Goal: Communication & Community: Answer question/provide support

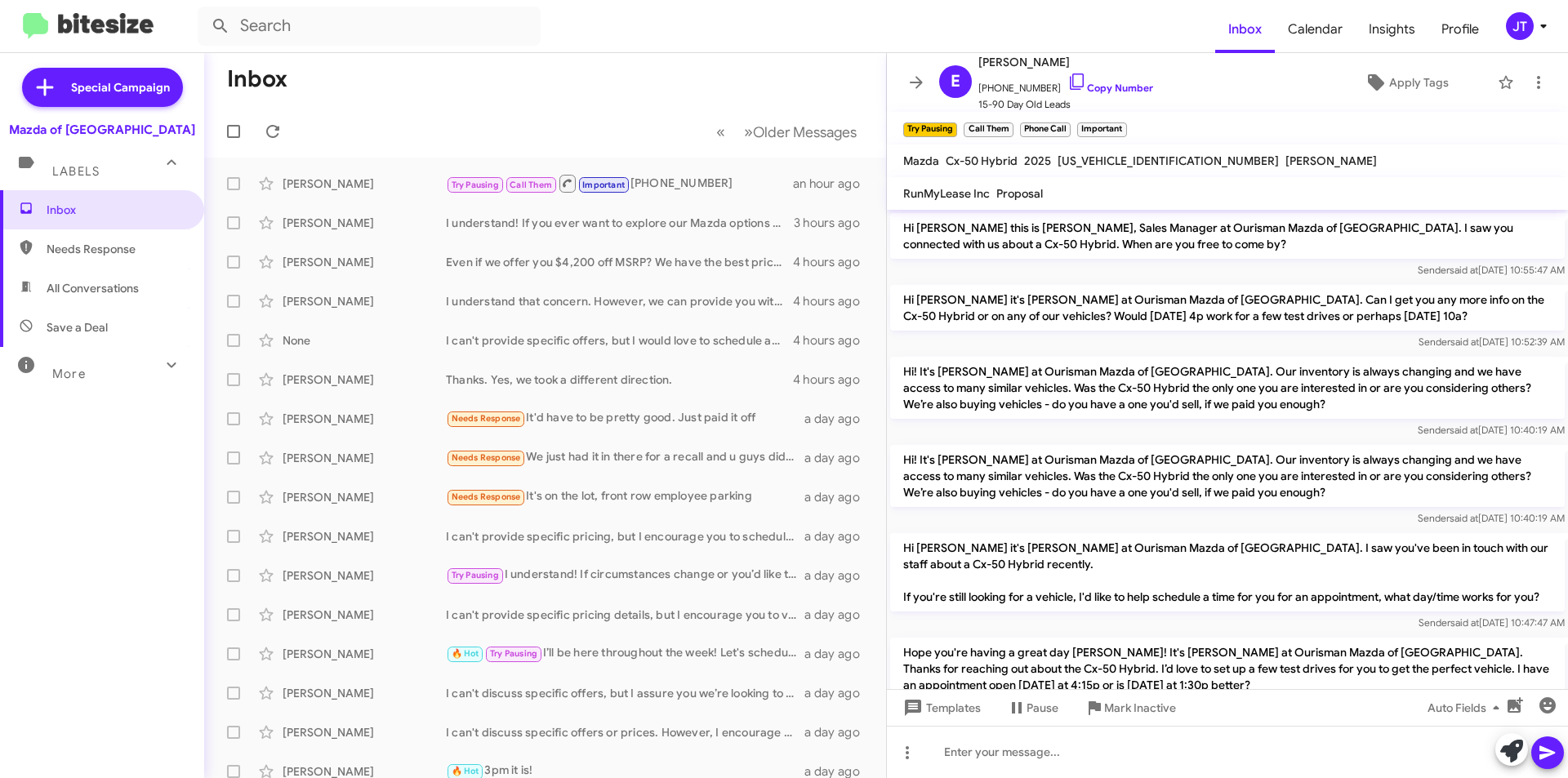
scroll to position [81, 0]
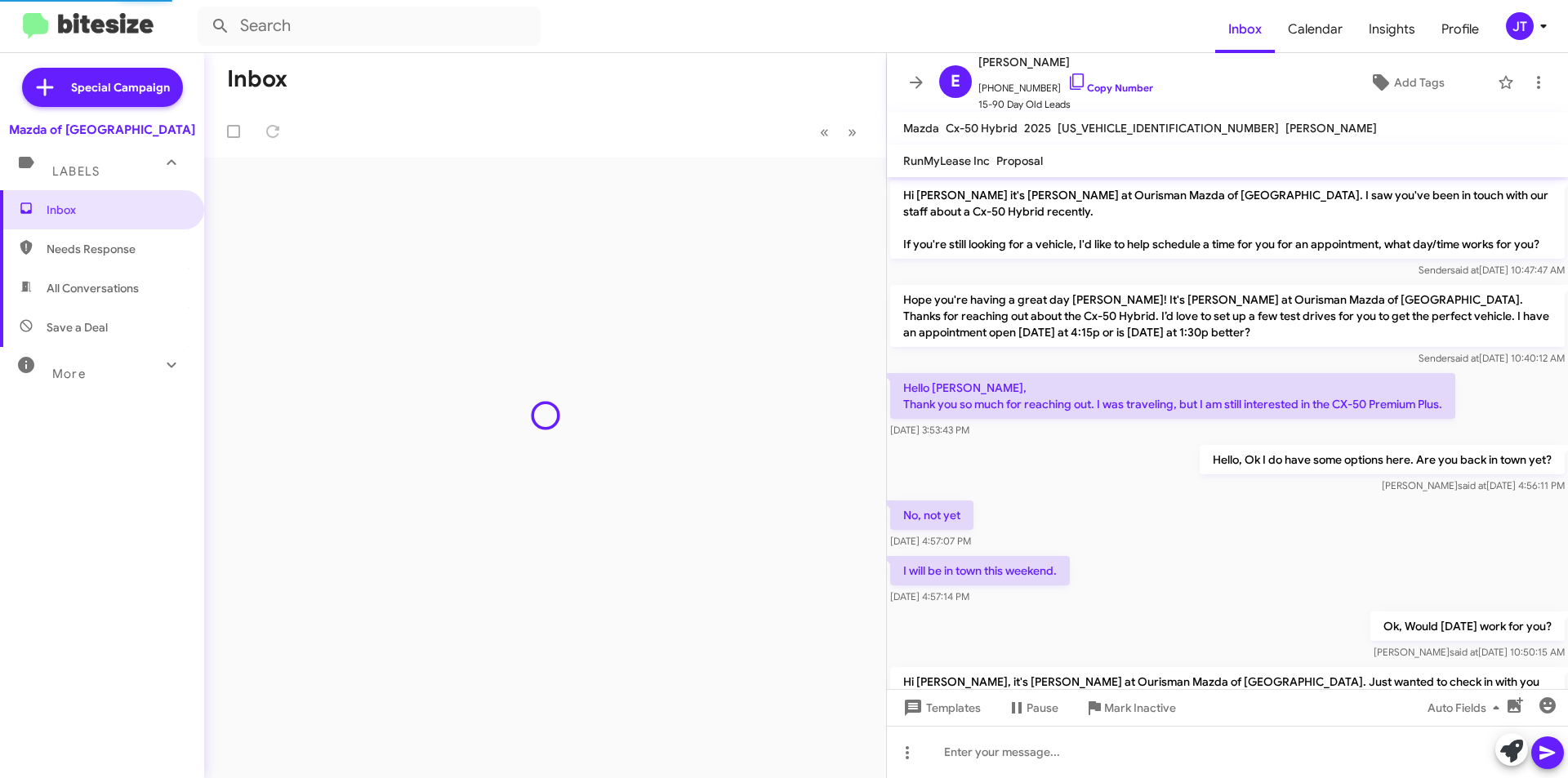
scroll to position [883, 0]
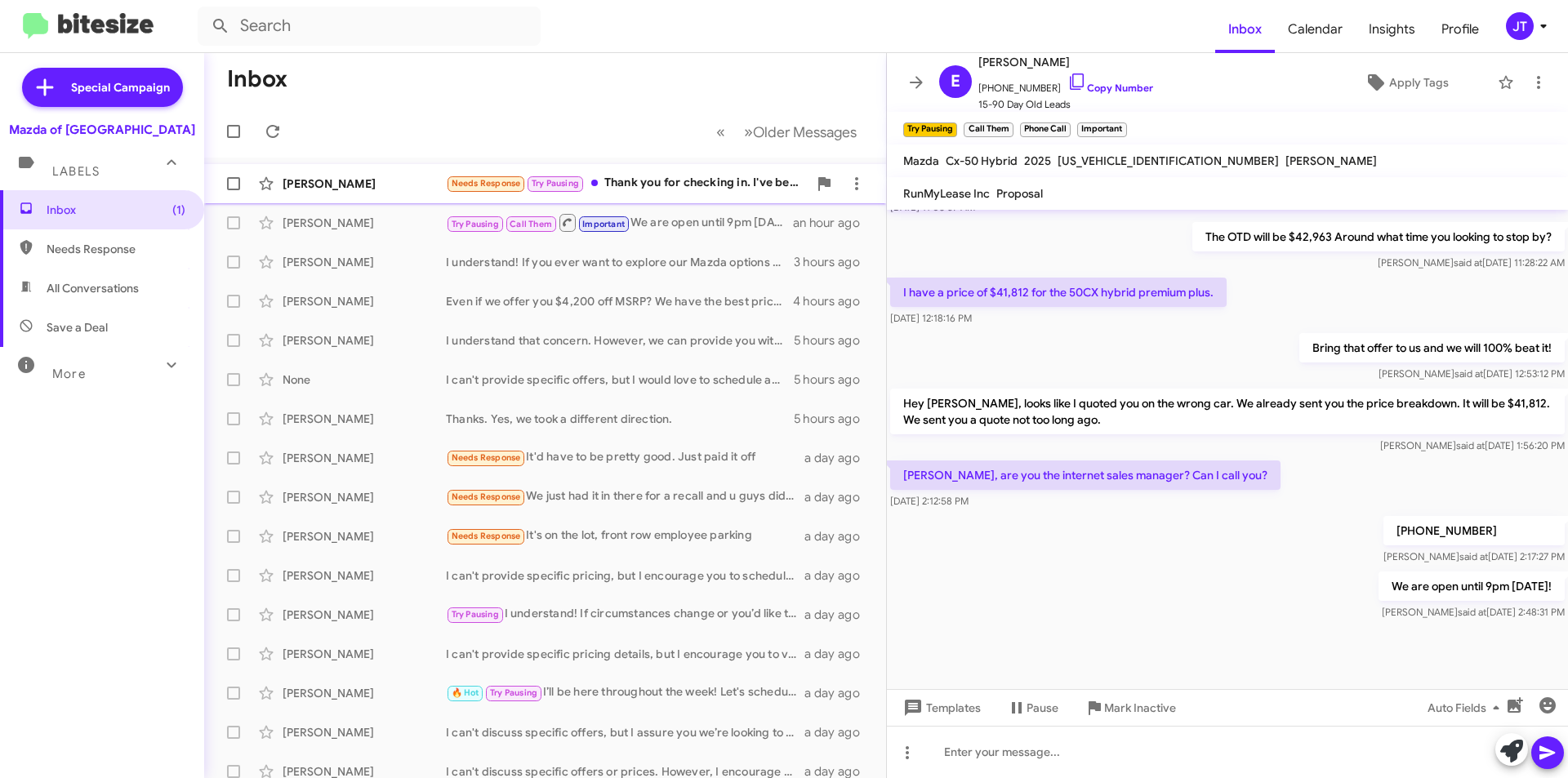
click at [686, 192] on div "Needs Response Try Pausing Thank you for checking in. I've been occupied dealin…" at bounding box center [627, 184] width 362 height 19
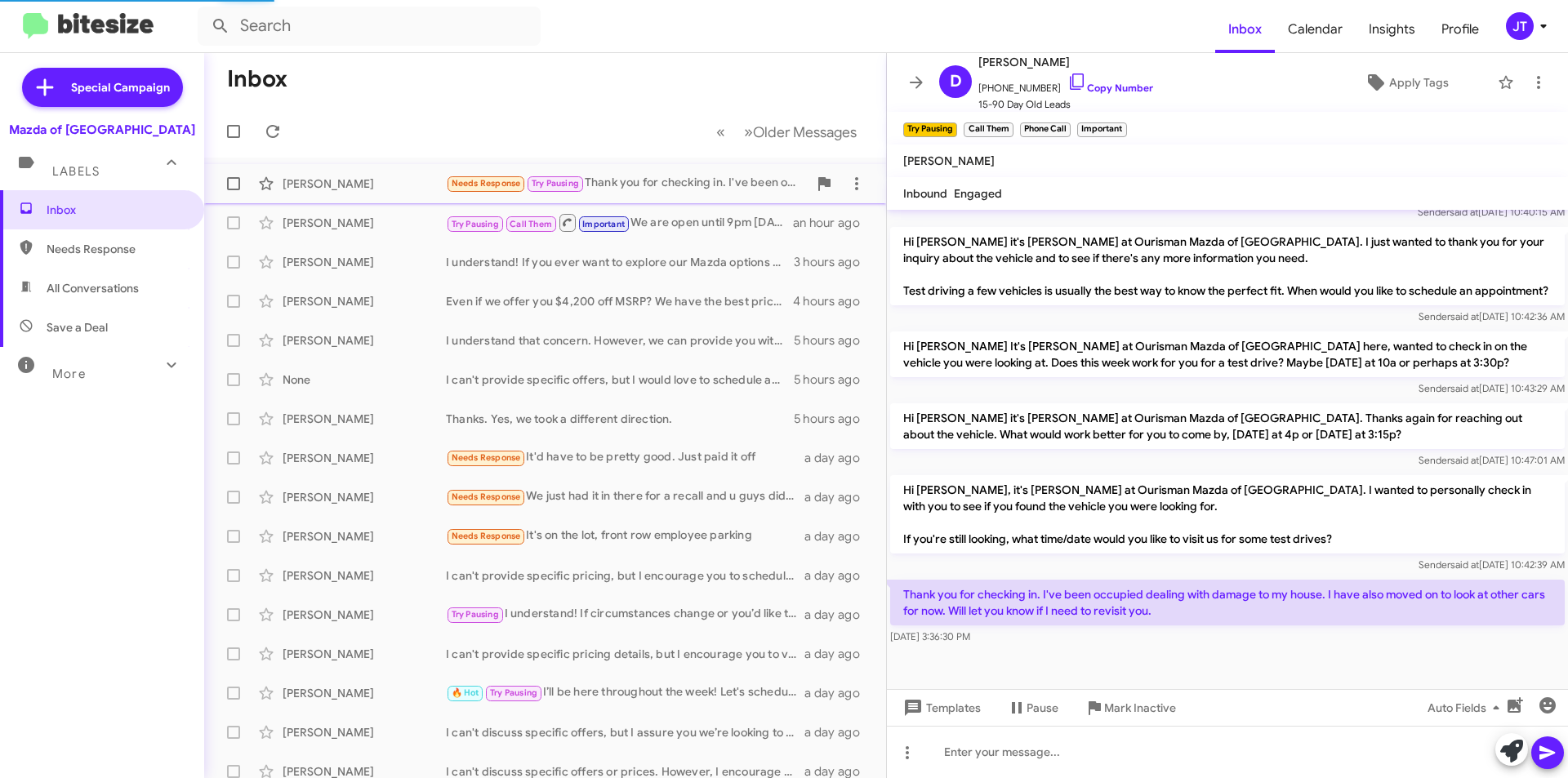
scroll to position [459, 0]
click at [1539, 26] on icon at bounding box center [1542, 26] width 20 height 20
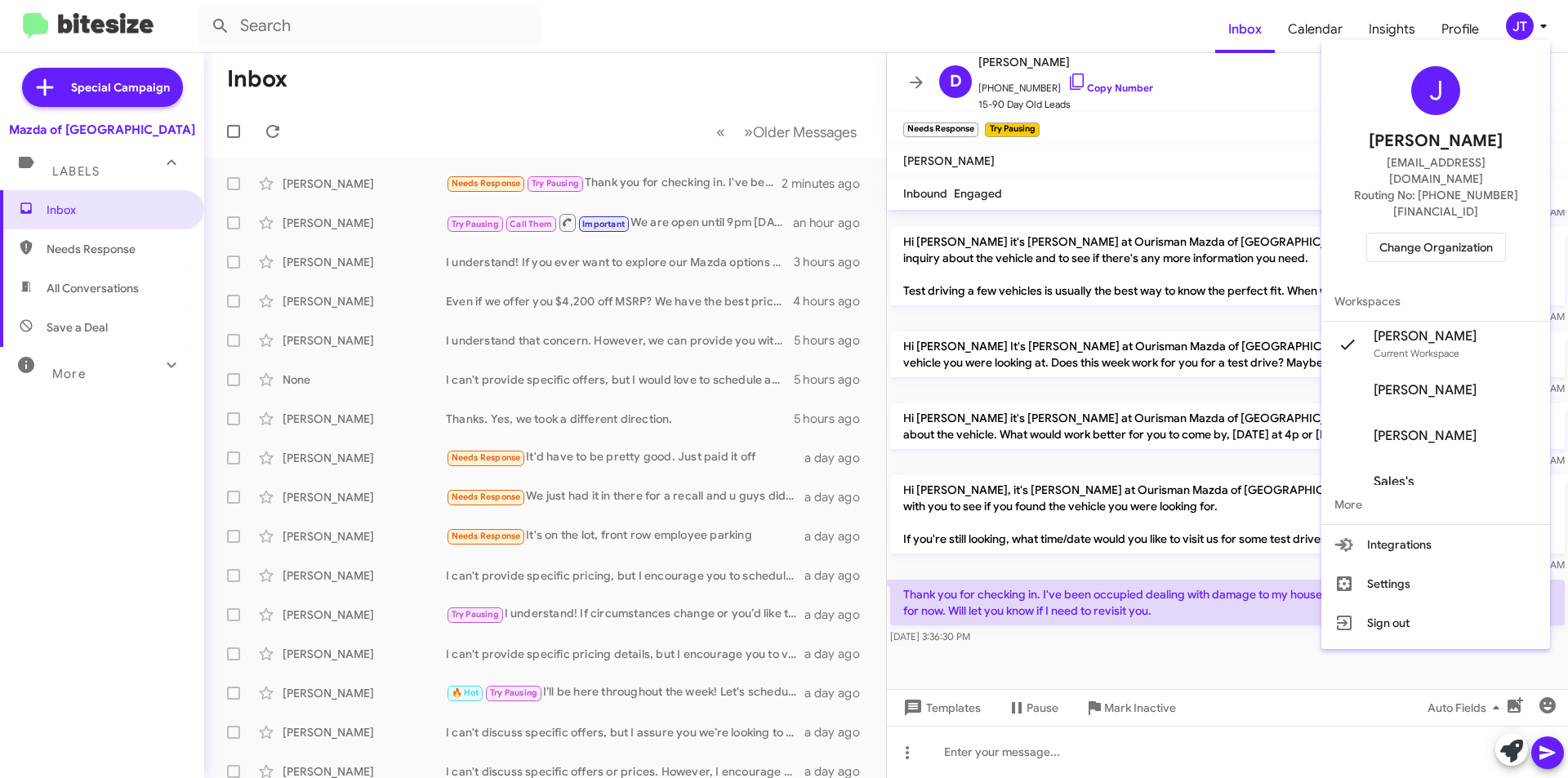
click at [1436, 195] on div "J Josh Tejeda jtejeda@ourismancars.com Routing No: +1 (301) 424-7800 Change Org…" at bounding box center [1434, 164] width 228 height 235
click at [1434, 234] on span "Change Organization" at bounding box center [1435, 247] width 114 height 27
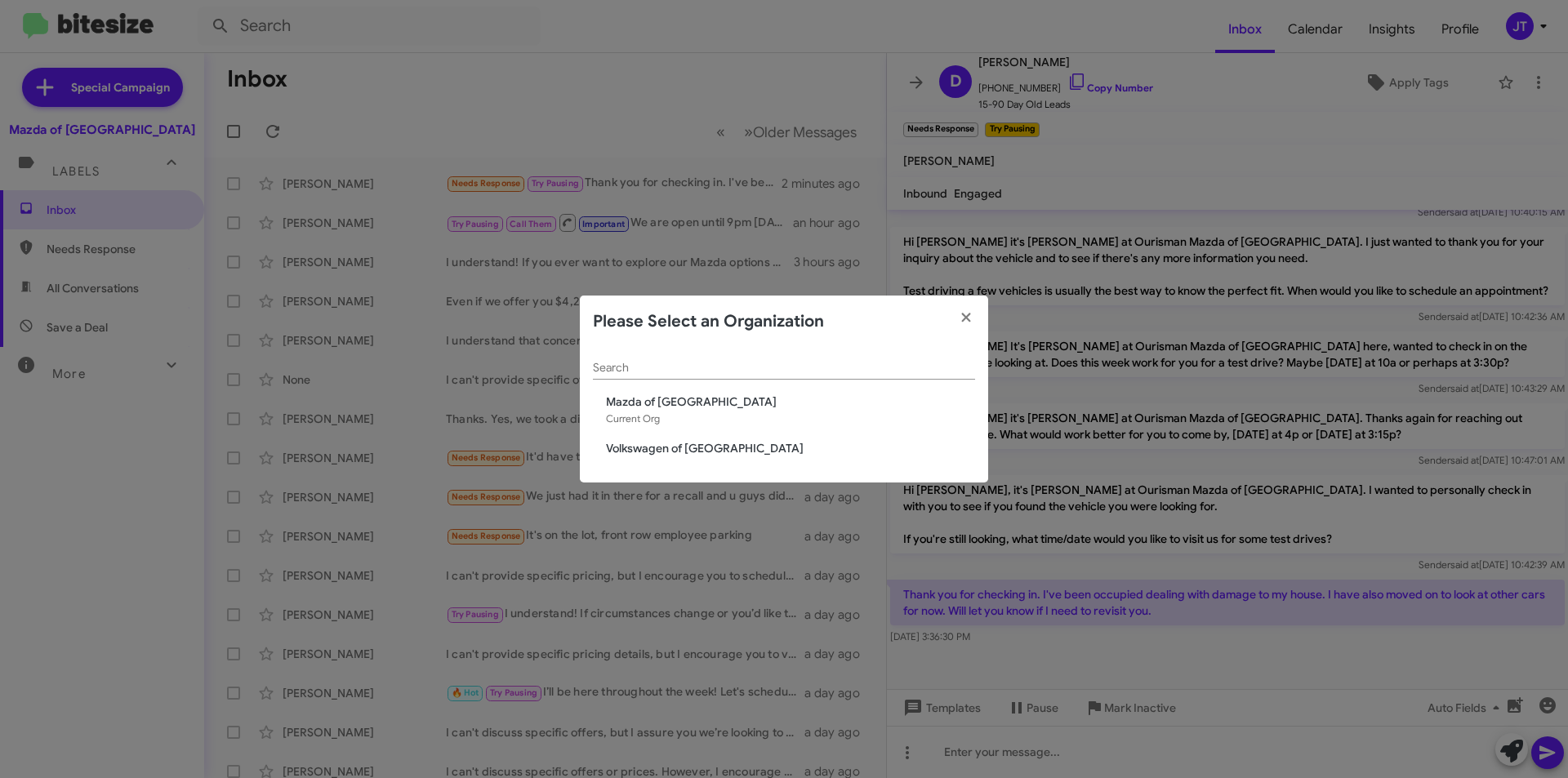
click at [740, 445] on span "Volkswagen of [GEOGRAPHIC_DATA]" at bounding box center [791, 448] width 369 height 16
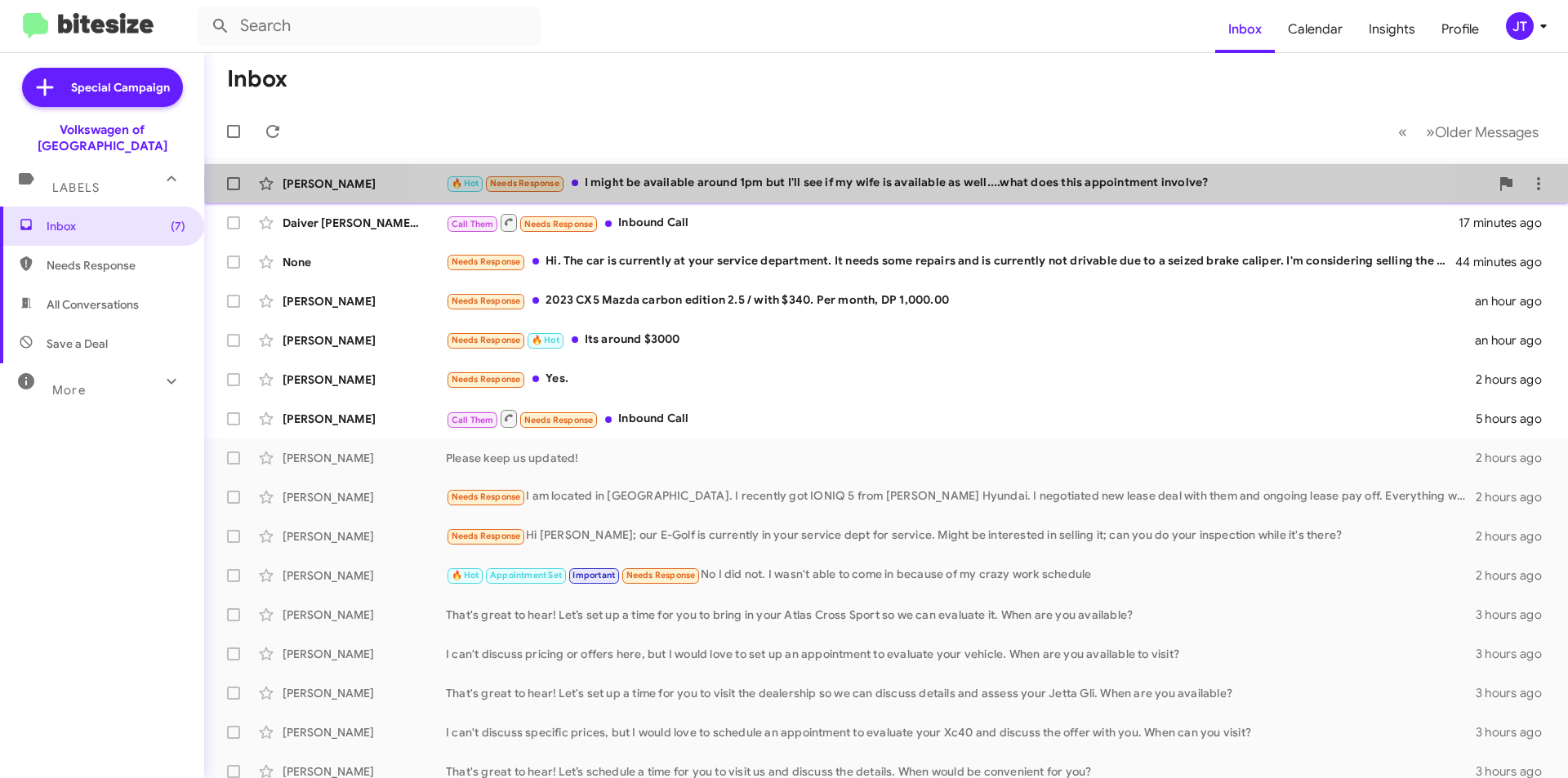
click at [889, 181] on div "🔥 Hot Needs Response I might be available around 1pm but I'll see if my wife is…" at bounding box center [968, 184] width 1043 height 19
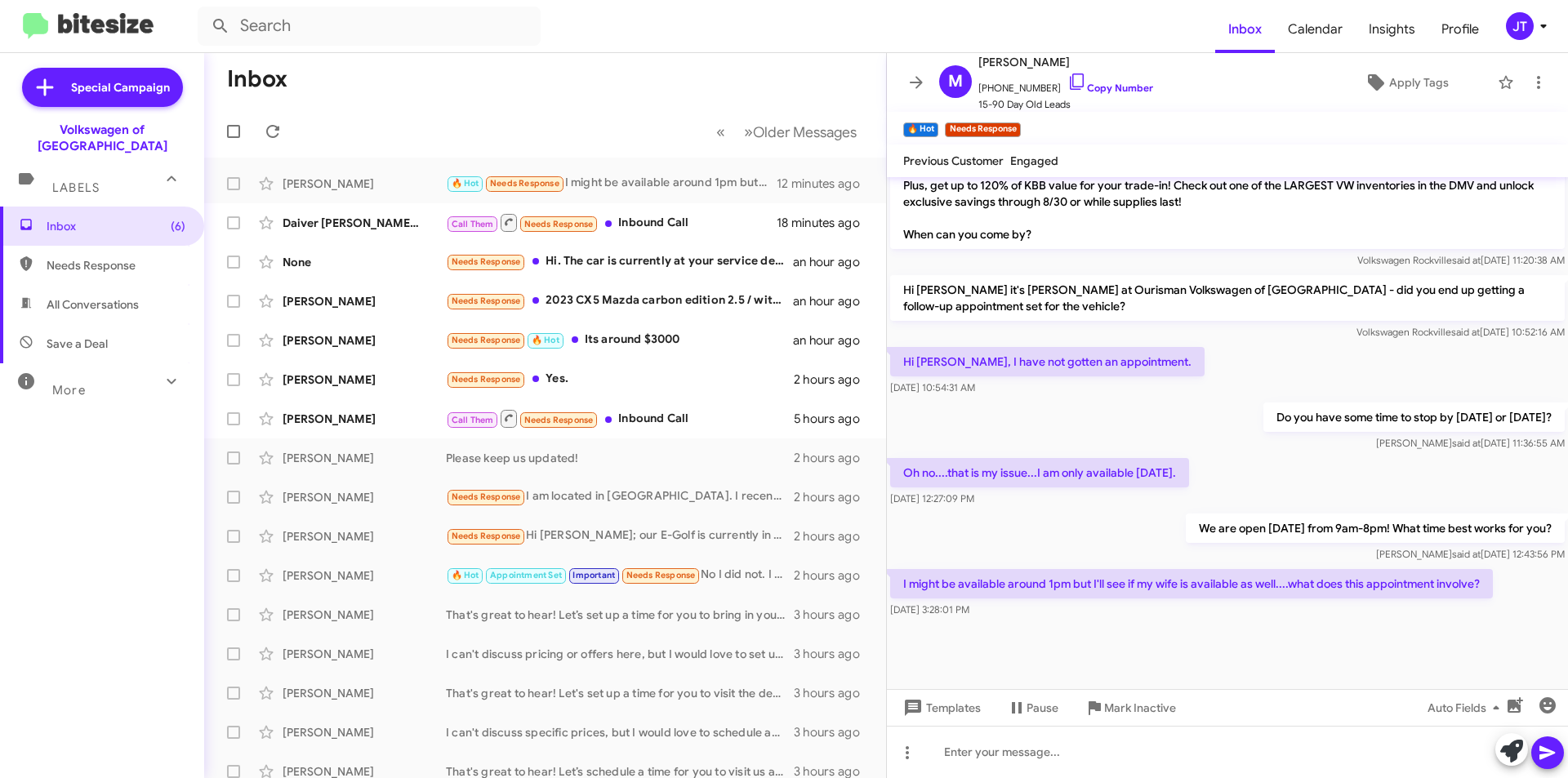
scroll to position [942, 0]
click at [1085, 91] on link "Copy Number" at bounding box center [1110, 87] width 86 height 12
click at [1042, 750] on div at bounding box center [1226, 751] width 681 height 52
click at [1139, 758] on div "Regarding your current lease" at bounding box center [1226, 751] width 681 height 52
click at [1552, 750] on icon at bounding box center [1547, 752] width 20 height 20
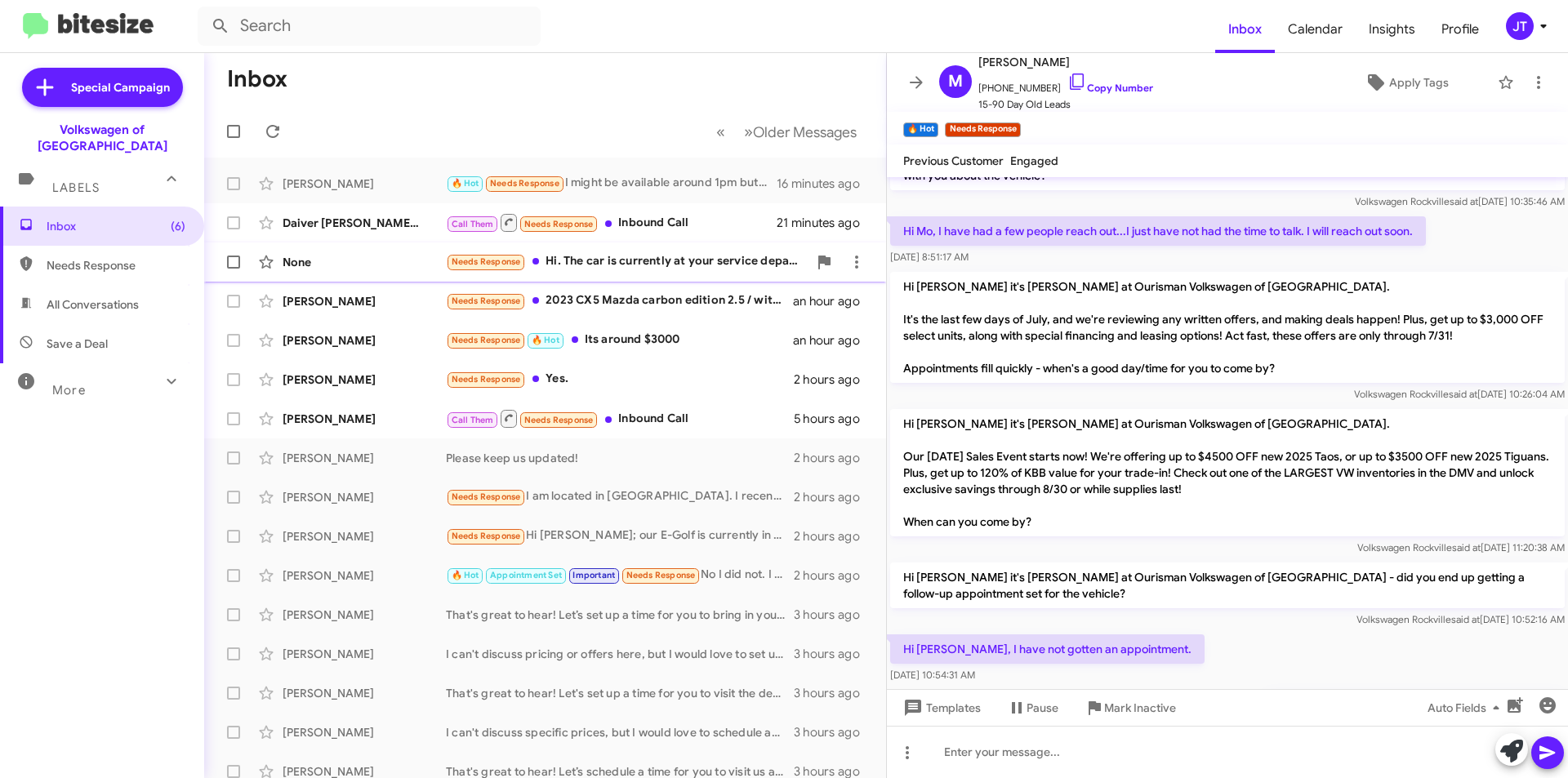
scroll to position [1001, 0]
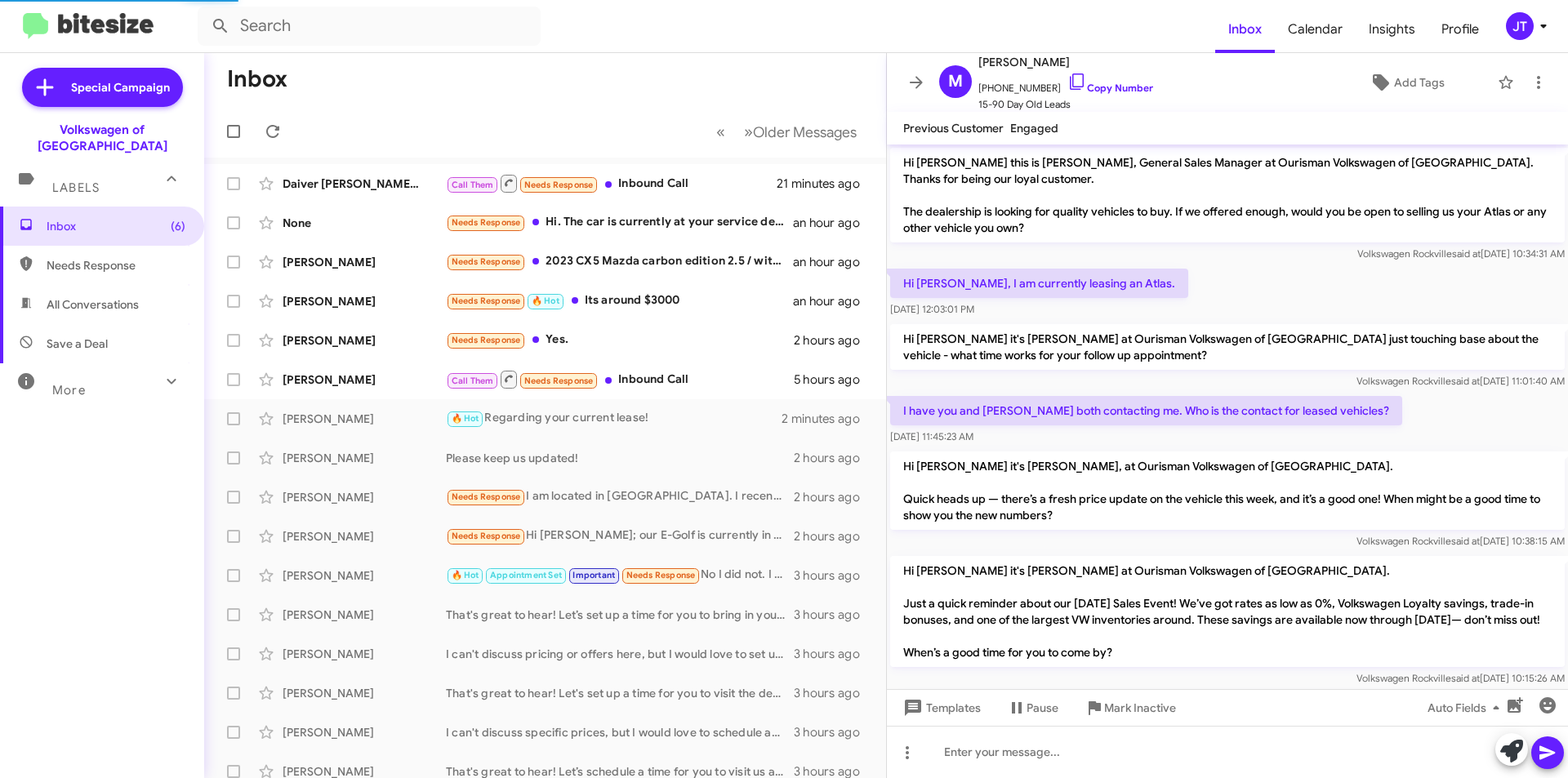
scroll to position [968, 0]
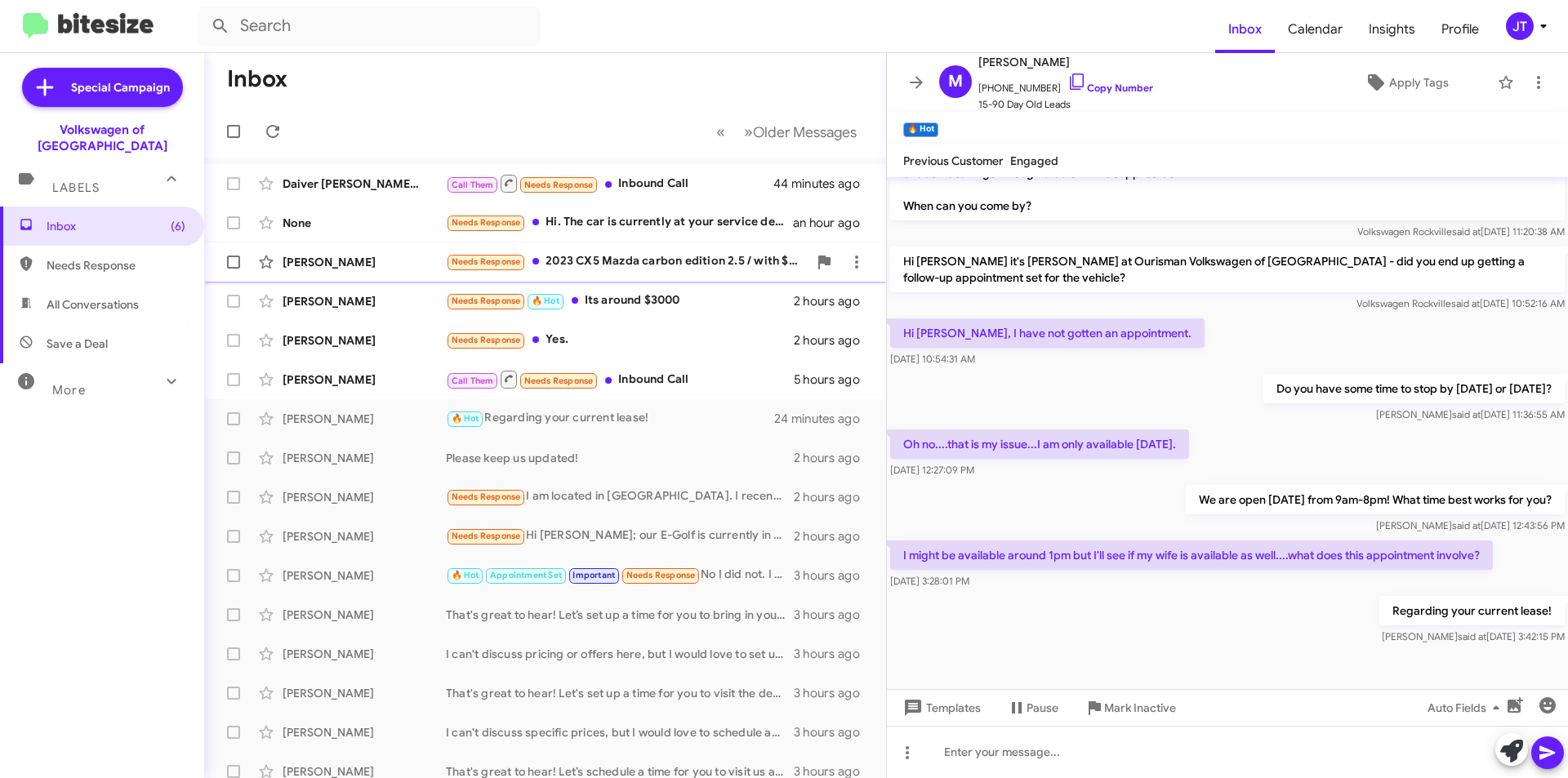
click at [668, 272] on div "Victor Barahona Needs Response 2023 CX5 Mazda carbon edition 2.5 / with $340. P…" at bounding box center [544, 262] width 655 height 32
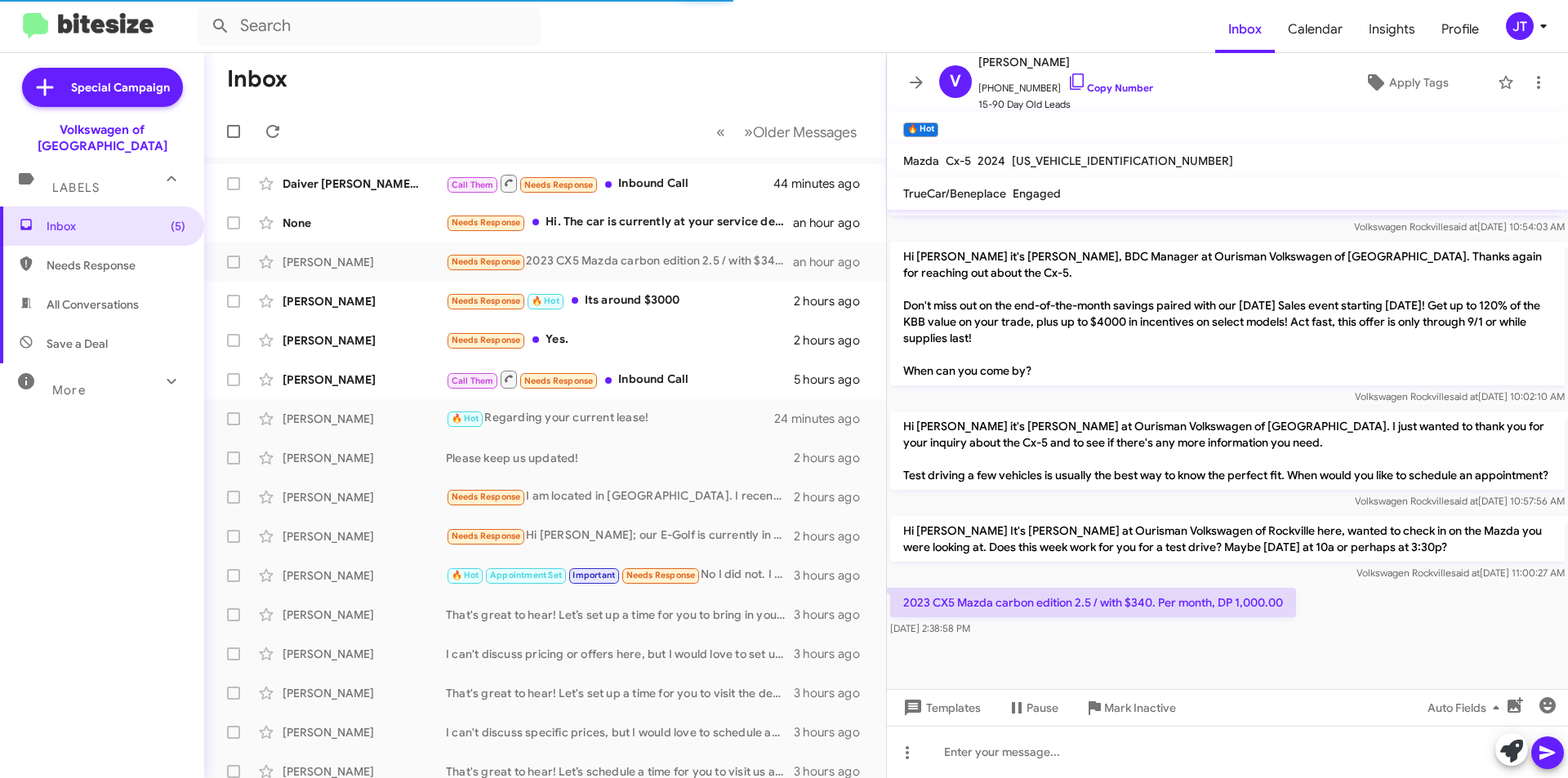
scroll to position [968, 0]
click at [1130, 80] on span "+12028560110 Copy Number" at bounding box center [1065, 84] width 175 height 25
click at [1111, 92] on link "Copy Number" at bounding box center [1110, 87] width 86 height 12
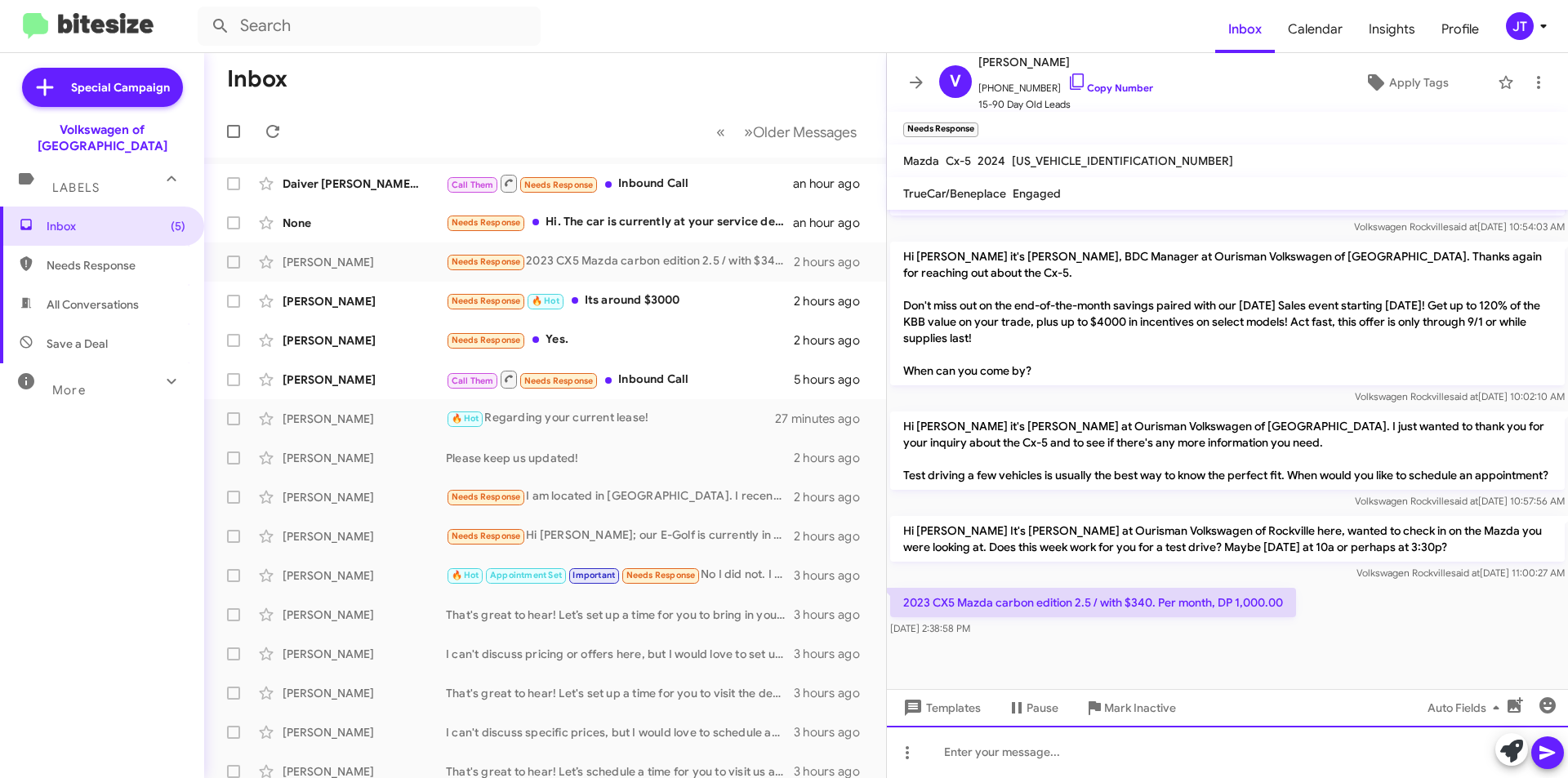
click at [1084, 756] on div at bounding box center [1226, 751] width 681 height 52
click at [999, 751] on div at bounding box center [1226, 751] width 681 height 52
click at [1170, 756] on div "We have a few options available Victor!" at bounding box center [1226, 751] width 681 height 52
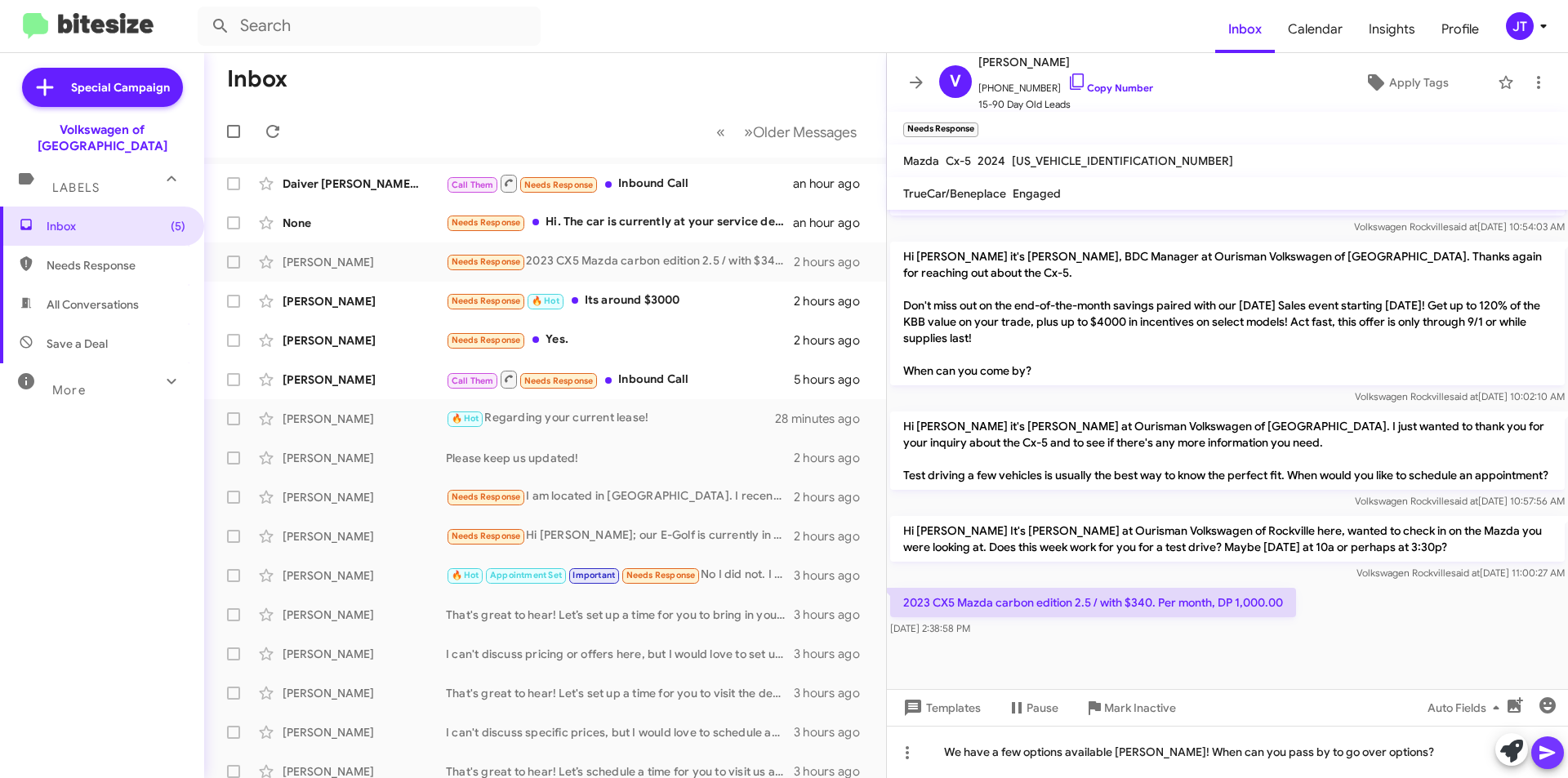
click at [1555, 758] on icon at bounding box center [1547, 752] width 20 height 20
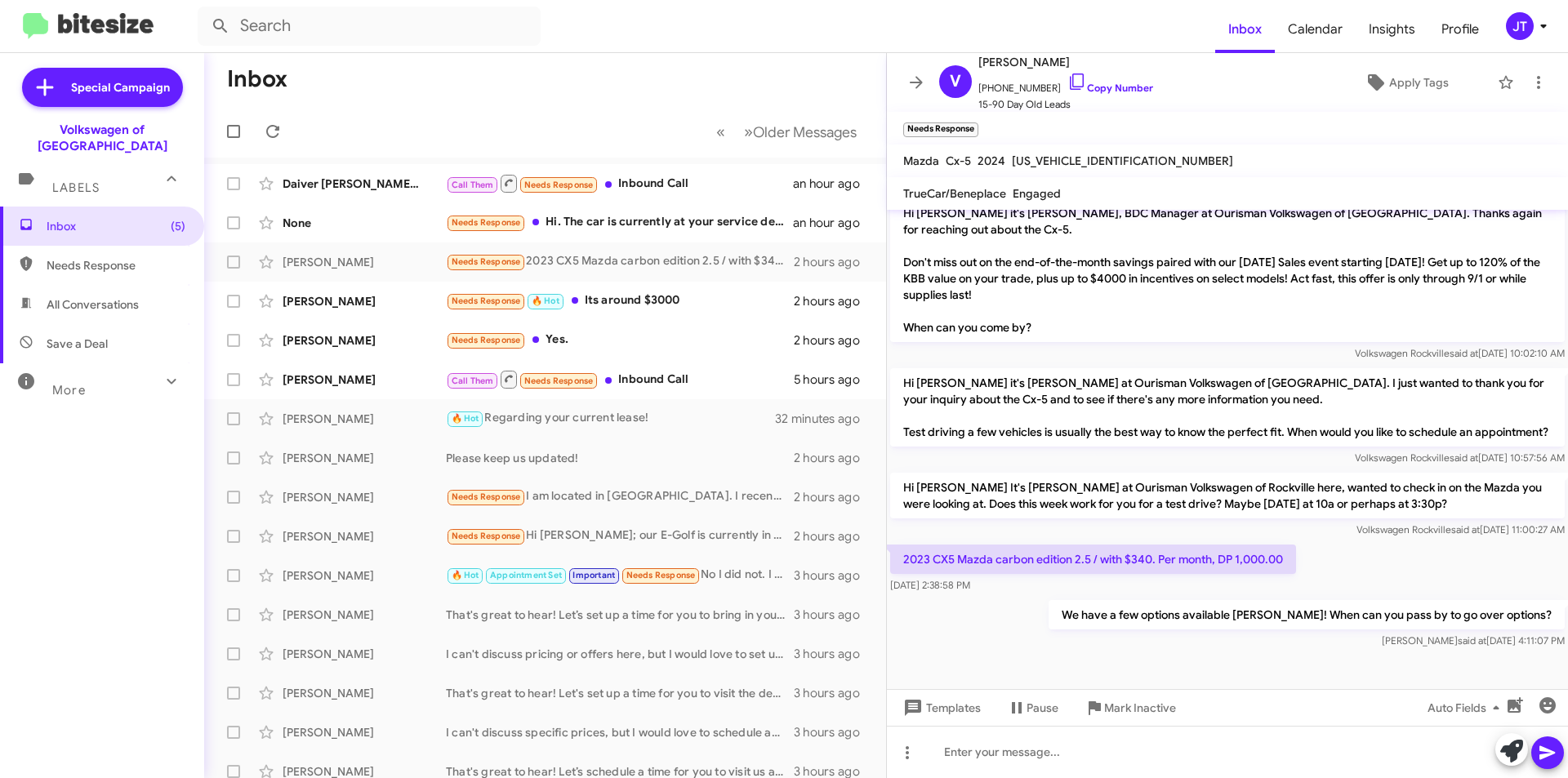
scroll to position [1046, 0]
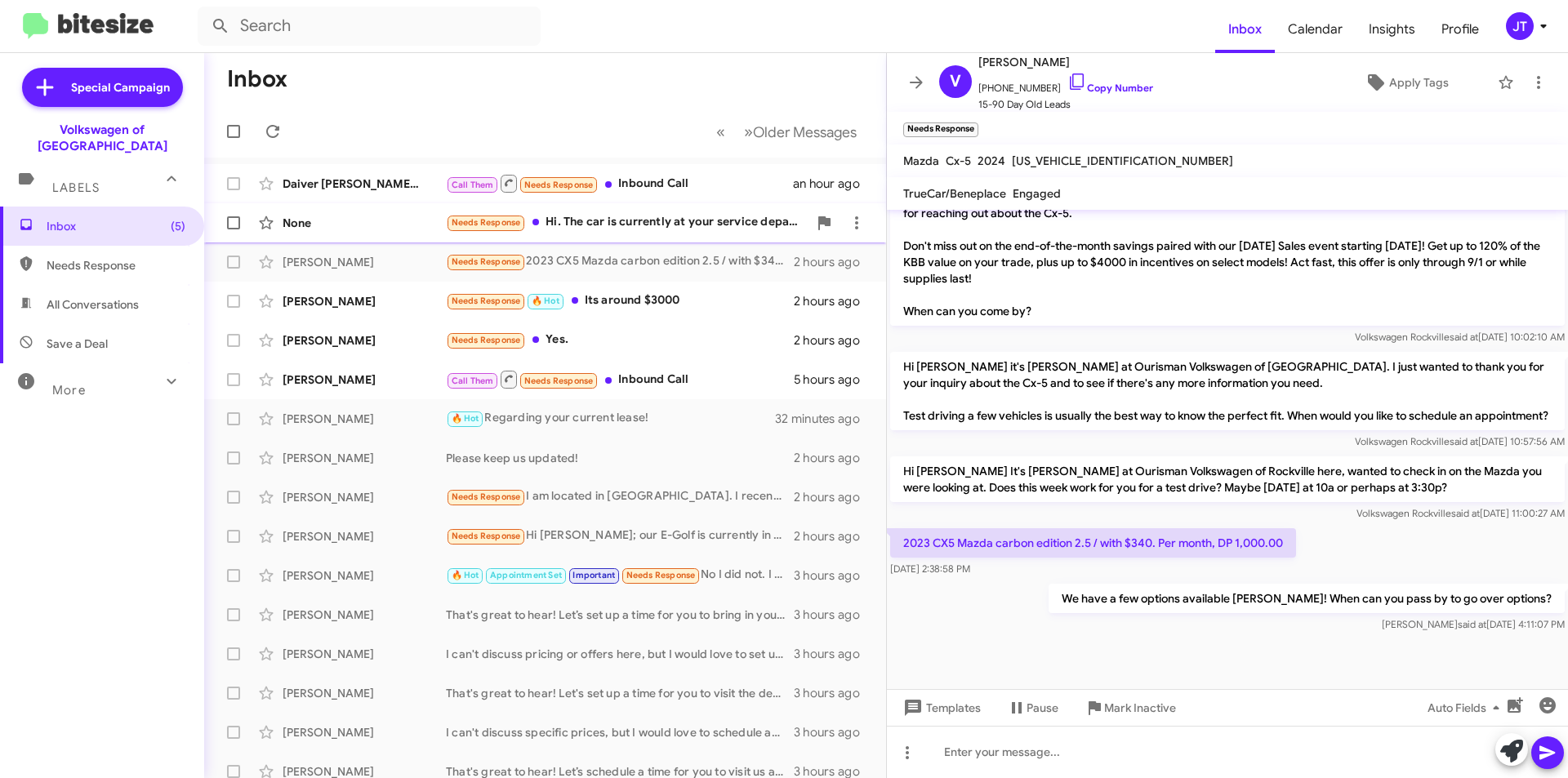
click at [685, 226] on div "Needs Response Hi. The car is currently at your service department. It needs so…" at bounding box center [627, 222] width 362 height 19
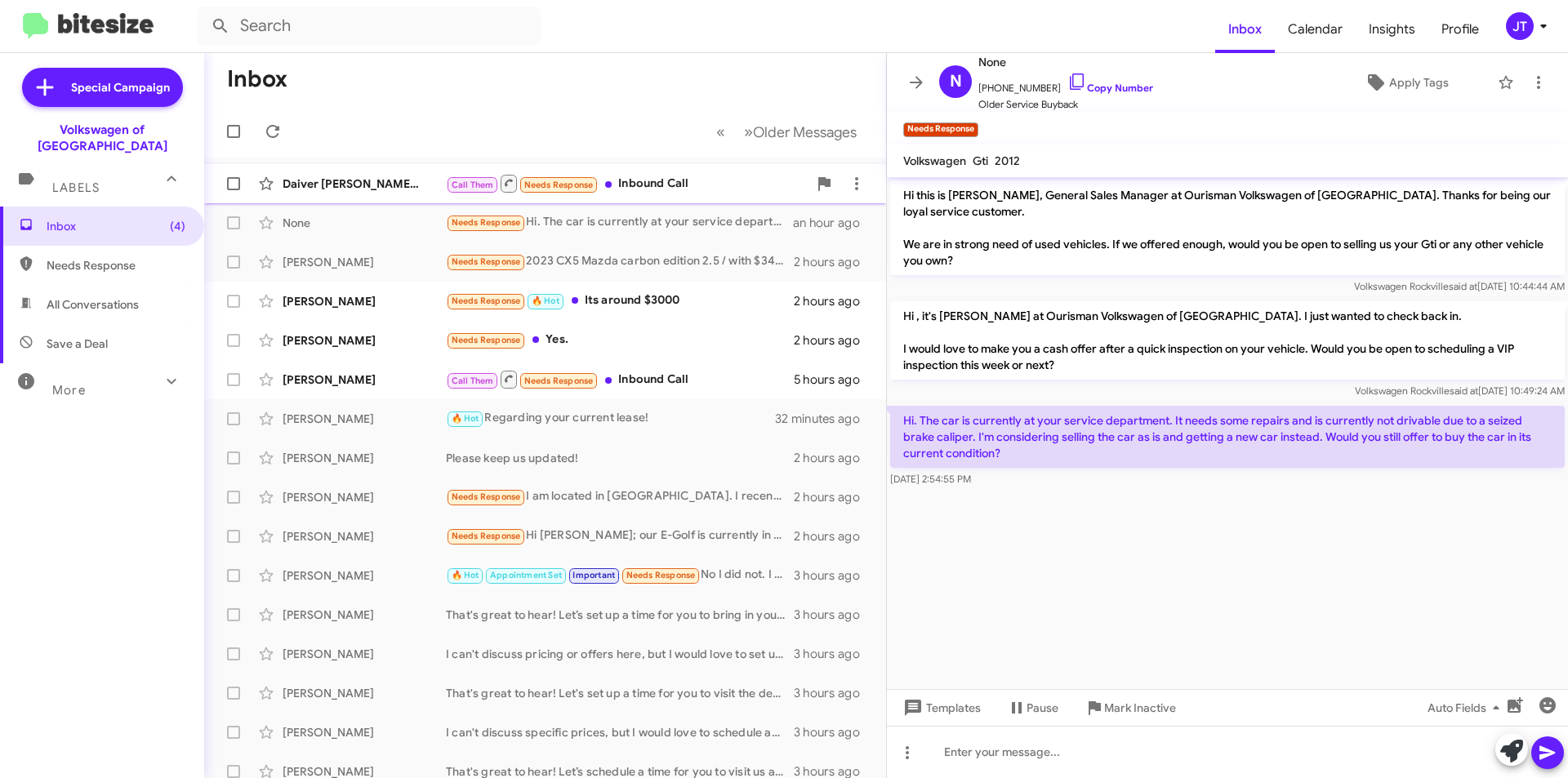
click at [689, 179] on div "Call Them Needs Response Inbound Call" at bounding box center [627, 184] width 362 height 21
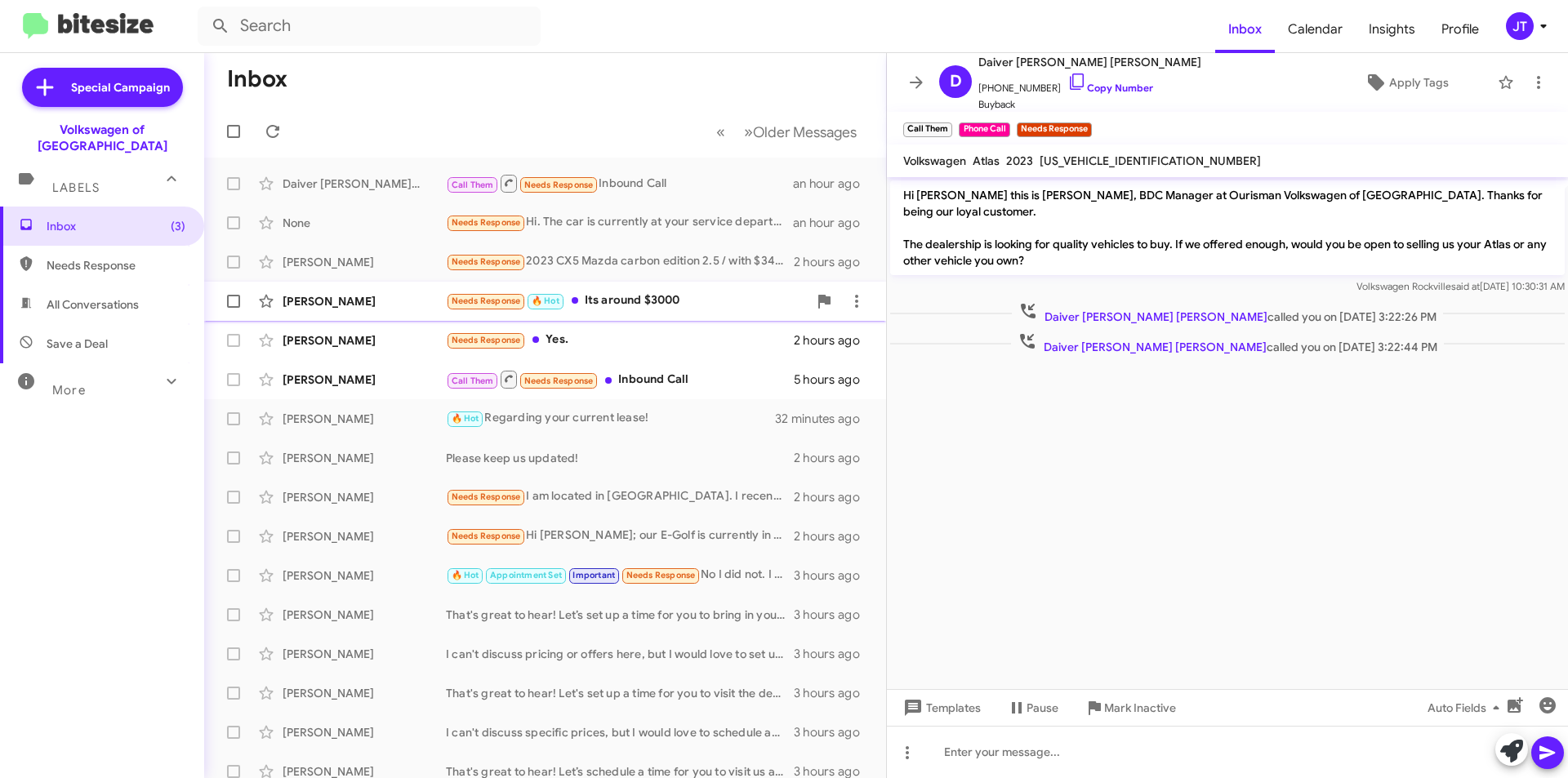
click at [697, 296] on div "Needs Response 🔥 Hot Its around $3000" at bounding box center [627, 301] width 362 height 19
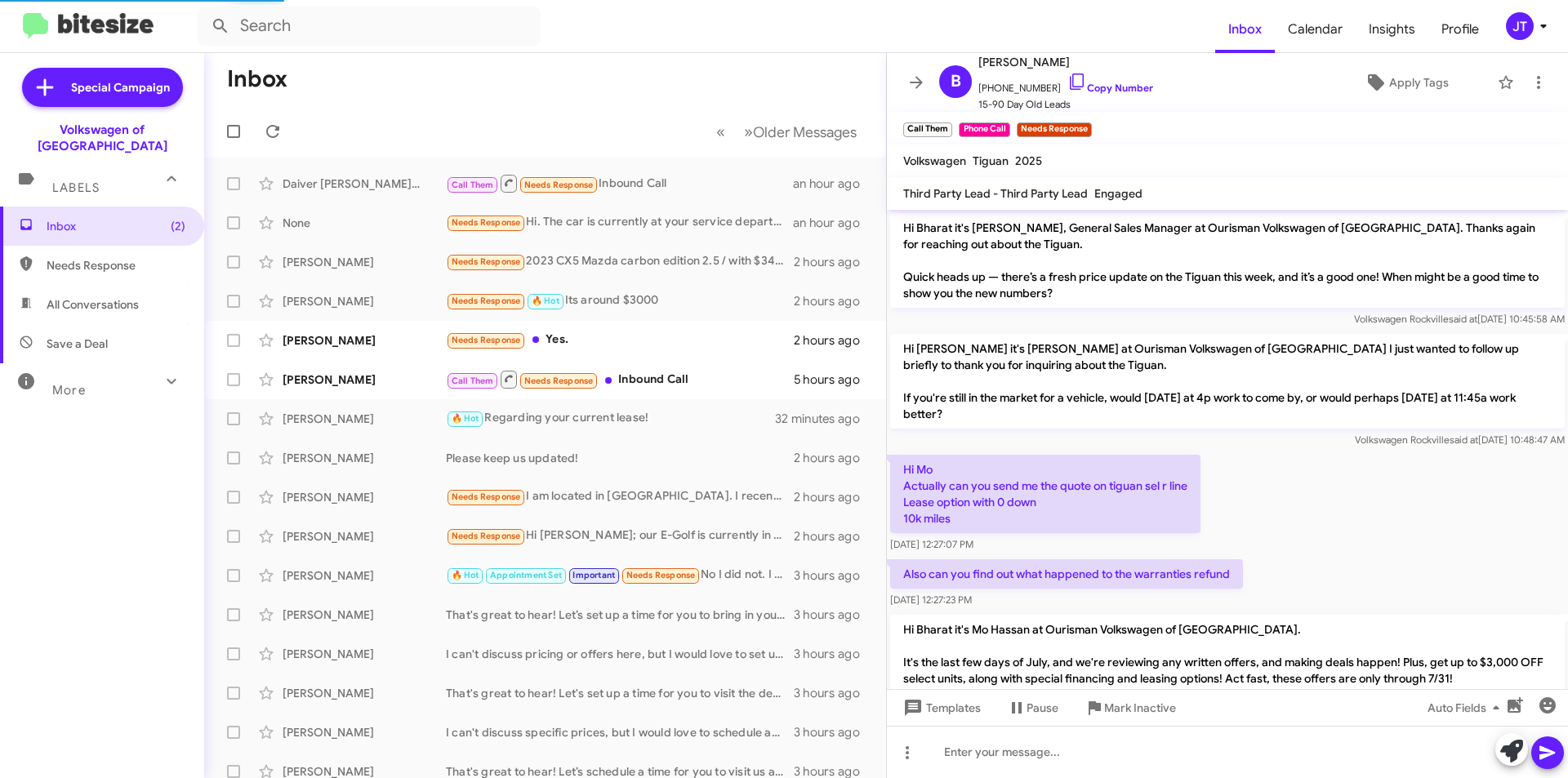
scroll to position [937, 0]
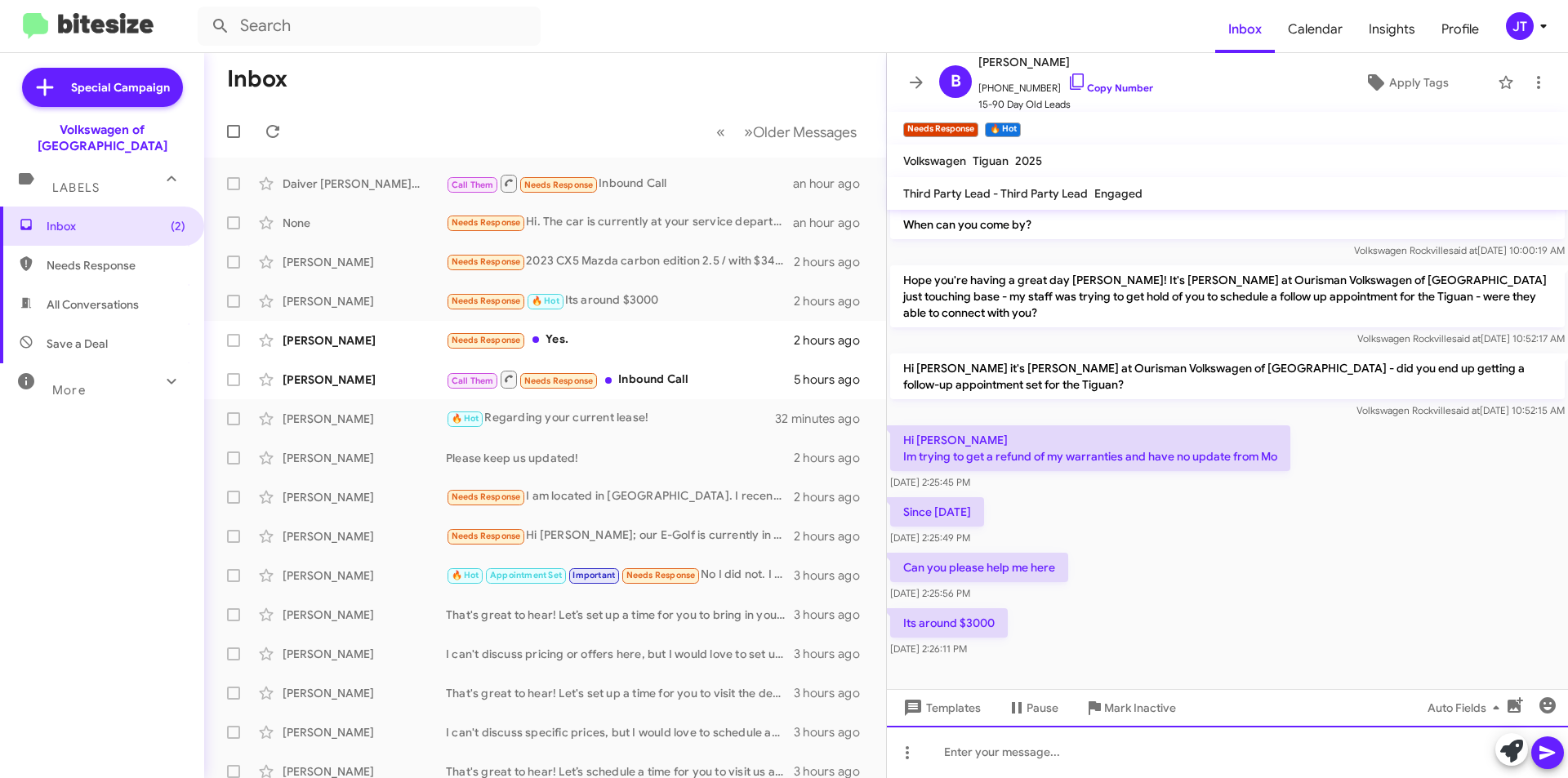
click at [1114, 765] on div at bounding box center [1226, 751] width 681 height 52
click at [1556, 753] on icon at bounding box center [1547, 752] width 20 height 20
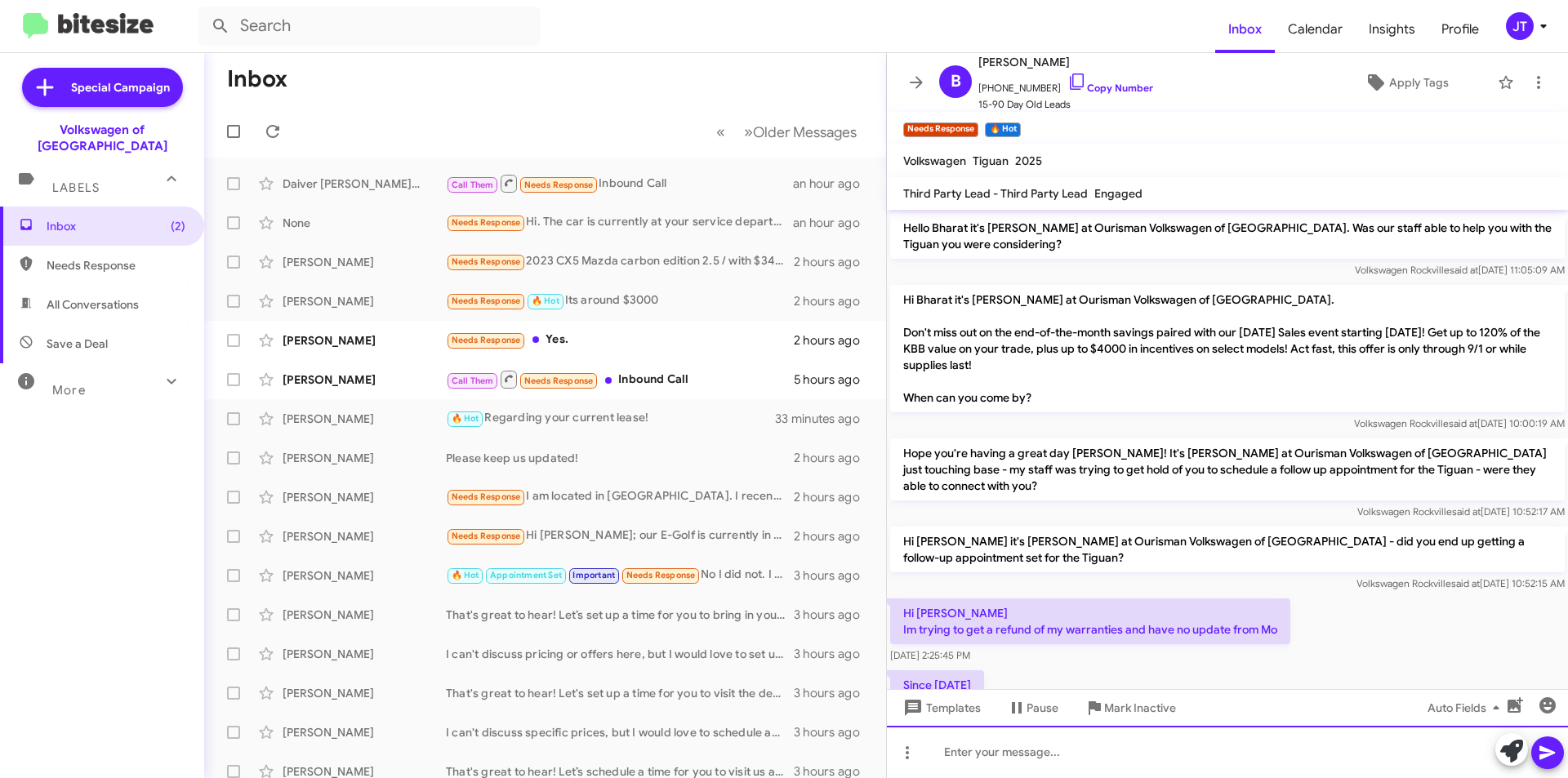
scroll to position [1029, 0]
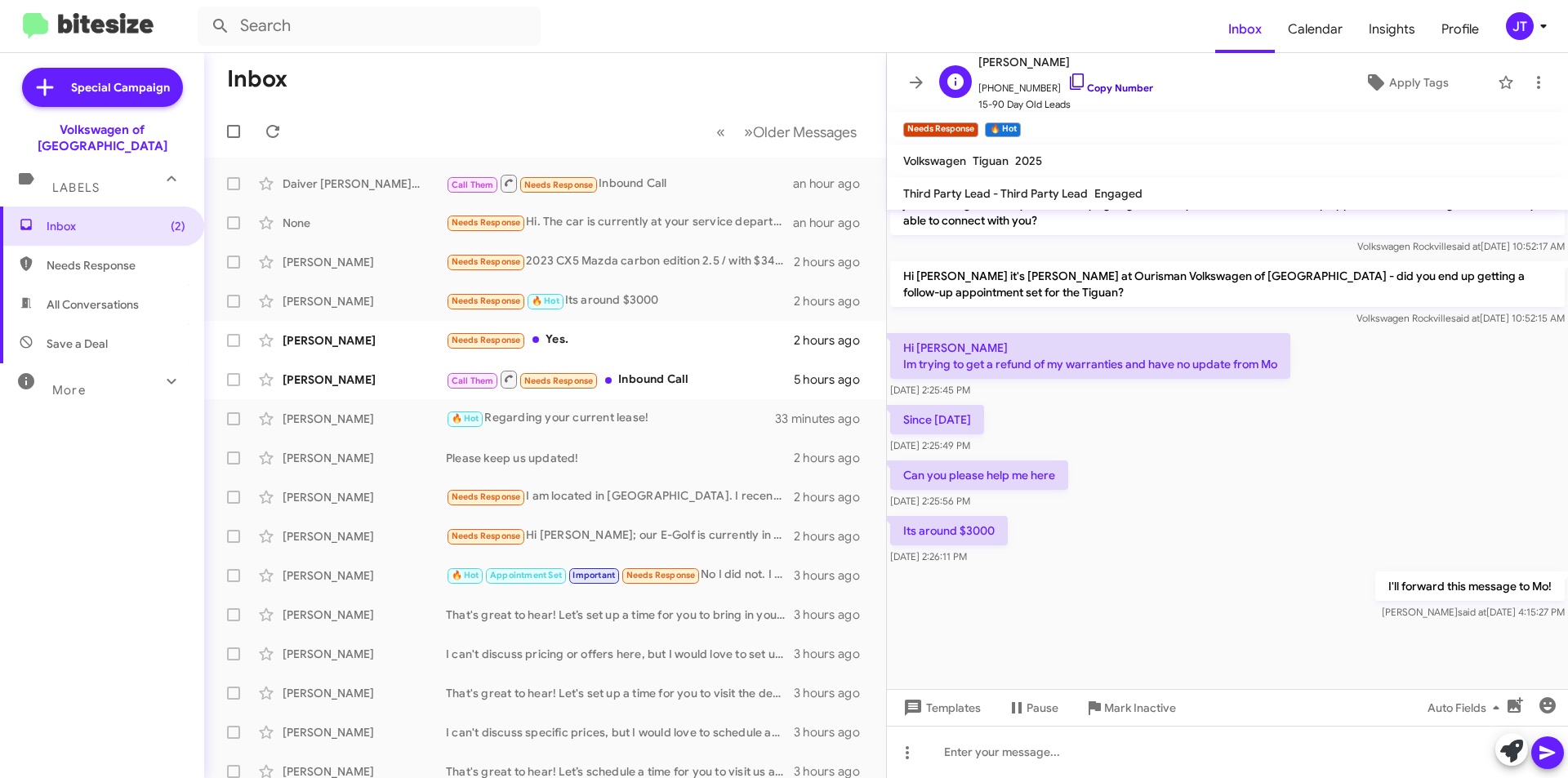
click at [1105, 86] on link "Copy Number" at bounding box center [1110, 87] width 86 height 12
click at [392, 341] on div "[PERSON_NAME]" at bounding box center [364, 340] width 163 height 16
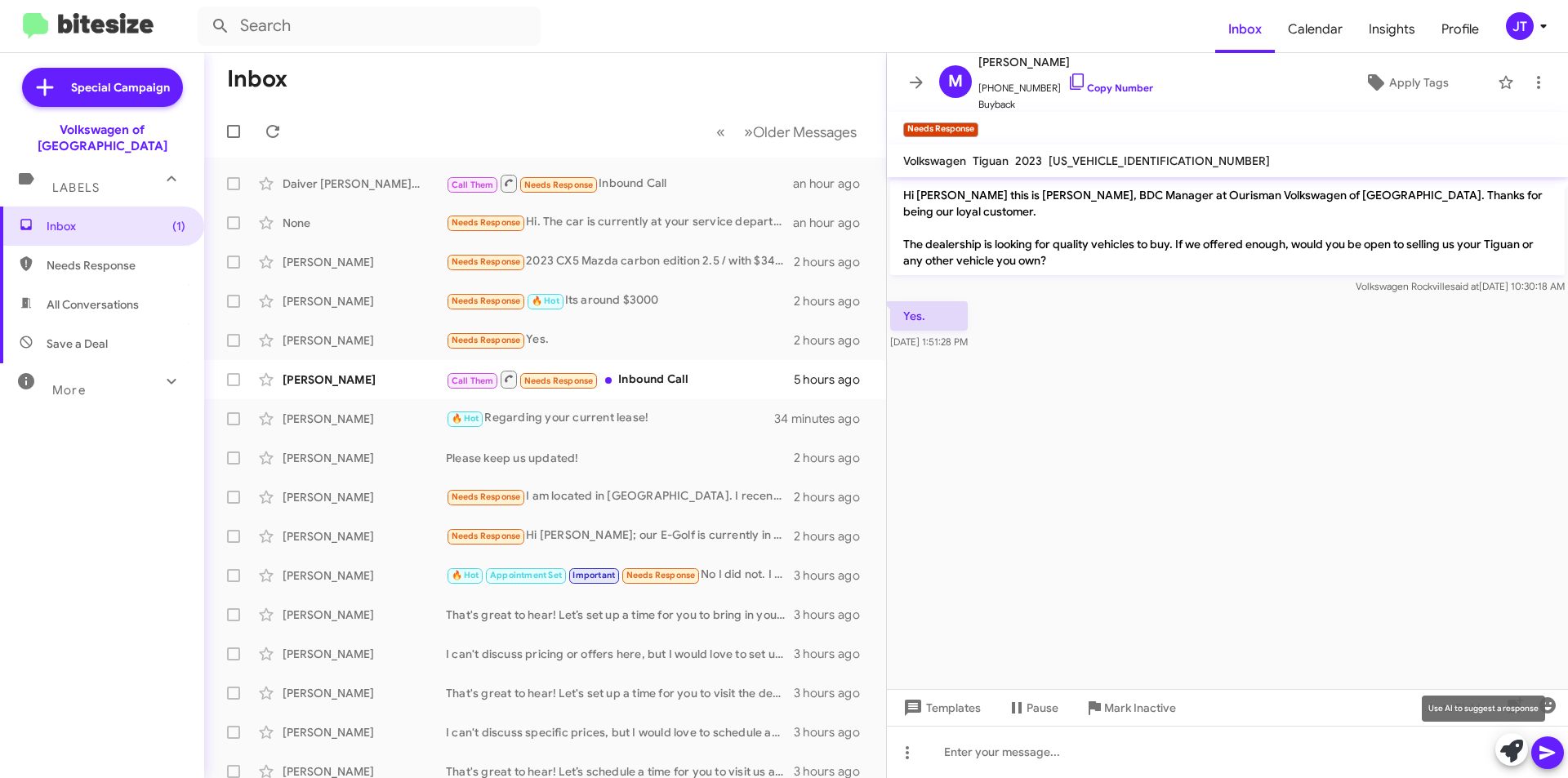
click at [1508, 755] on icon at bounding box center [1511, 751] width 23 height 23
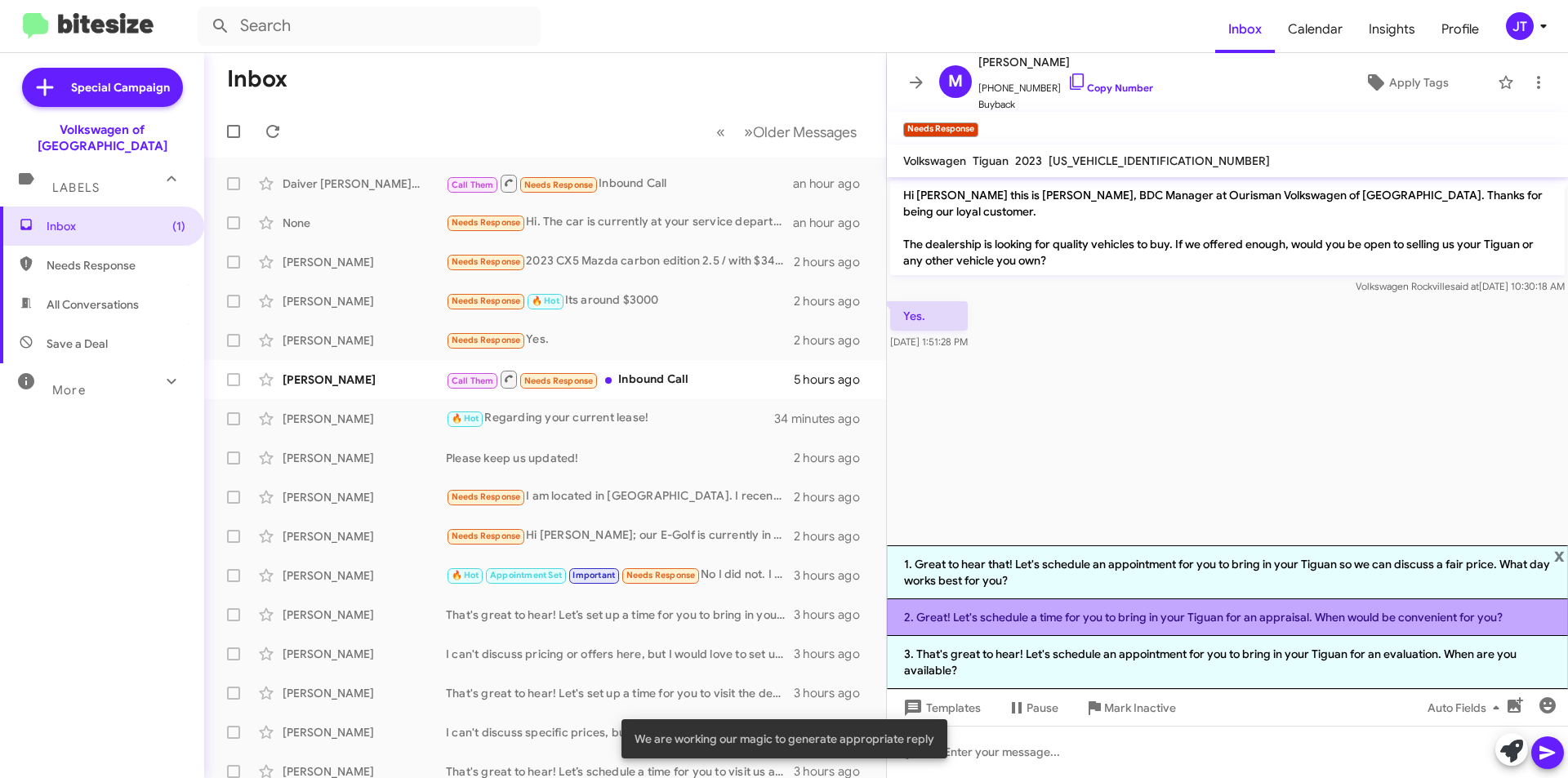
click at [1118, 619] on li "2. Great! Let's schedule a time for you to bring in your Tiguan for an appraisa…" at bounding box center [1226, 617] width 681 height 37
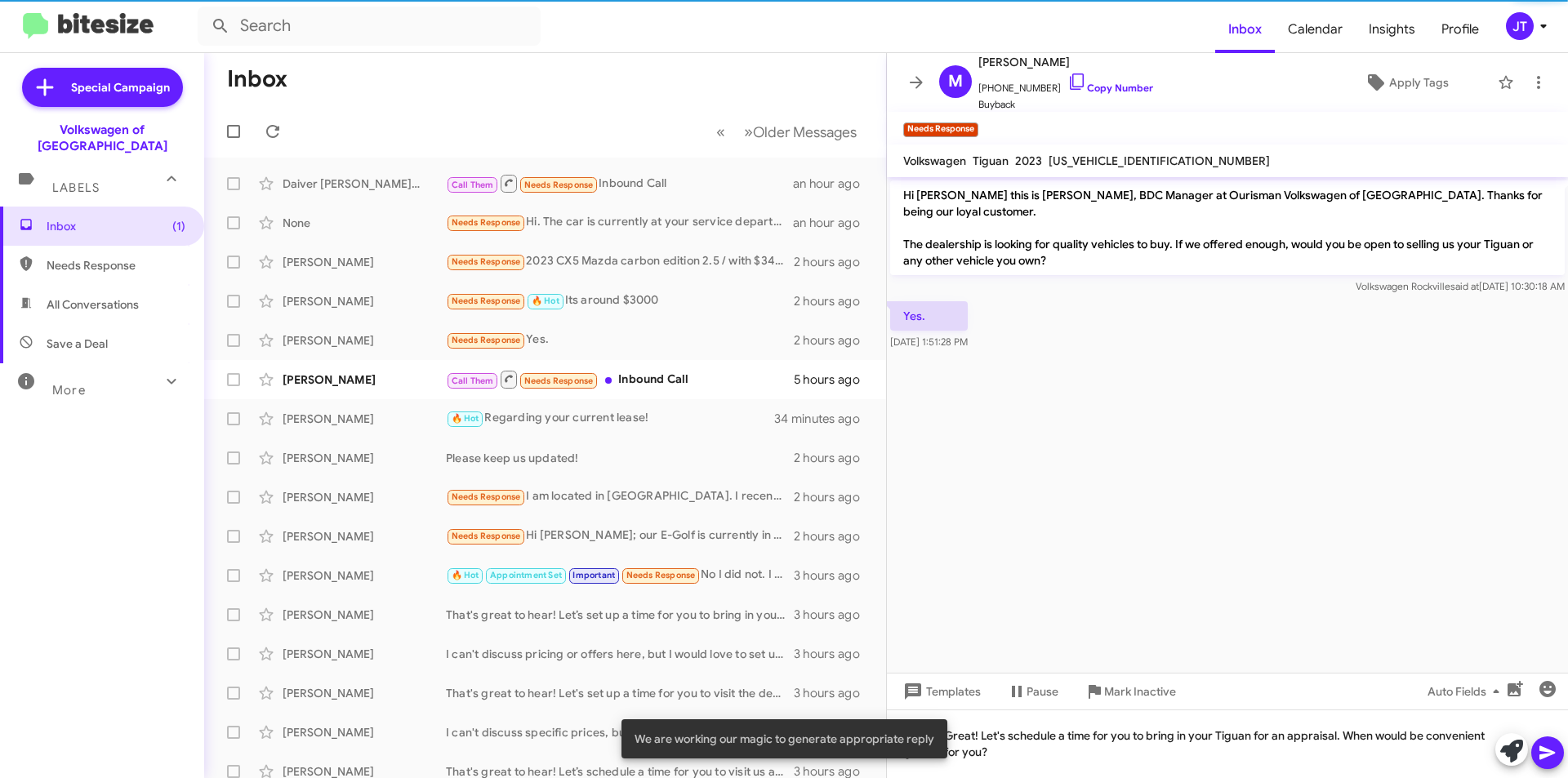
click at [1551, 749] on icon at bounding box center [1547, 752] width 20 height 20
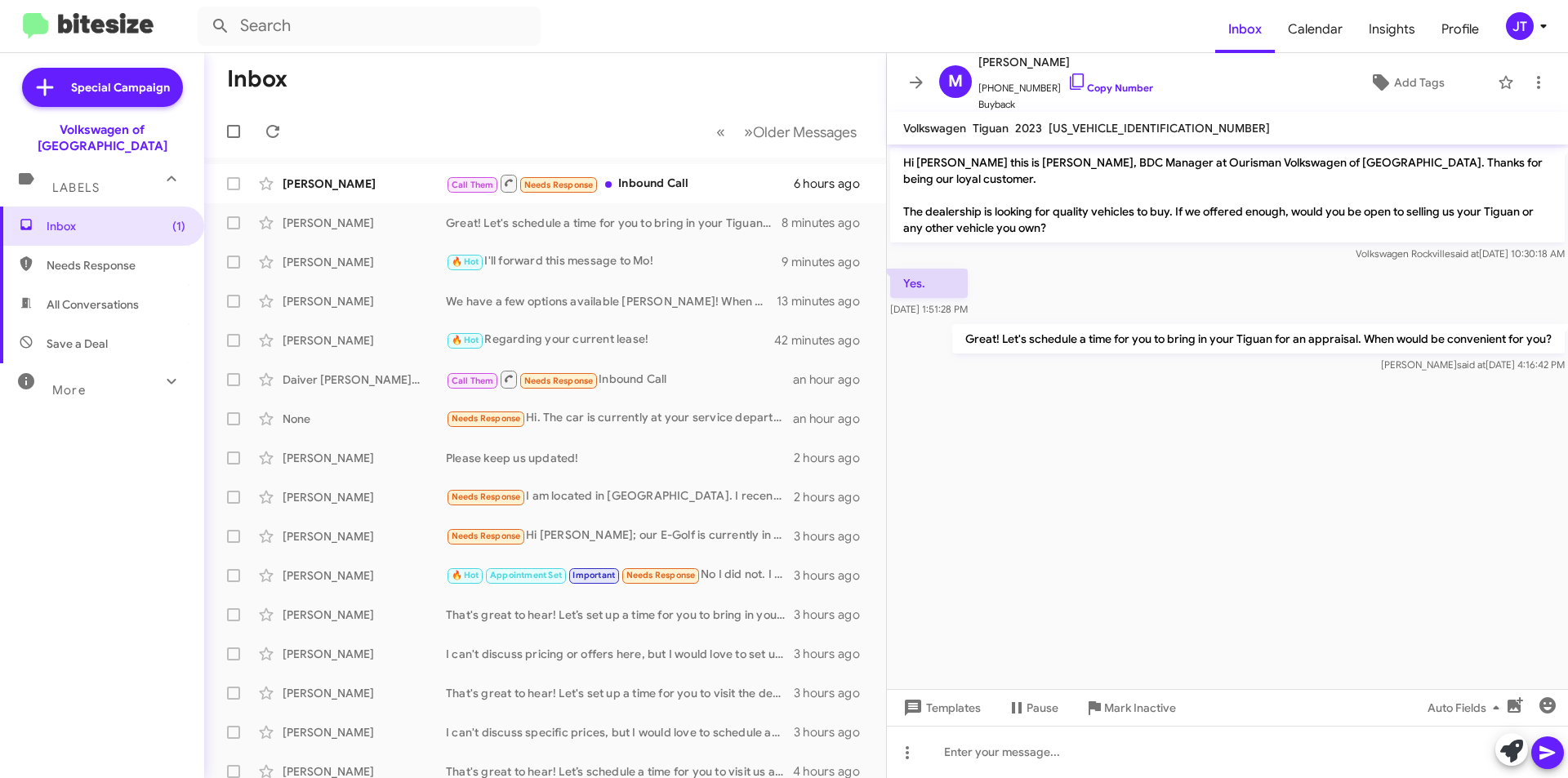
click at [1544, 30] on icon at bounding box center [1542, 26] width 20 height 20
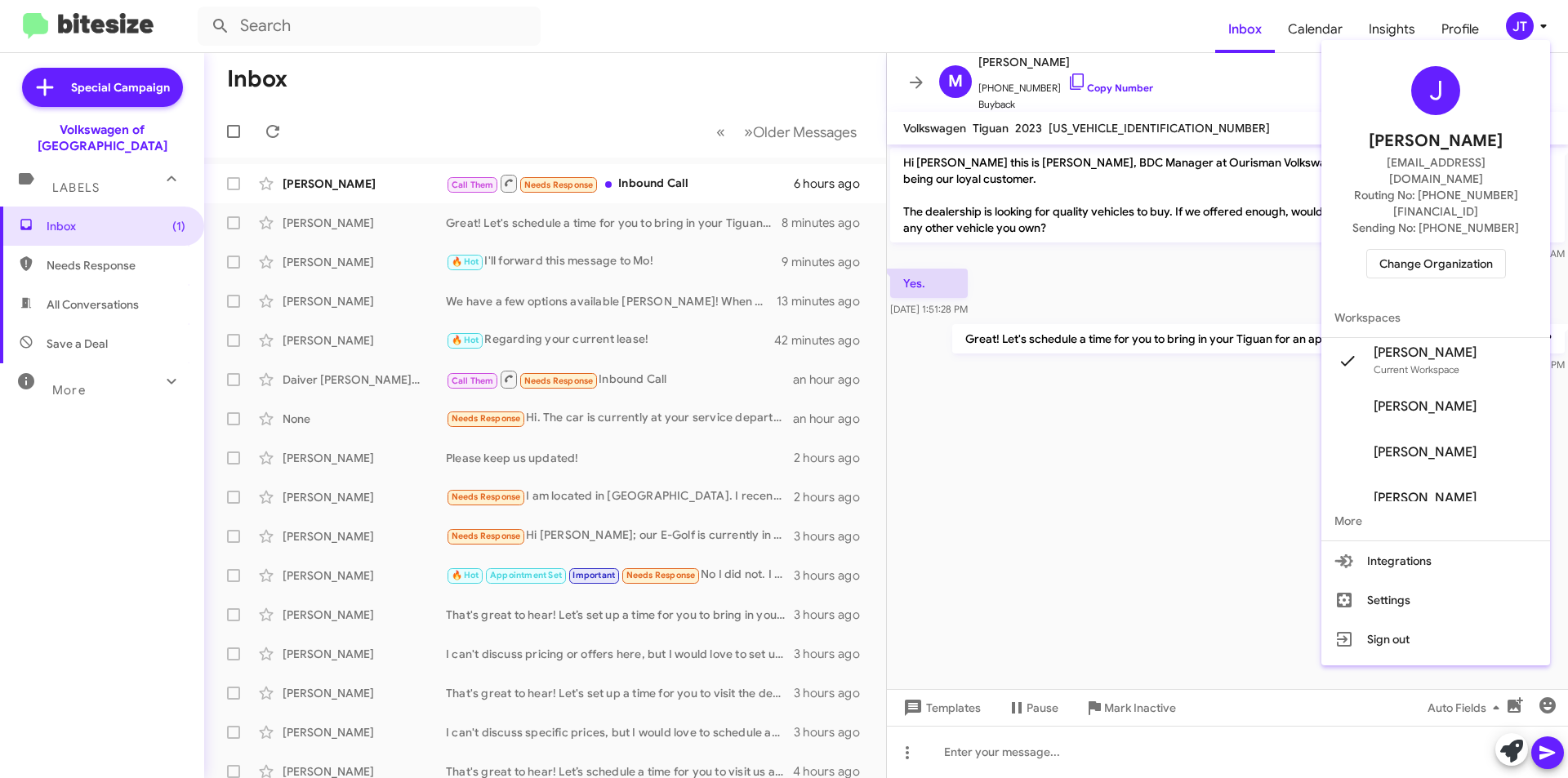
click at [1445, 250] on span "Change Organization" at bounding box center [1435, 263] width 114 height 27
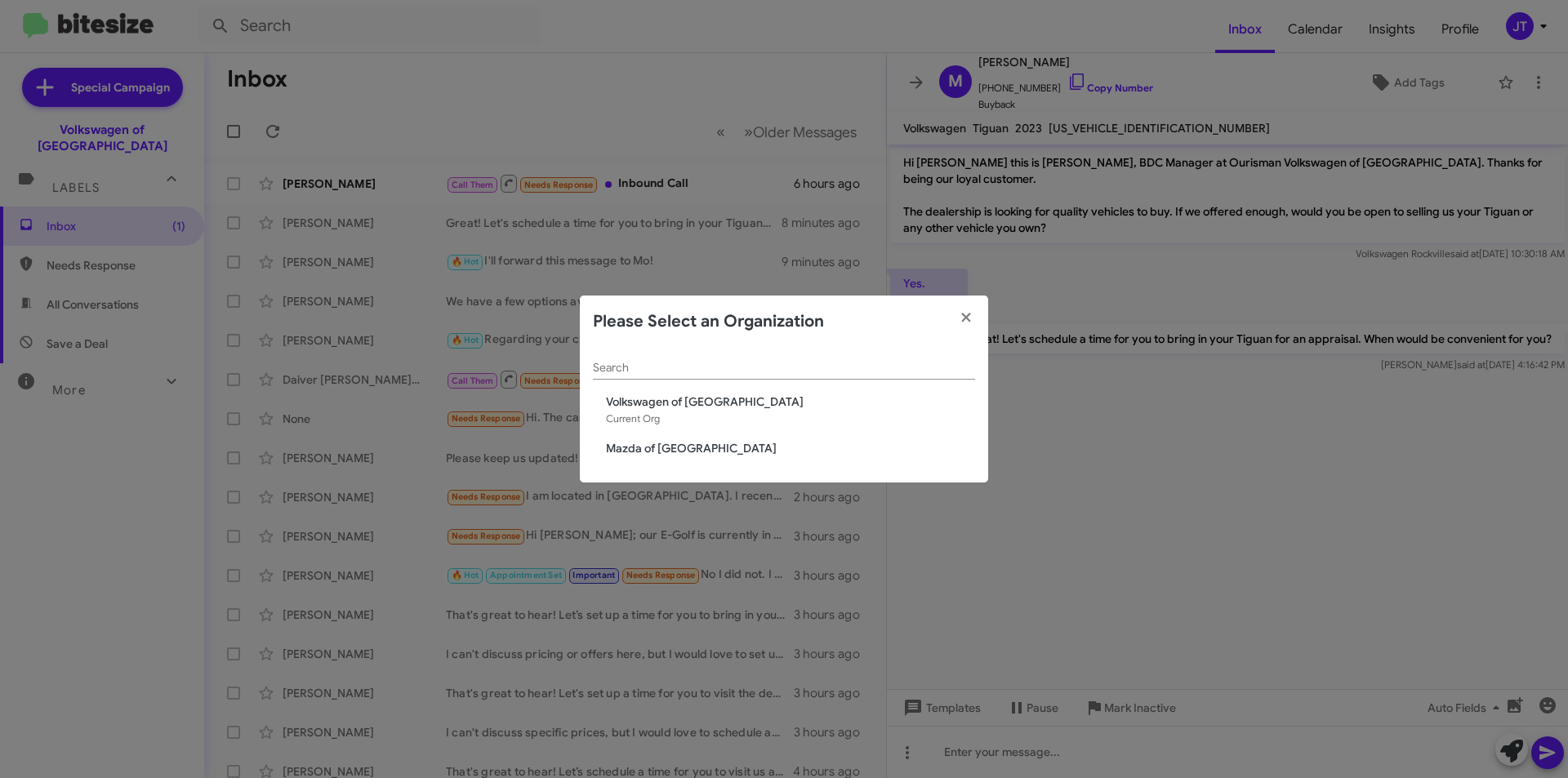
click at [683, 454] on span "Mazda of [GEOGRAPHIC_DATA]" at bounding box center [791, 448] width 369 height 16
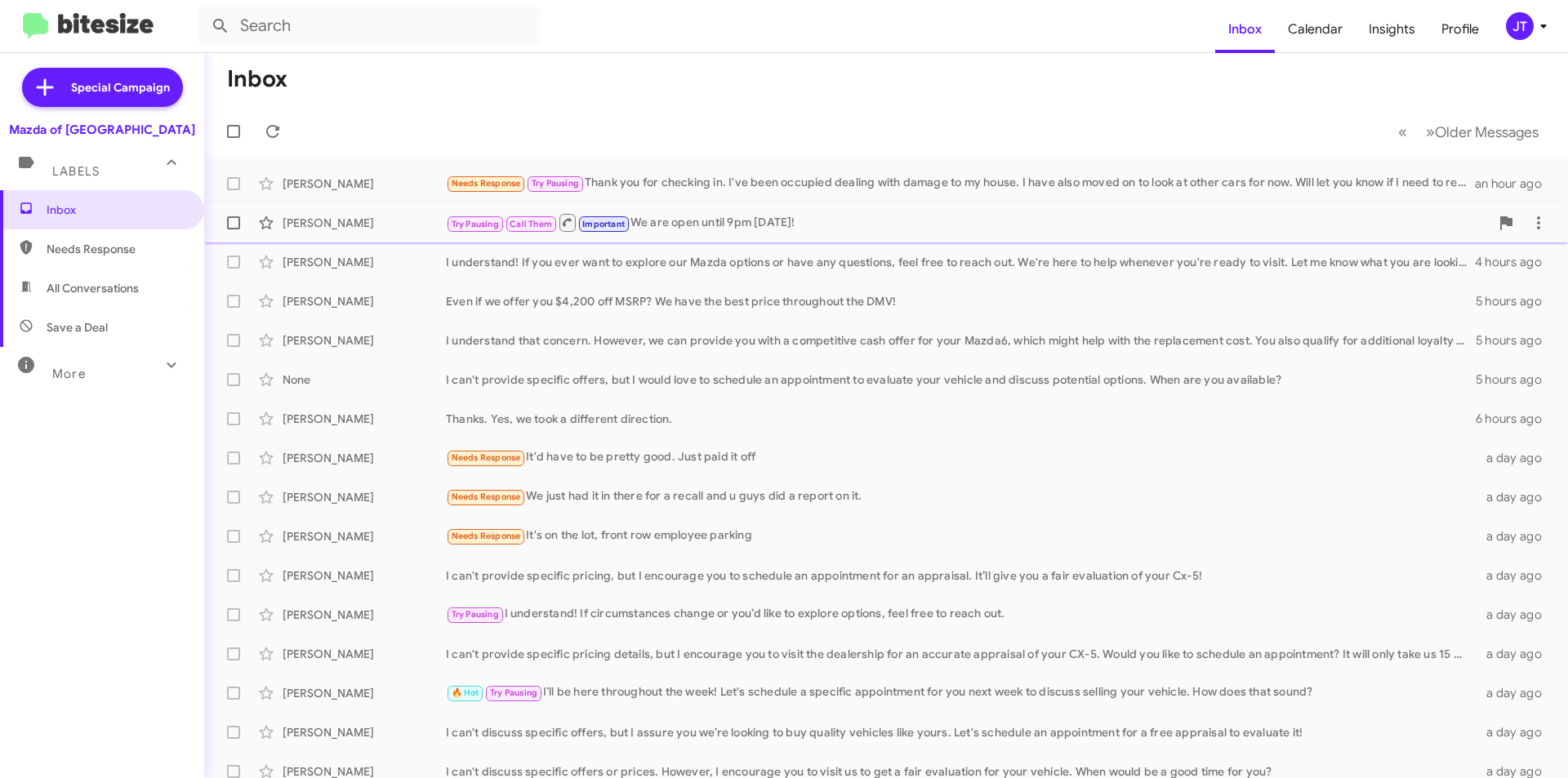
click at [732, 231] on div "Try Pausing Call Them Important We are open until 9pm [DATE]!" at bounding box center [968, 222] width 1043 height 21
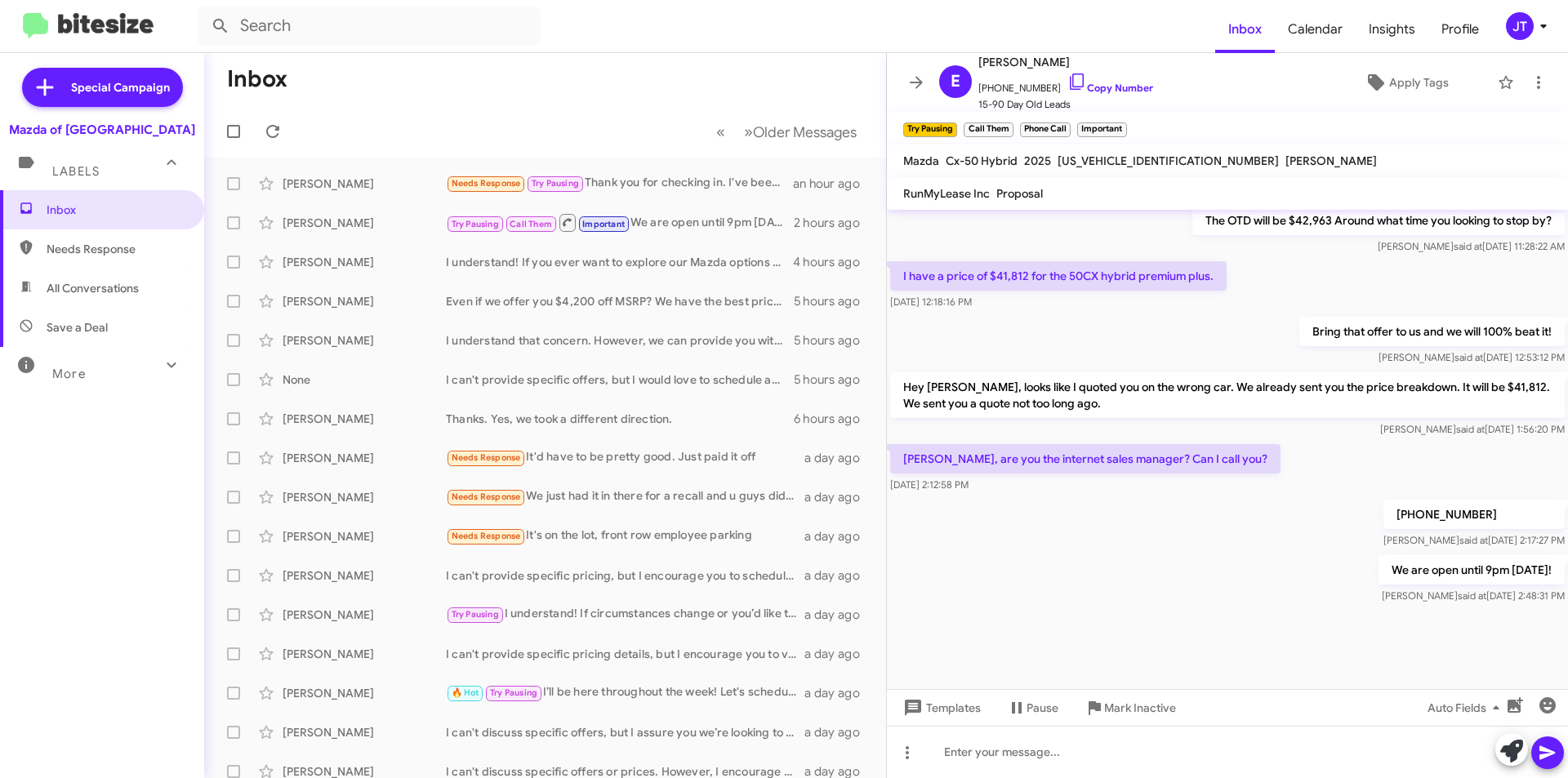
scroll to position [915, 0]
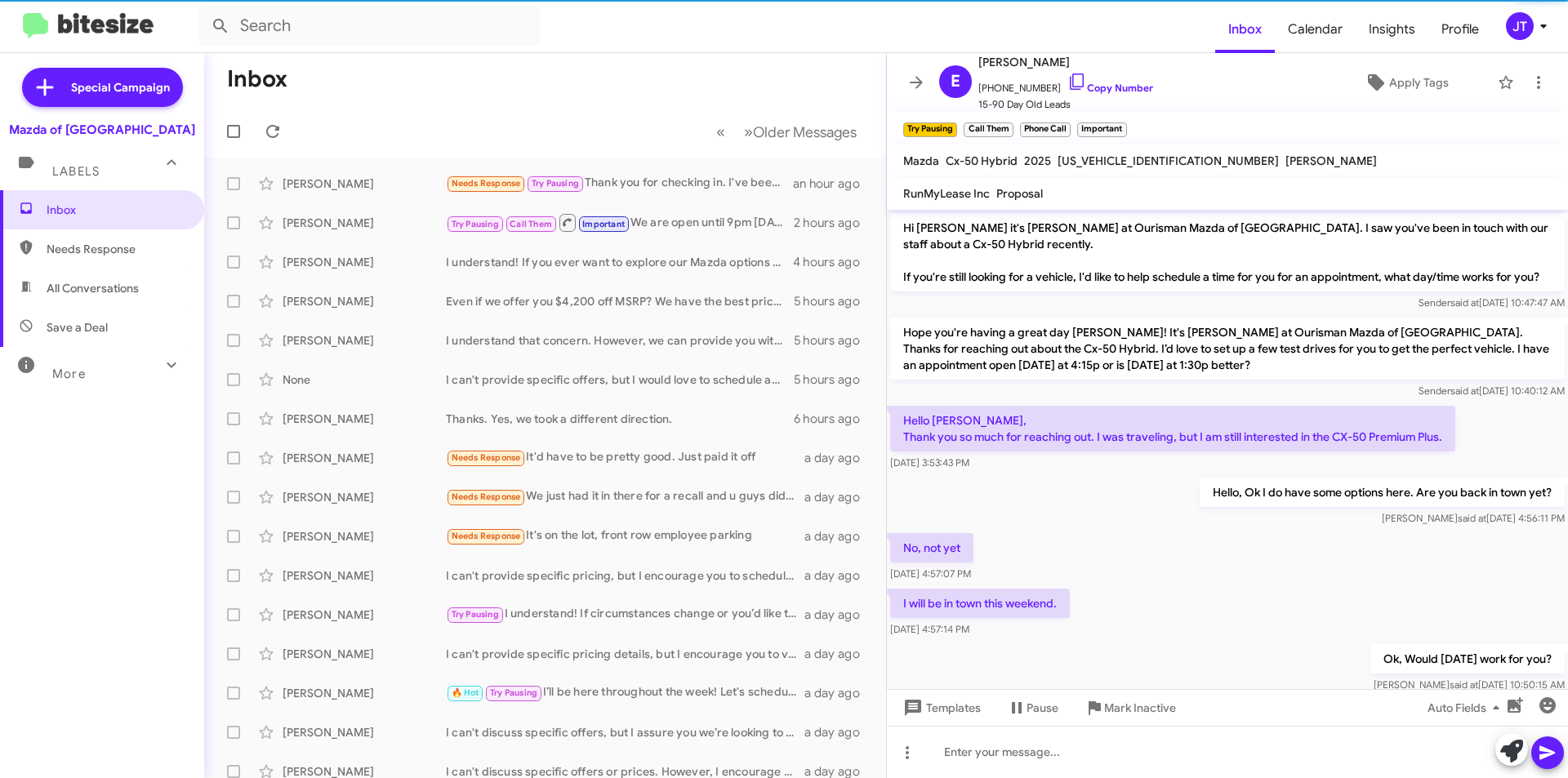
scroll to position [883, 0]
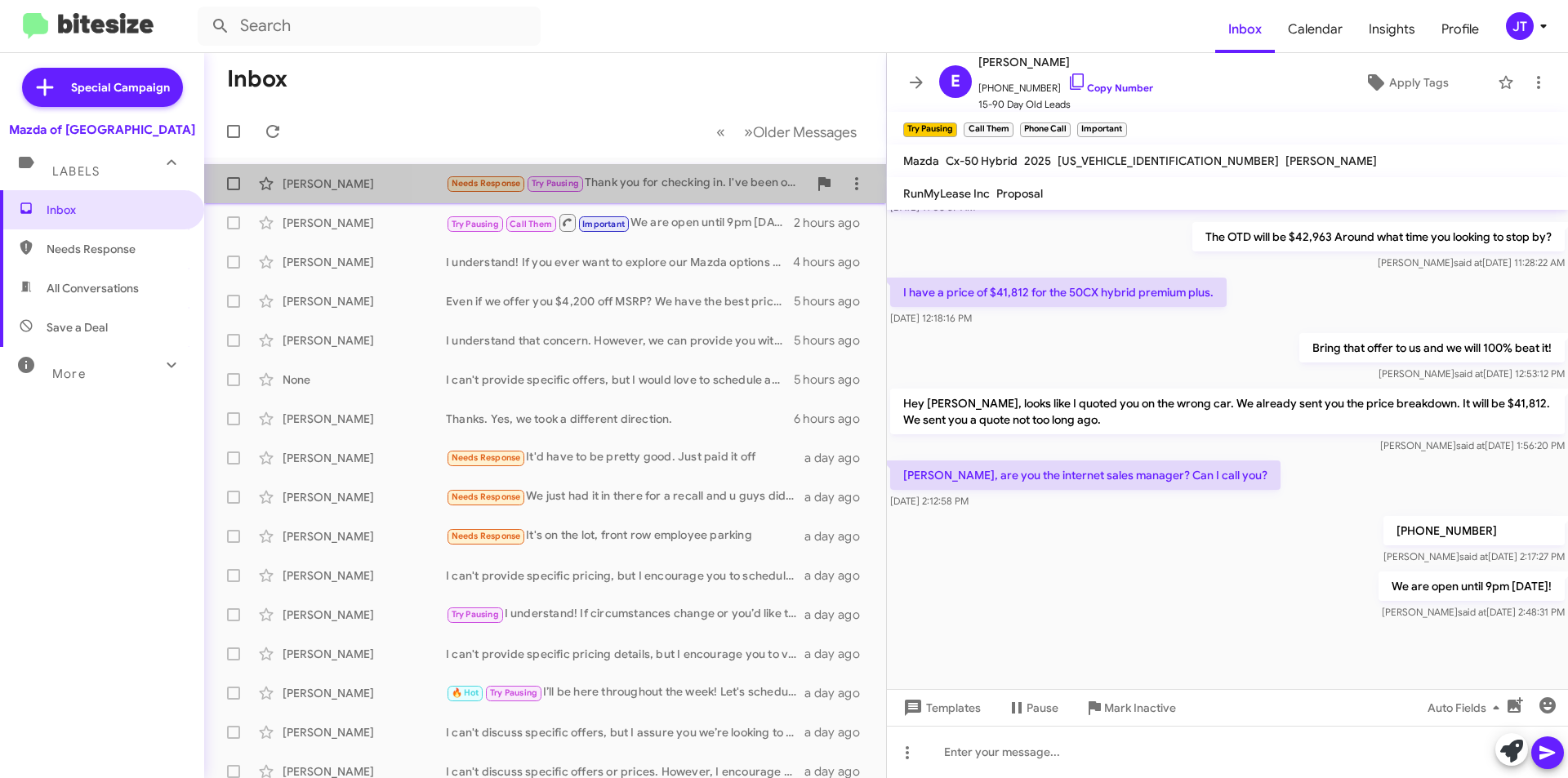
click at [668, 186] on div "Needs Response Try Pausing Thank you for checking in. I've been occupied dealin…" at bounding box center [627, 184] width 362 height 19
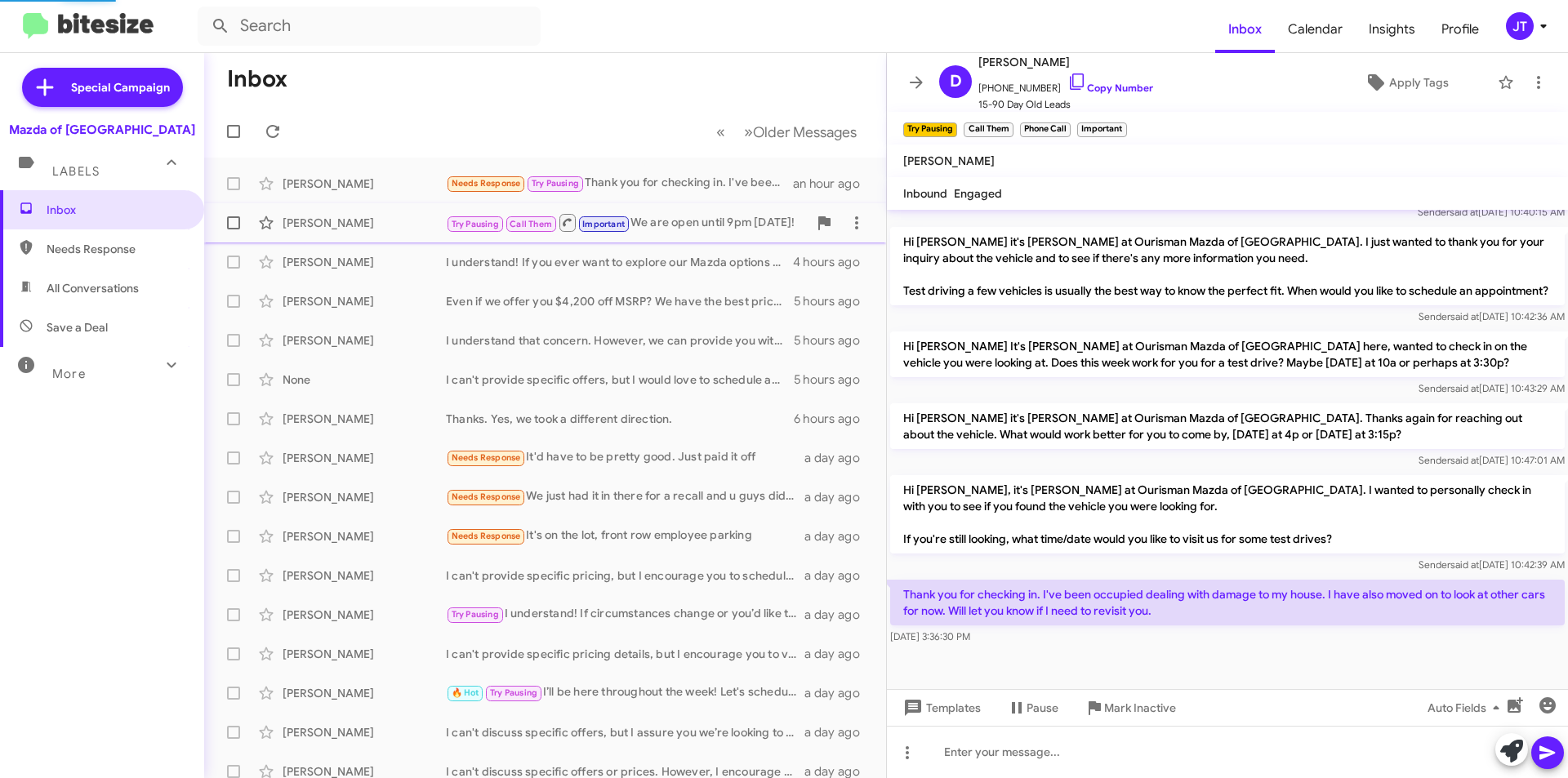
scroll to position [459, 0]
click at [1517, 753] on icon at bounding box center [1511, 751] width 23 height 23
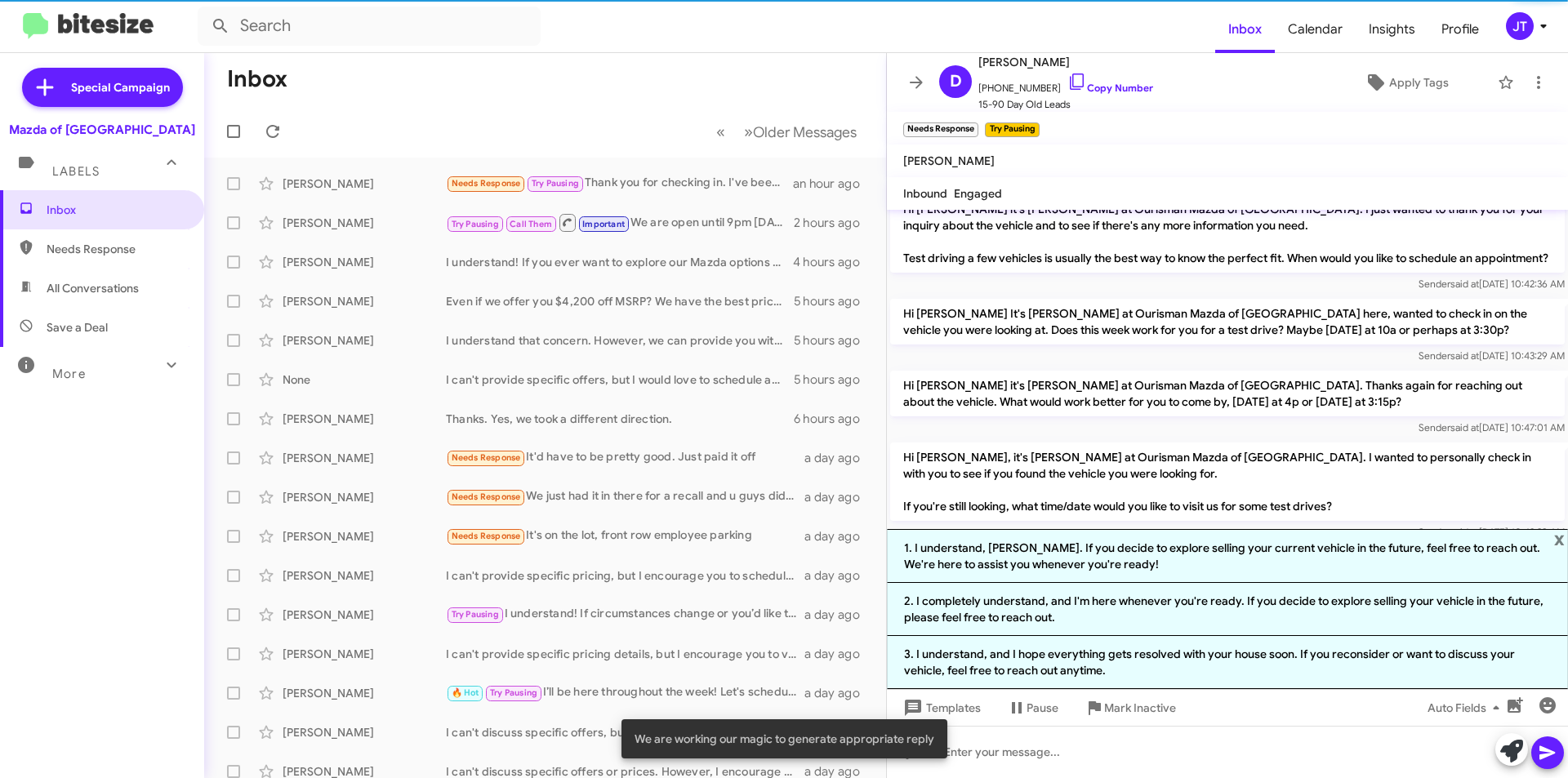
scroll to position [619, 0]
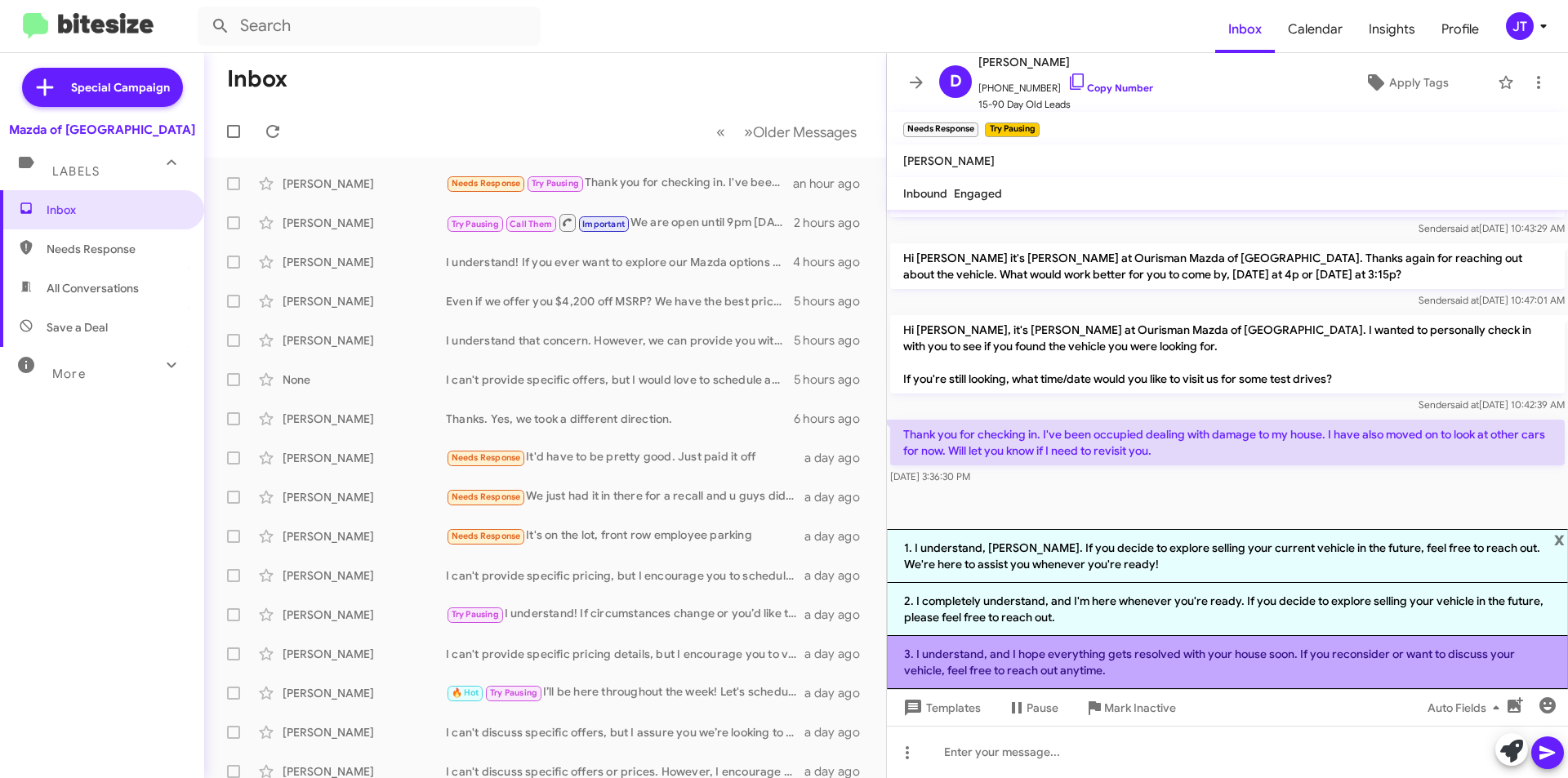
click at [1141, 661] on li "3. I understand, and I hope everything gets resolved with your house soon. If y…" at bounding box center [1226, 663] width 681 height 53
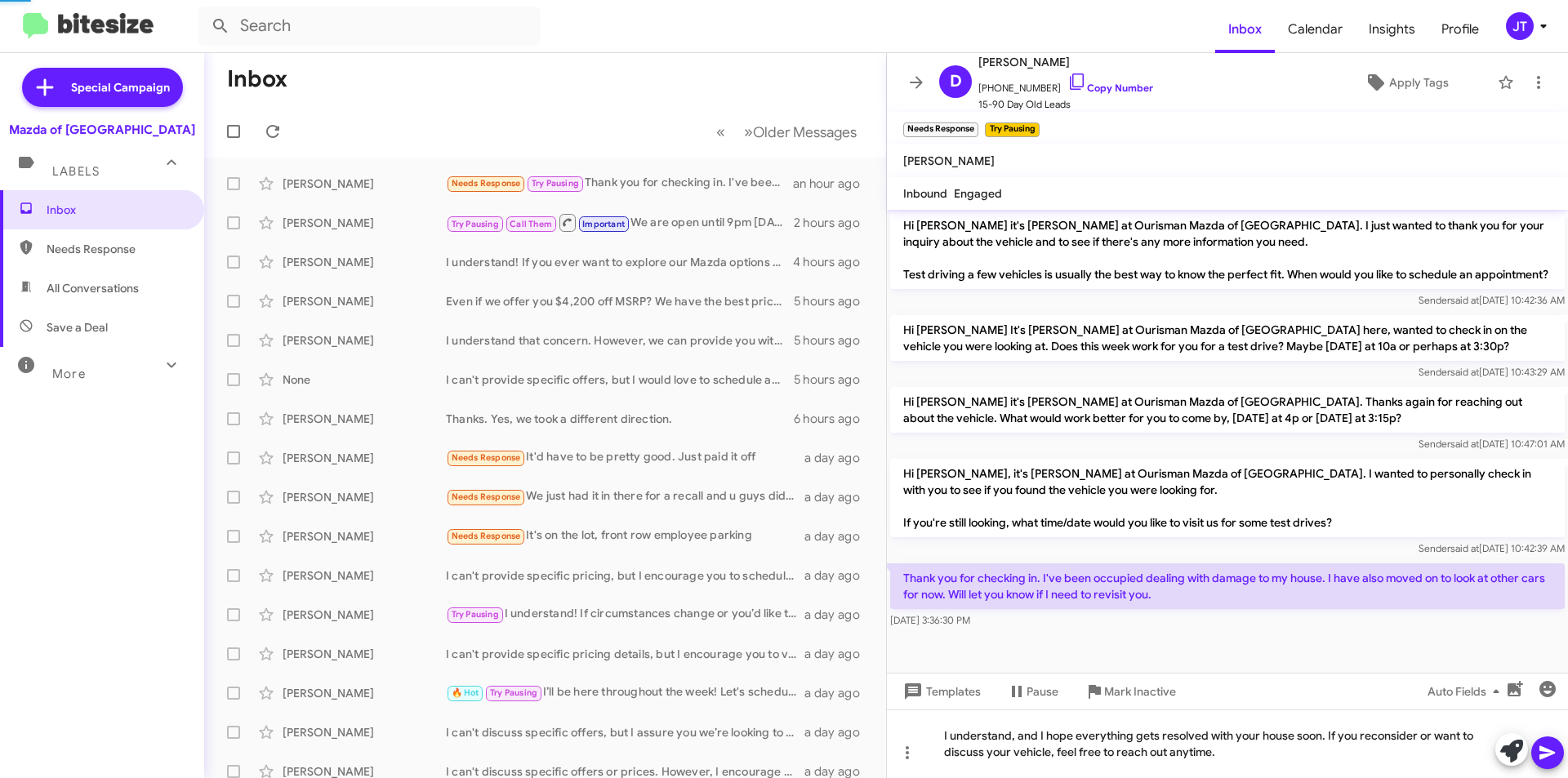
scroll to position [476, 0]
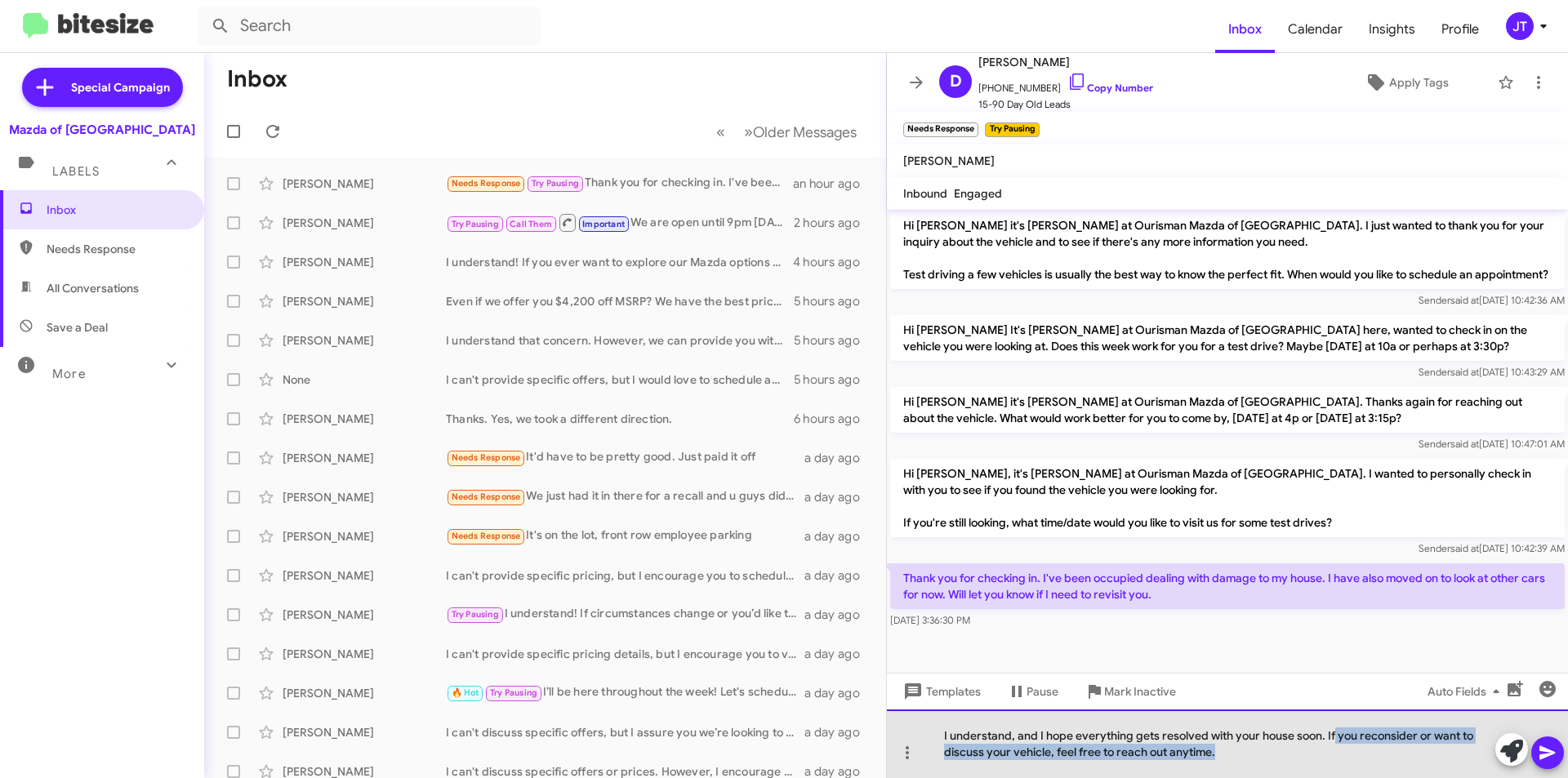
drag, startPoint x: 1242, startPoint y: 761, endPoint x: 1334, endPoint y: 732, distance: 96.5
click at [1334, 732] on div "I understand, and I hope everything gets resolved with your house soon. If you …" at bounding box center [1226, 743] width 681 height 68
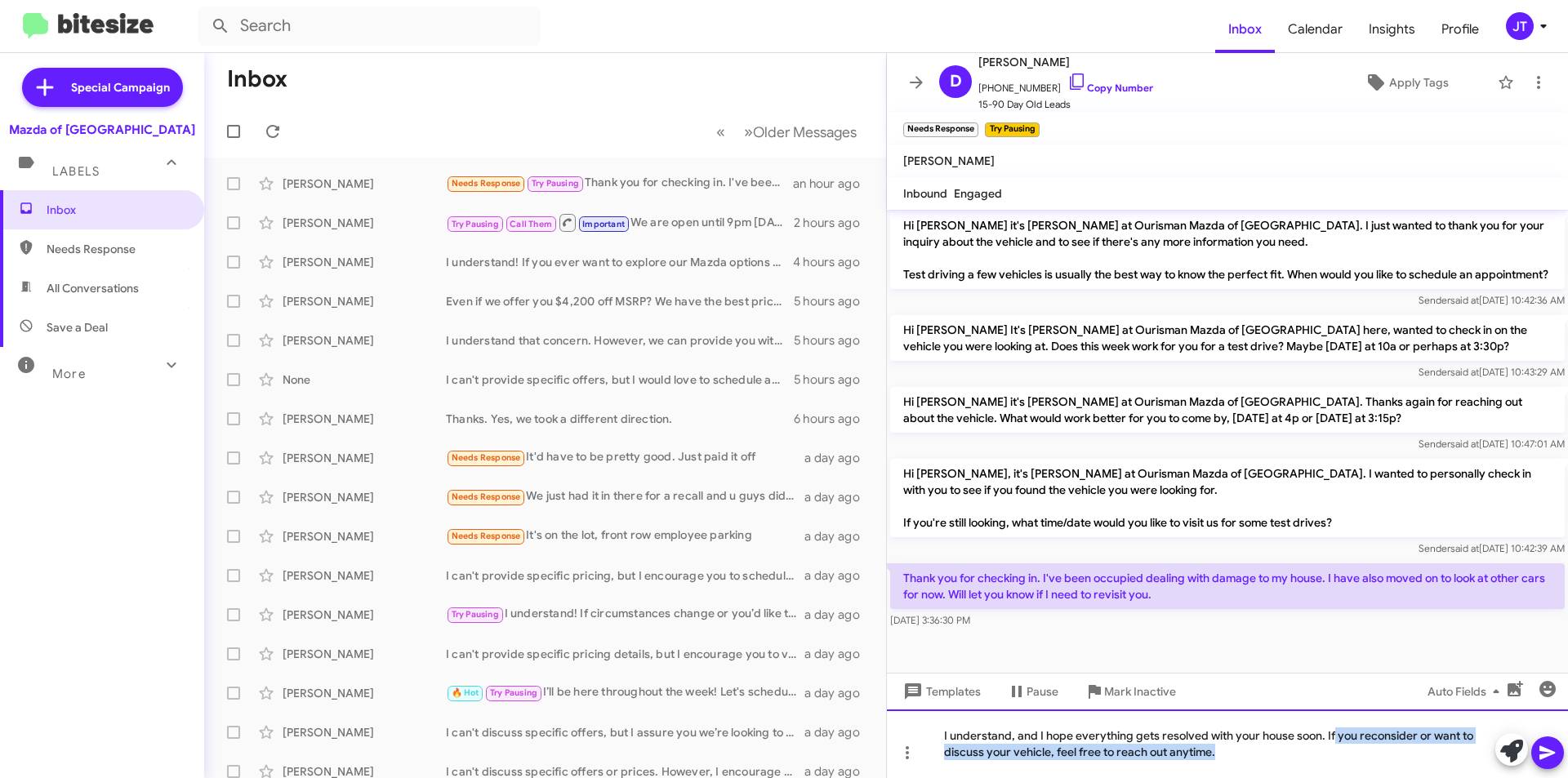
scroll to position [459, 0]
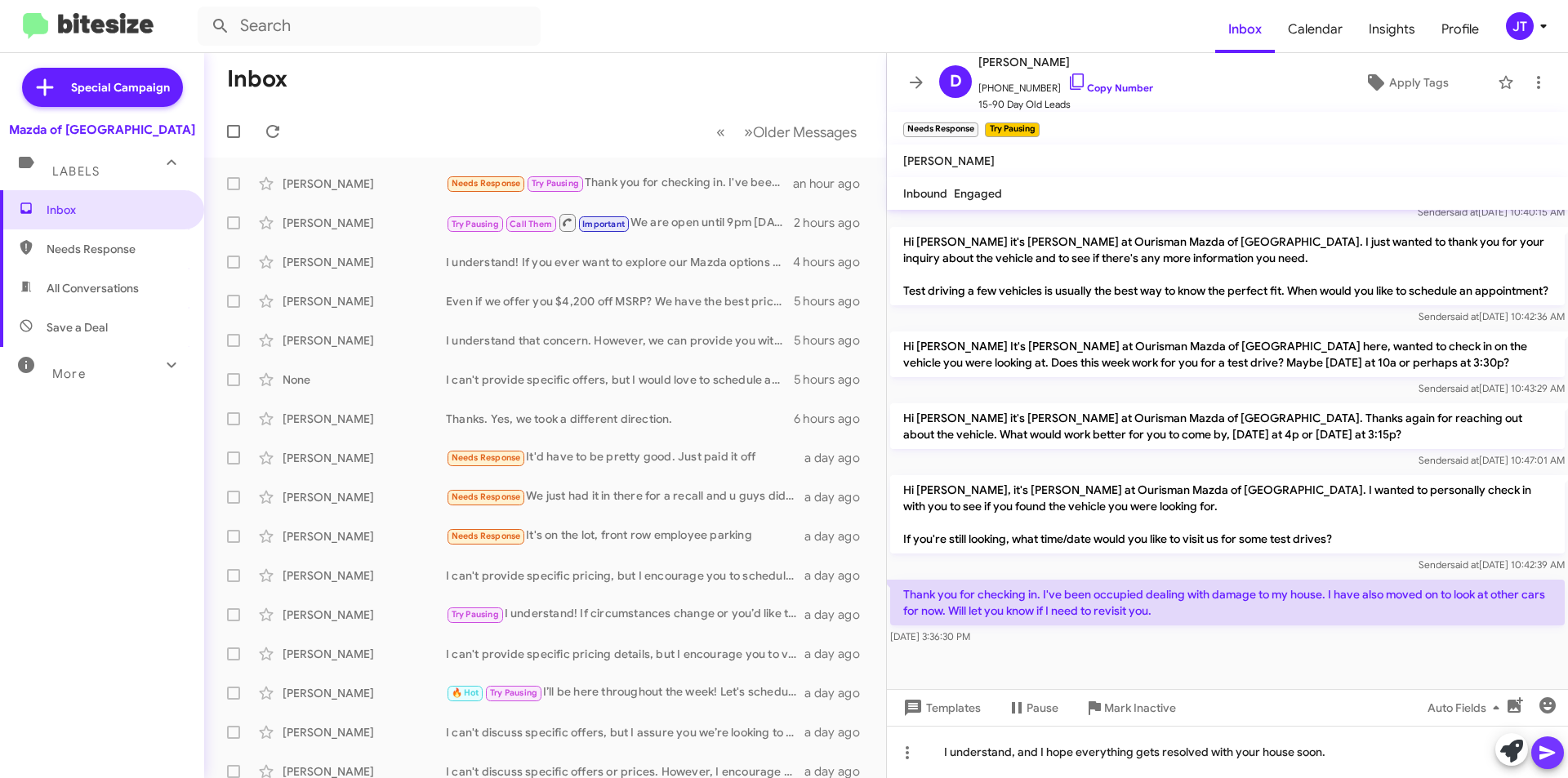
click at [1540, 749] on icon at bounding box center [1546, 752] width 15 height 14
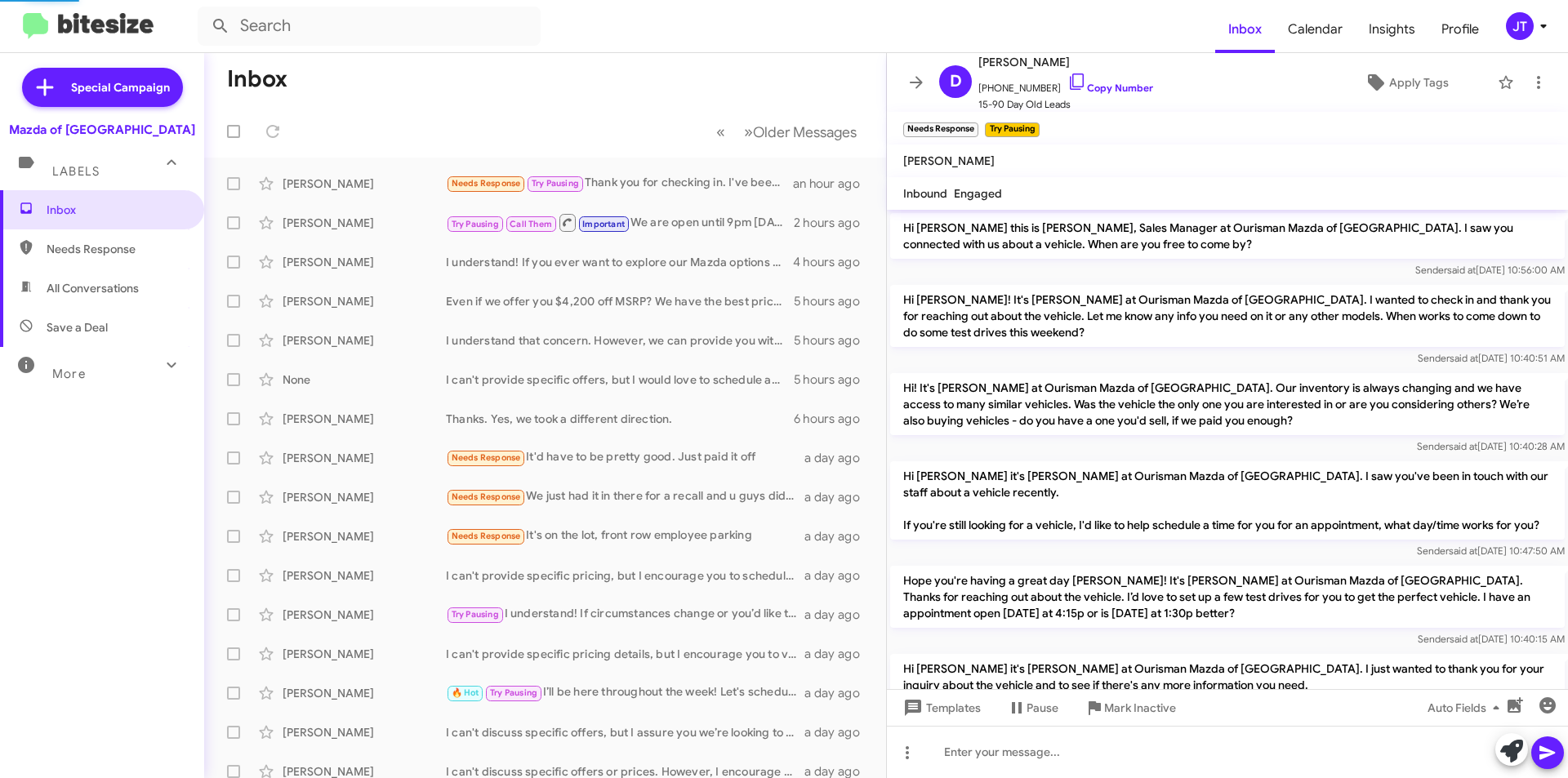
scroll to position [578, 0]
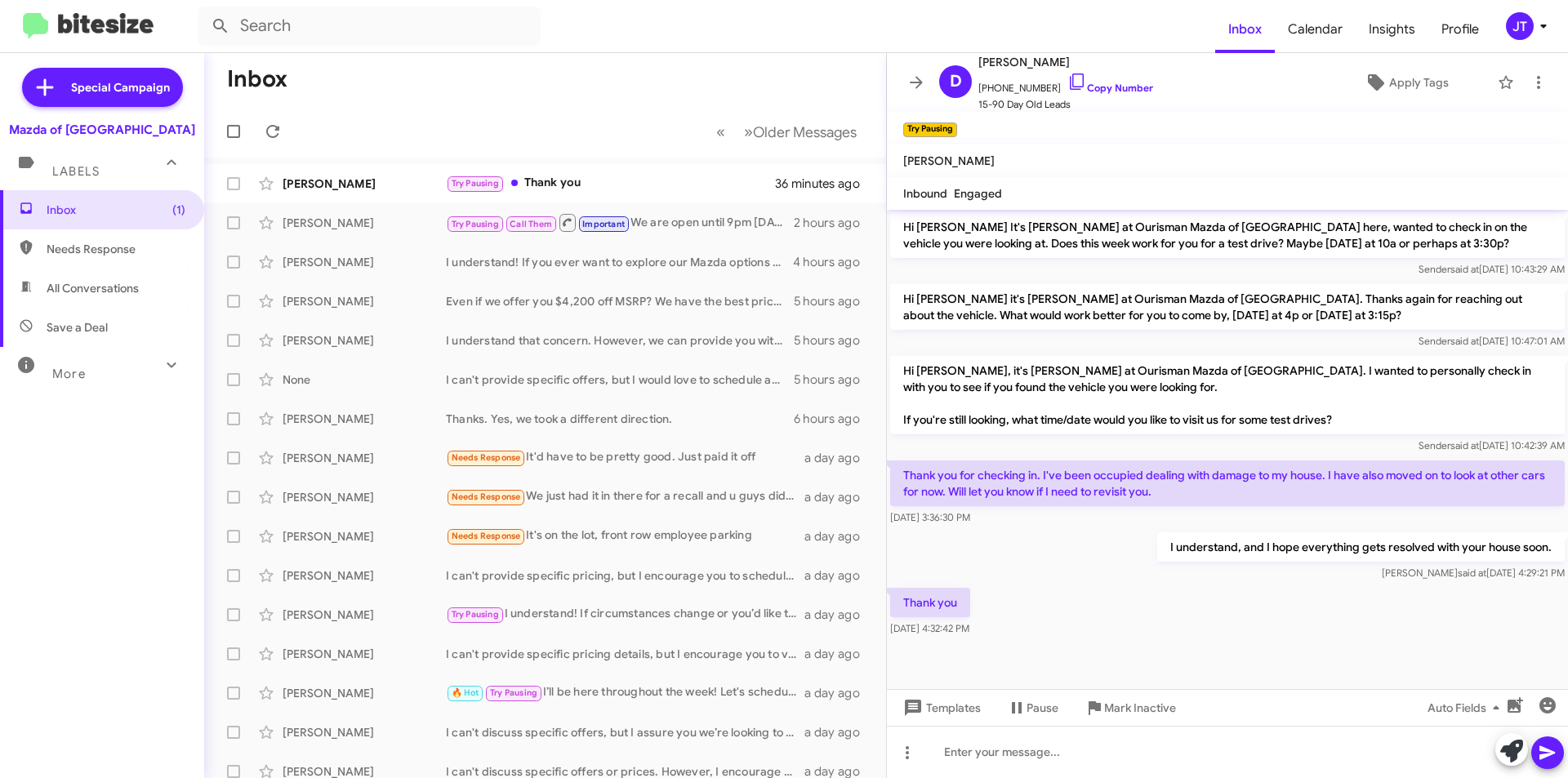
click at [1533, 22] on icon at bounding box center [1542, 26] width 20 height 20
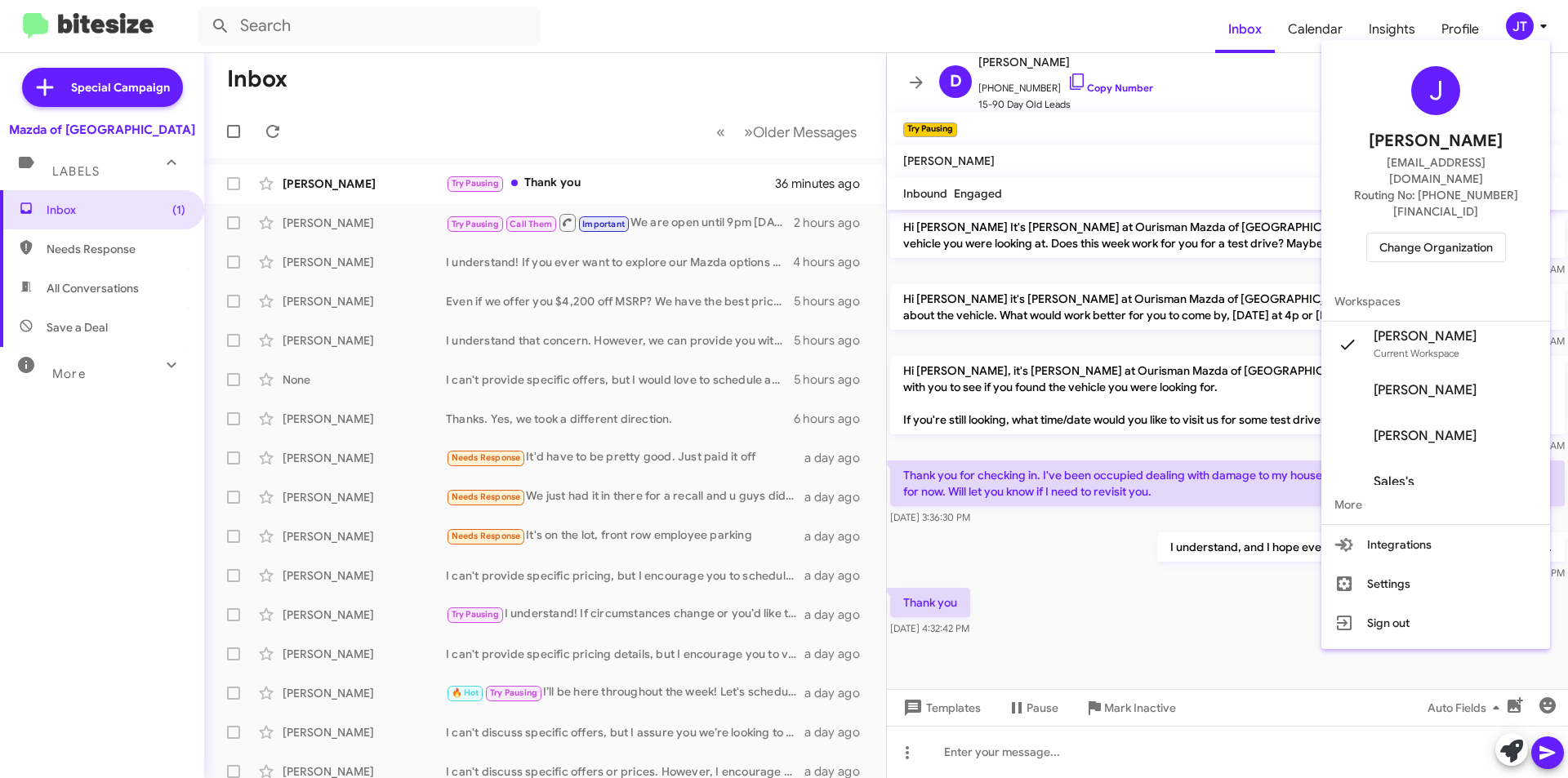
click at [1416, 234] on span "Change Organization" at bounding box center [1435, 247] width 114 height 27
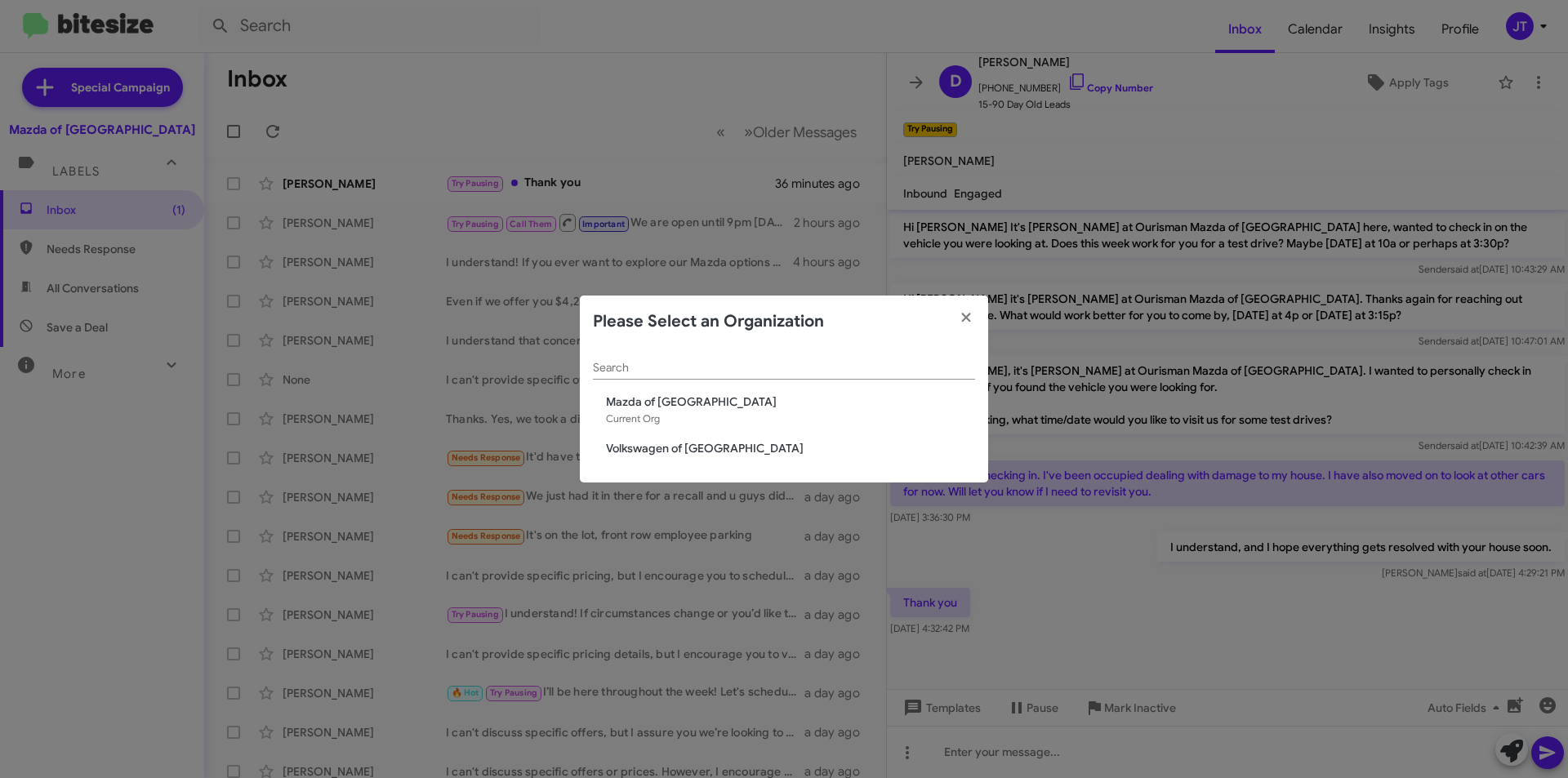
click at [704, 450] on span "Volkswagen of [GEOGRAPHIC_DATA]" at bounding box center [791, 448] width 369 height 16
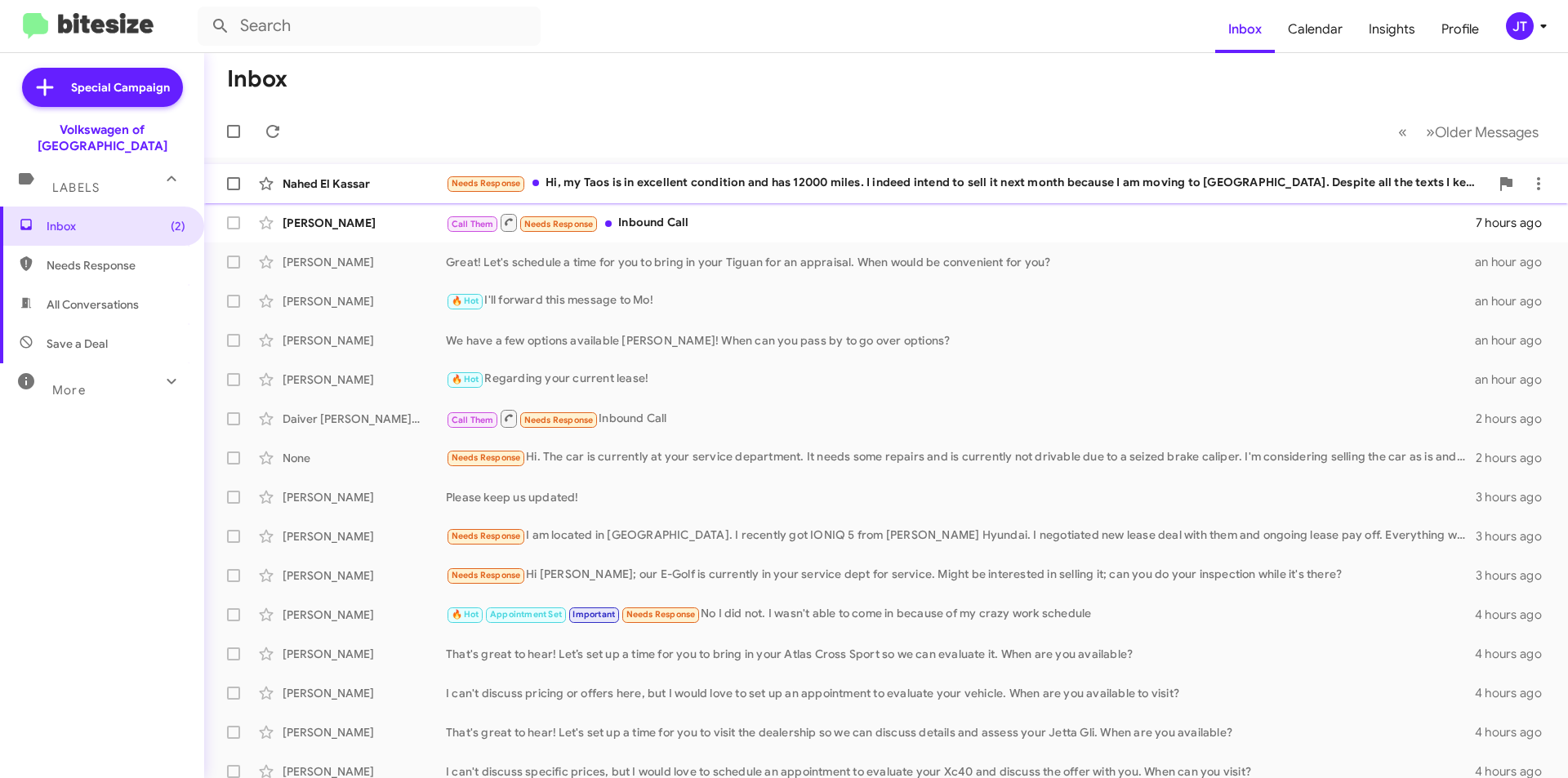
click at [720, 188] on div "Needs Response Hi, my Taos is in excellent condition and has 12000 miles. I ind…" at bounding box center [968, 184] width 1043 height 19
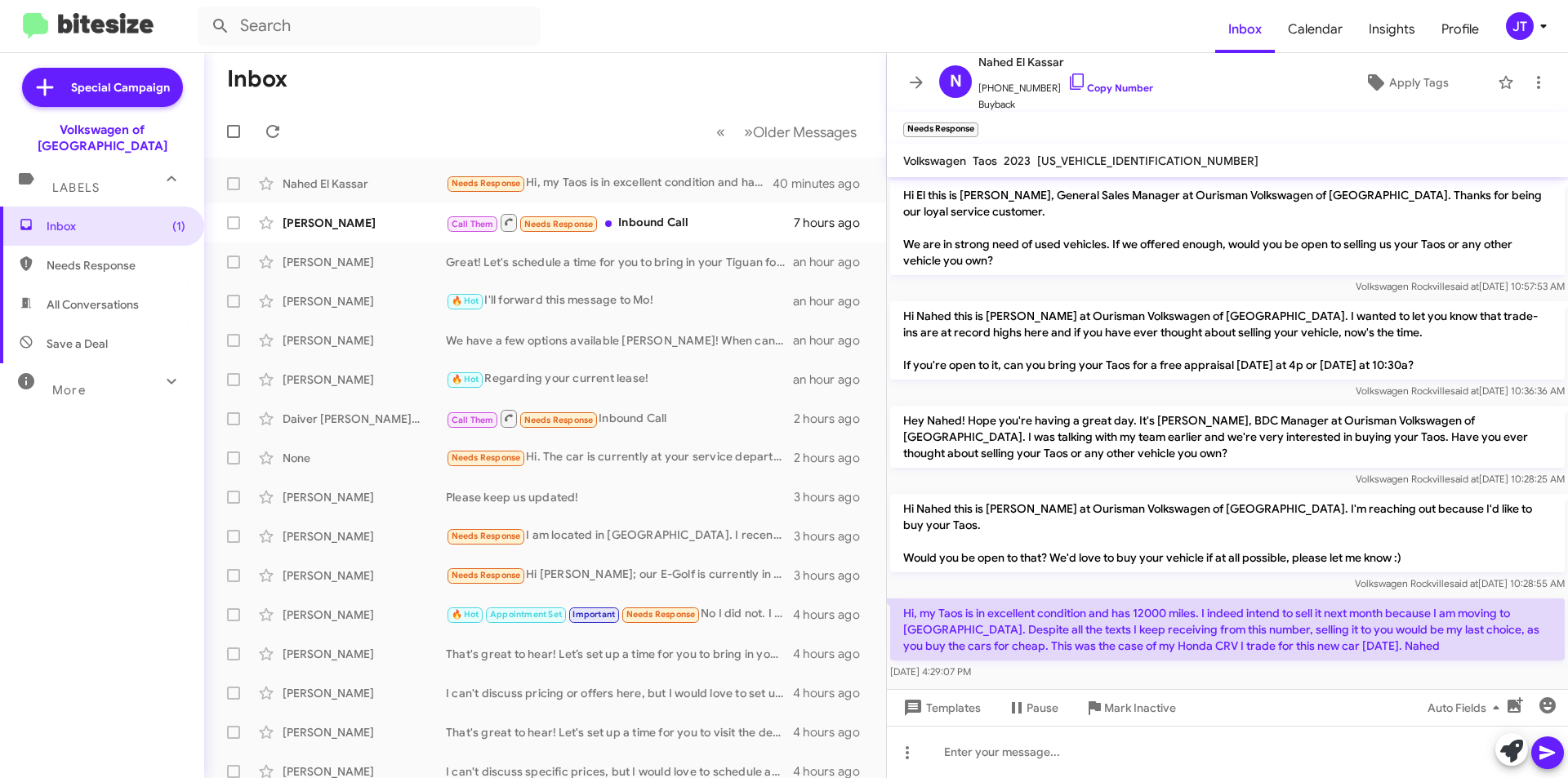
click at [253, 86] on h1 "Inbox" at bounding box center [258, 80] width 61 height 27
click at [67, 26] on img at bounding box center [88, 27] width 131 height 27
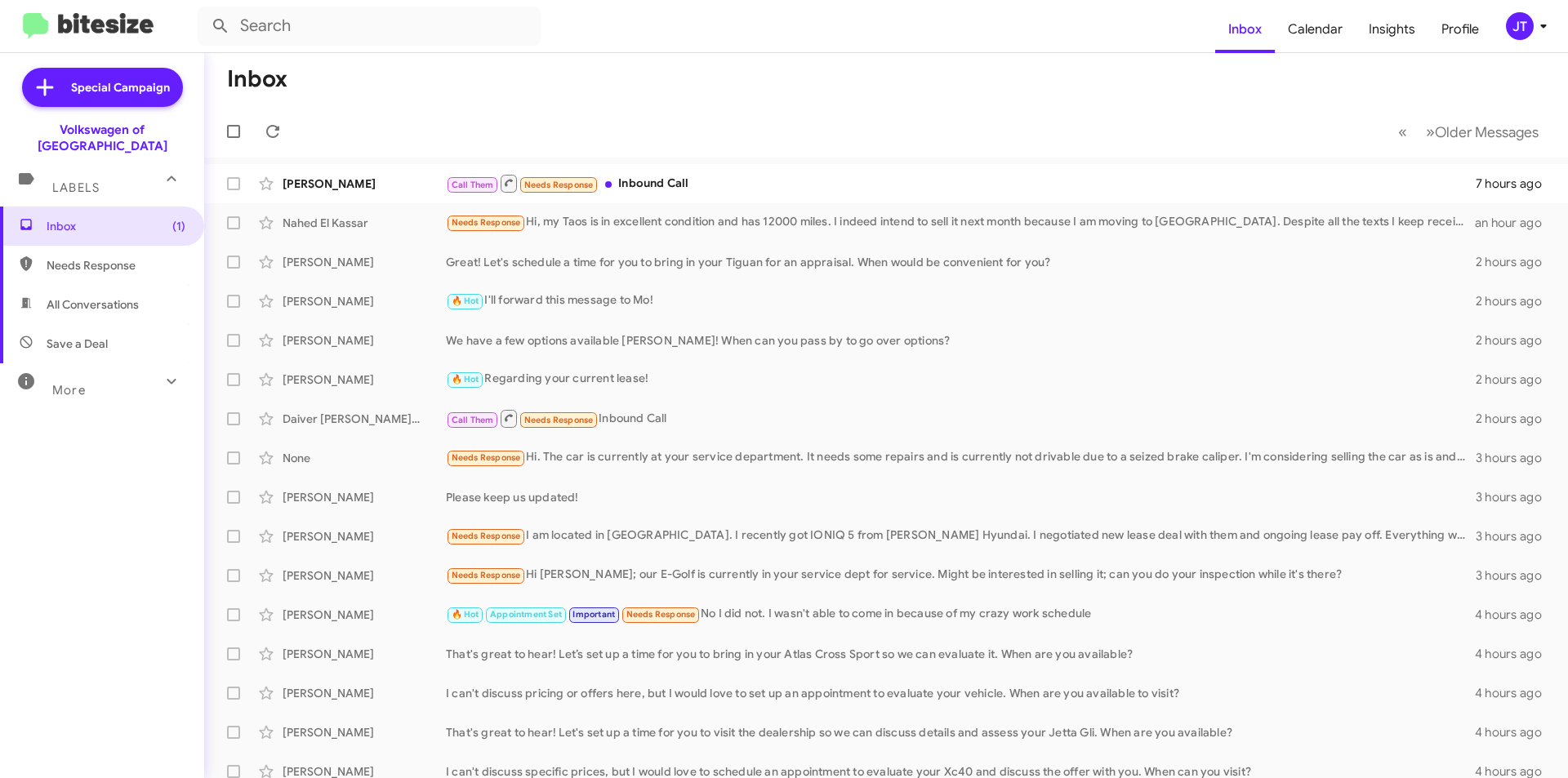
click at [1540, 19] on icon at bounding box center [1542, 26] width 20 height 20
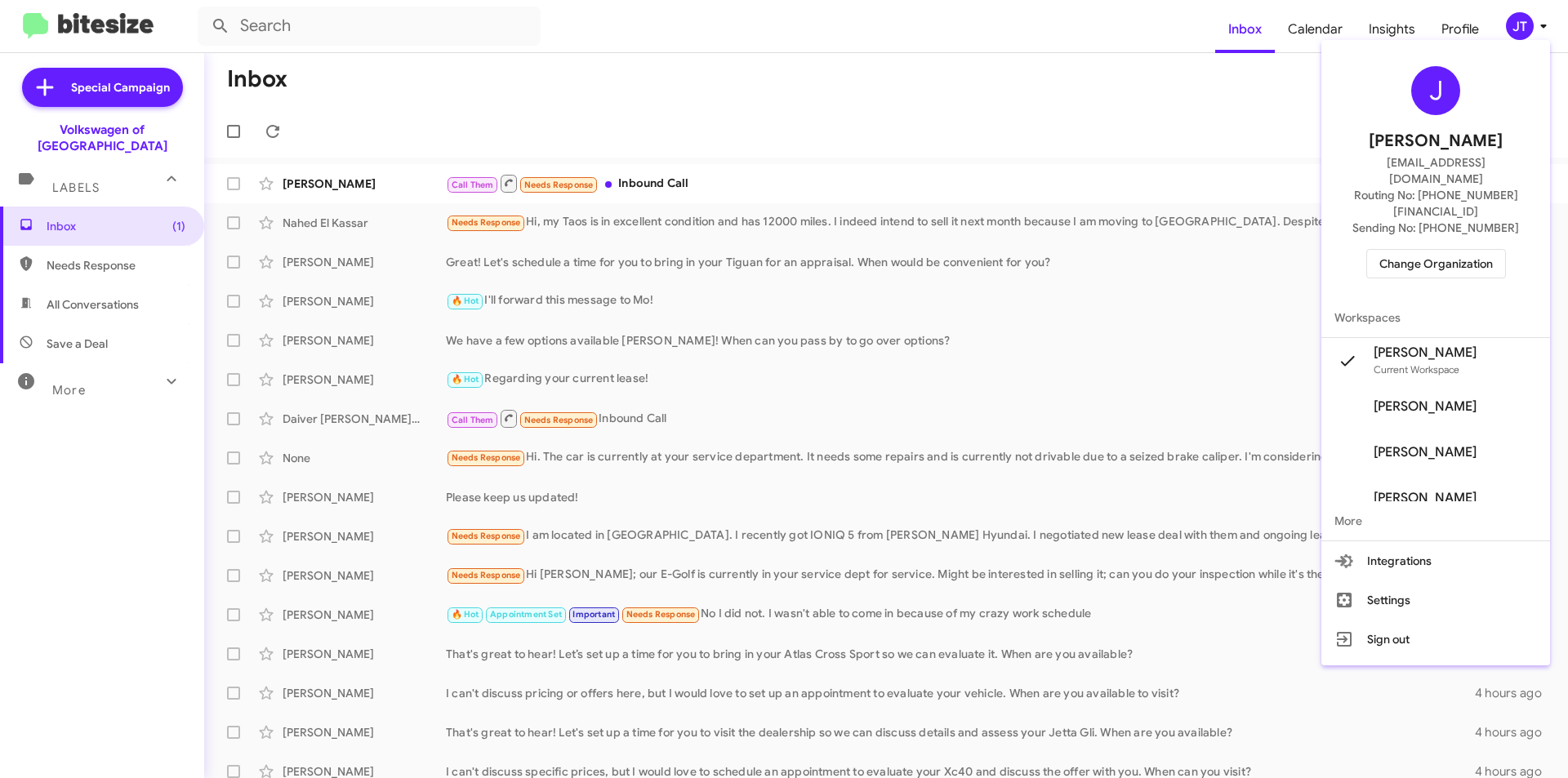
click at [1431, 250] on span "Change Organization" at bounding box center [1435, 263] width 114 height 27
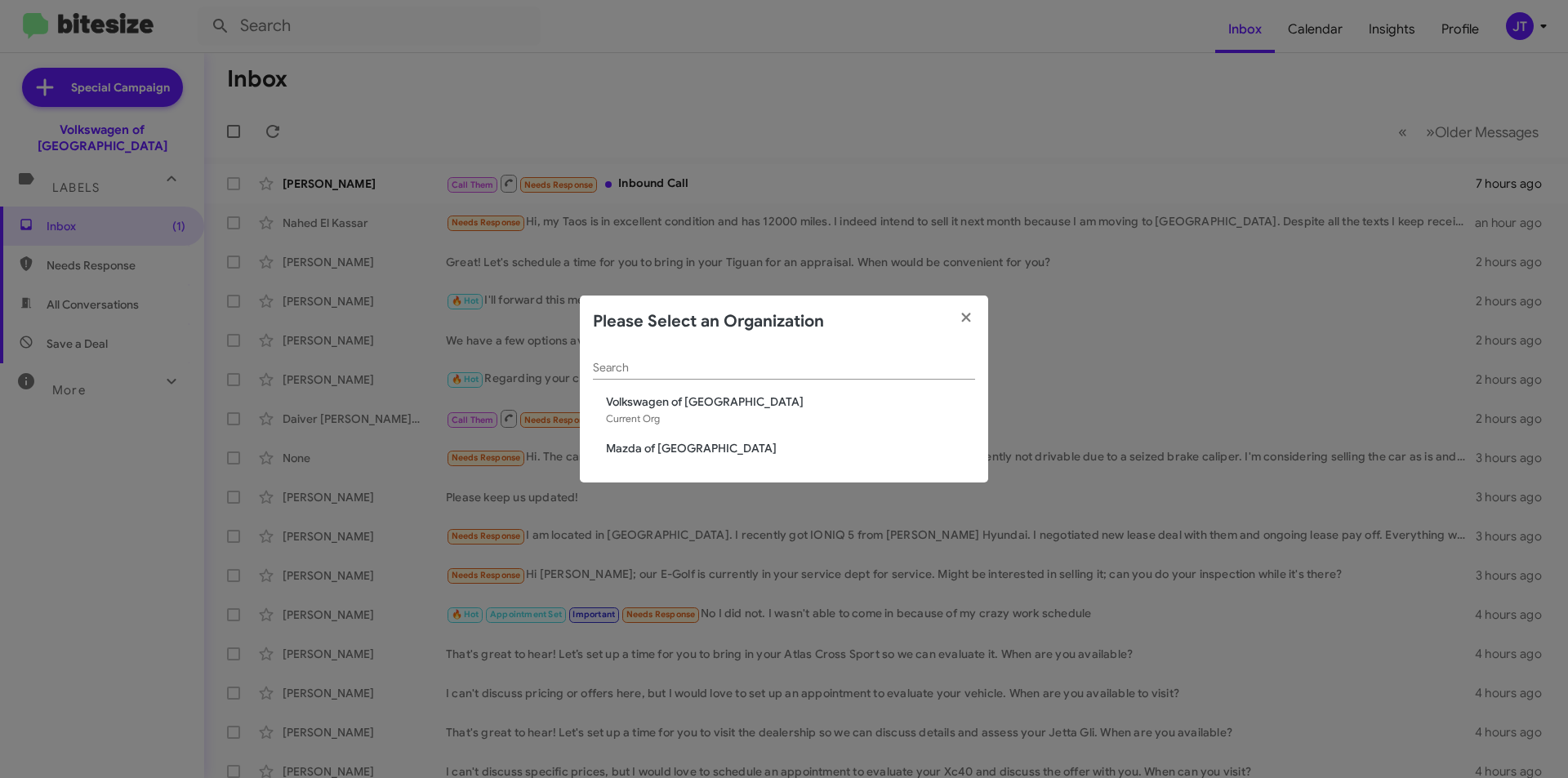
click at [642, 453] on span "Mazda of [GEOGRAPHIC_DATA]" at bounding box center [791, 448] width 369 height 16
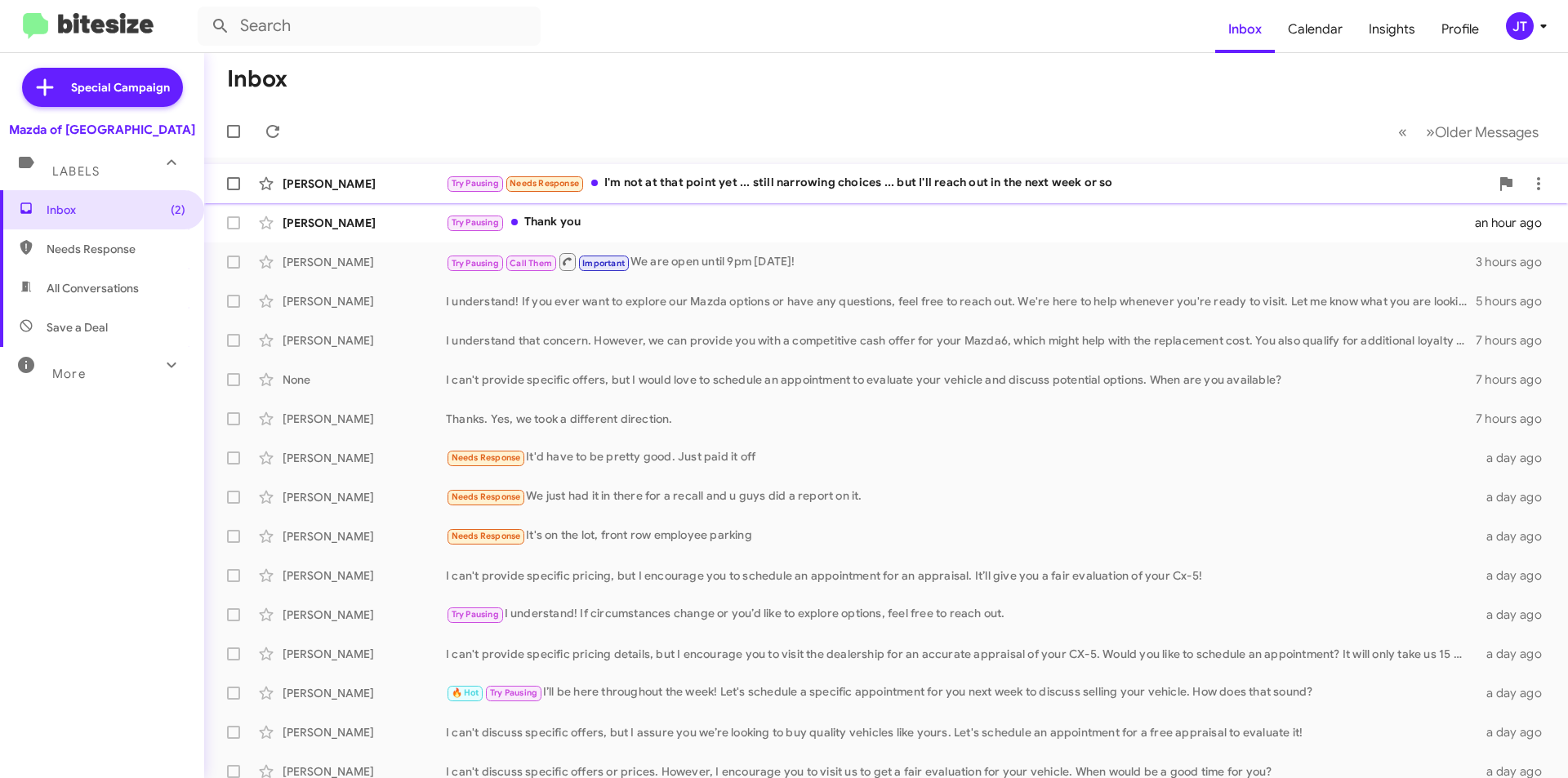
click at [800, 193] on div "[PERSON_NAME] Try Pausing Needs Response I'm not at that point yet ... still na…" at bounding box center [885, 184] width 1337 height 32
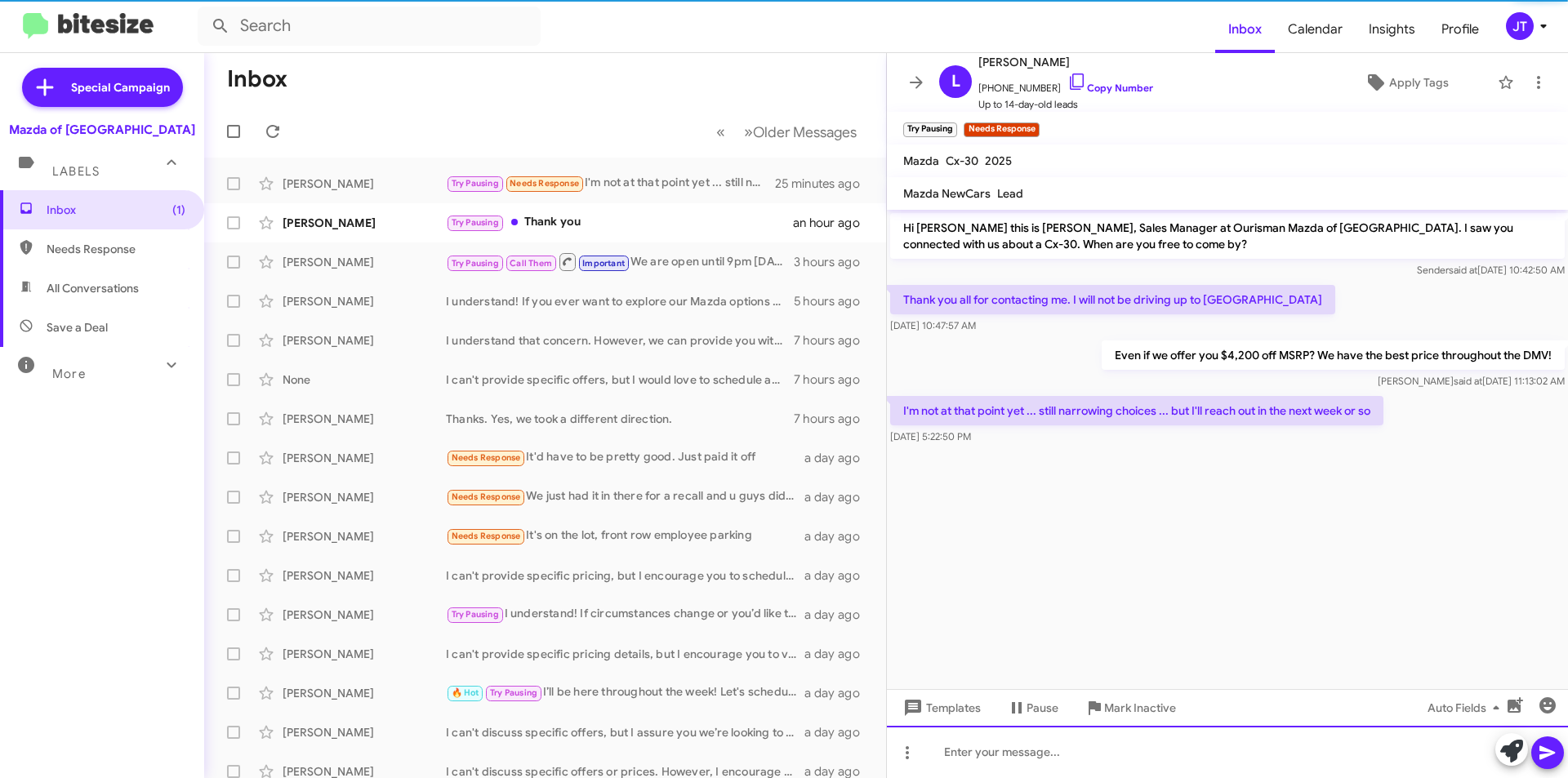
click at [1117, 745] on div at bounding box center [1226, 751] width 681 height 52
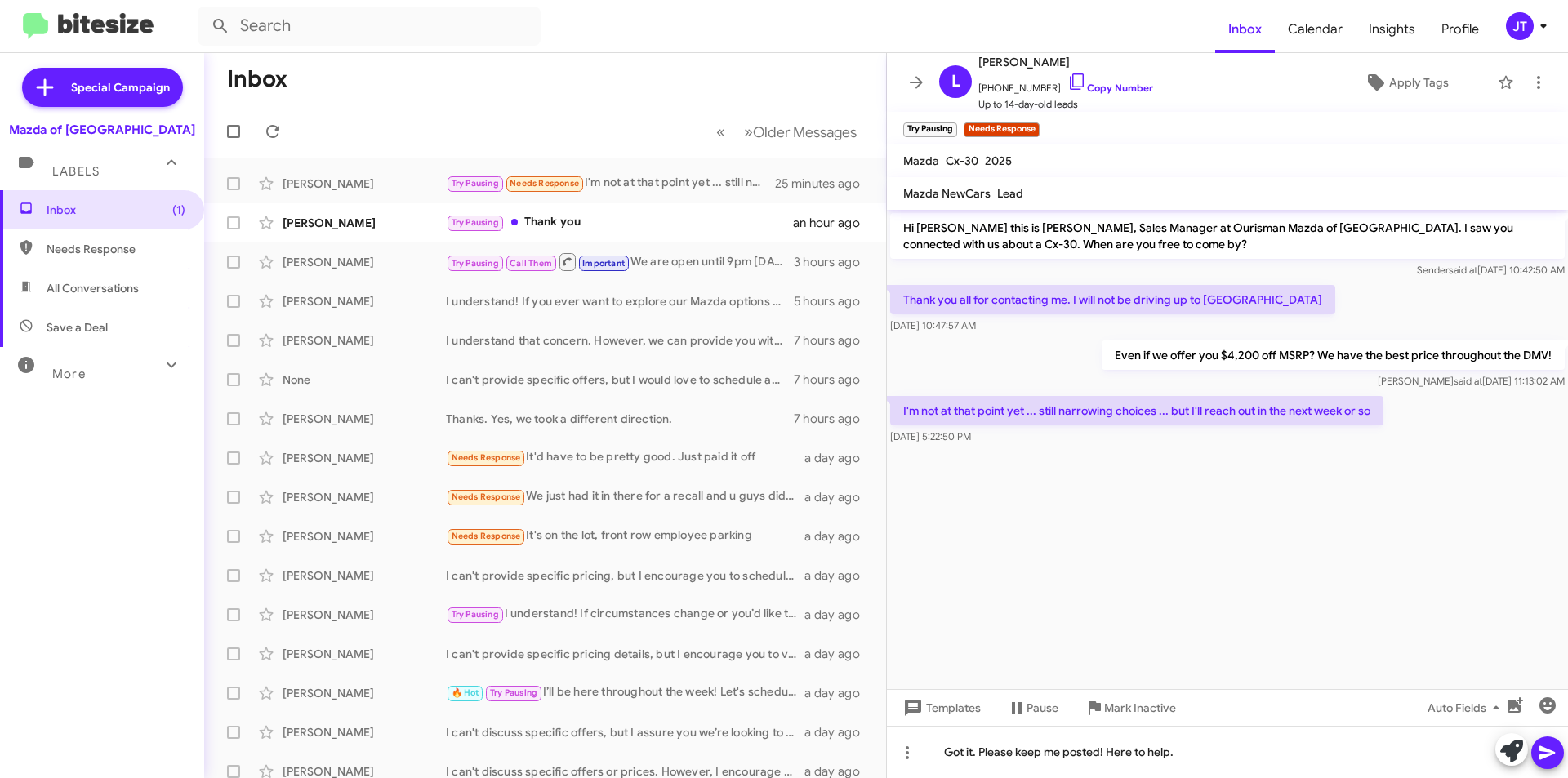
click at [1549, 742] on span at bounding box center [1547, 752] width 20 height 32
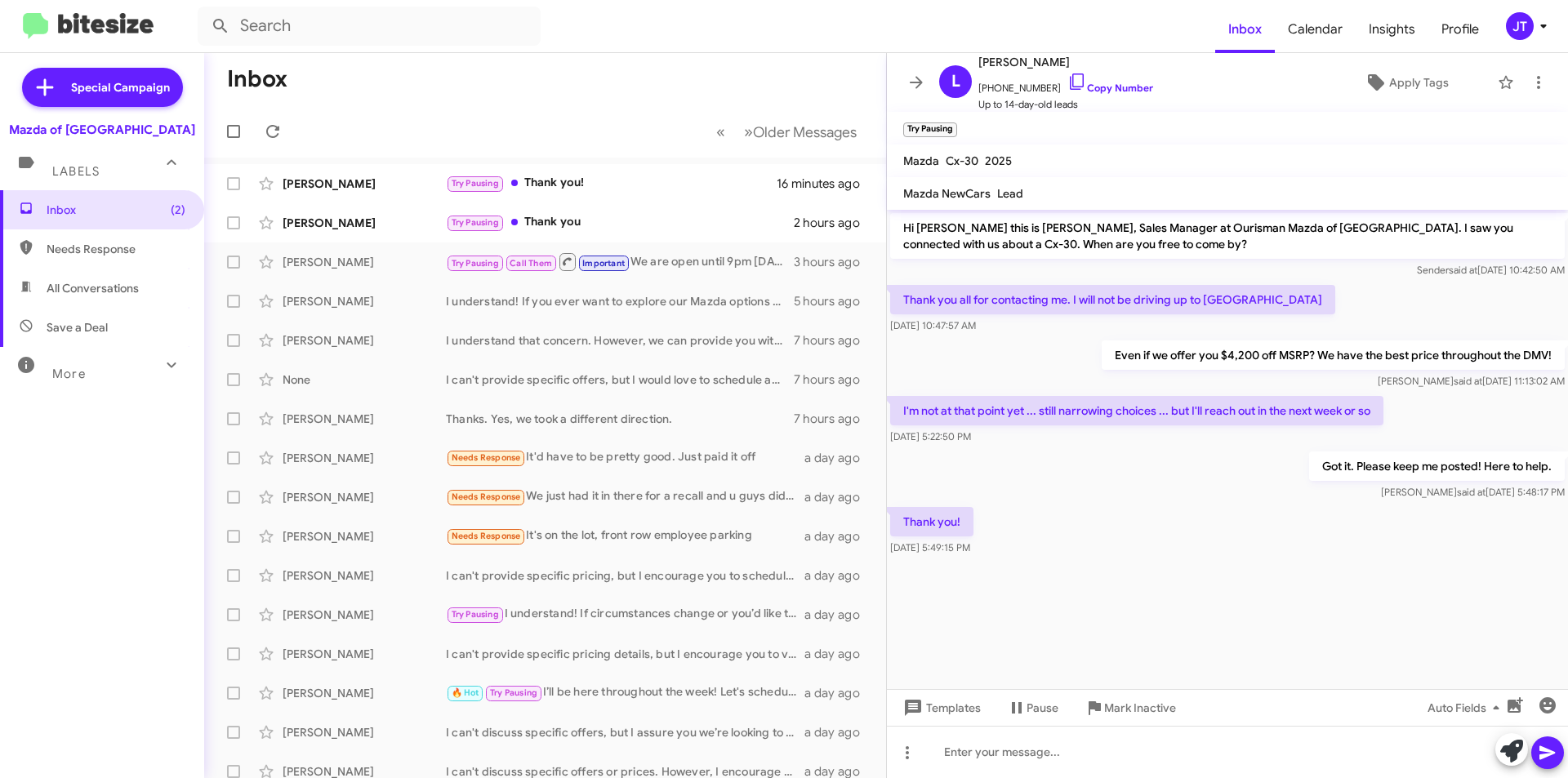
click at [1550, 24] on icon at bounding box center [1542, 26] width 20 height 20
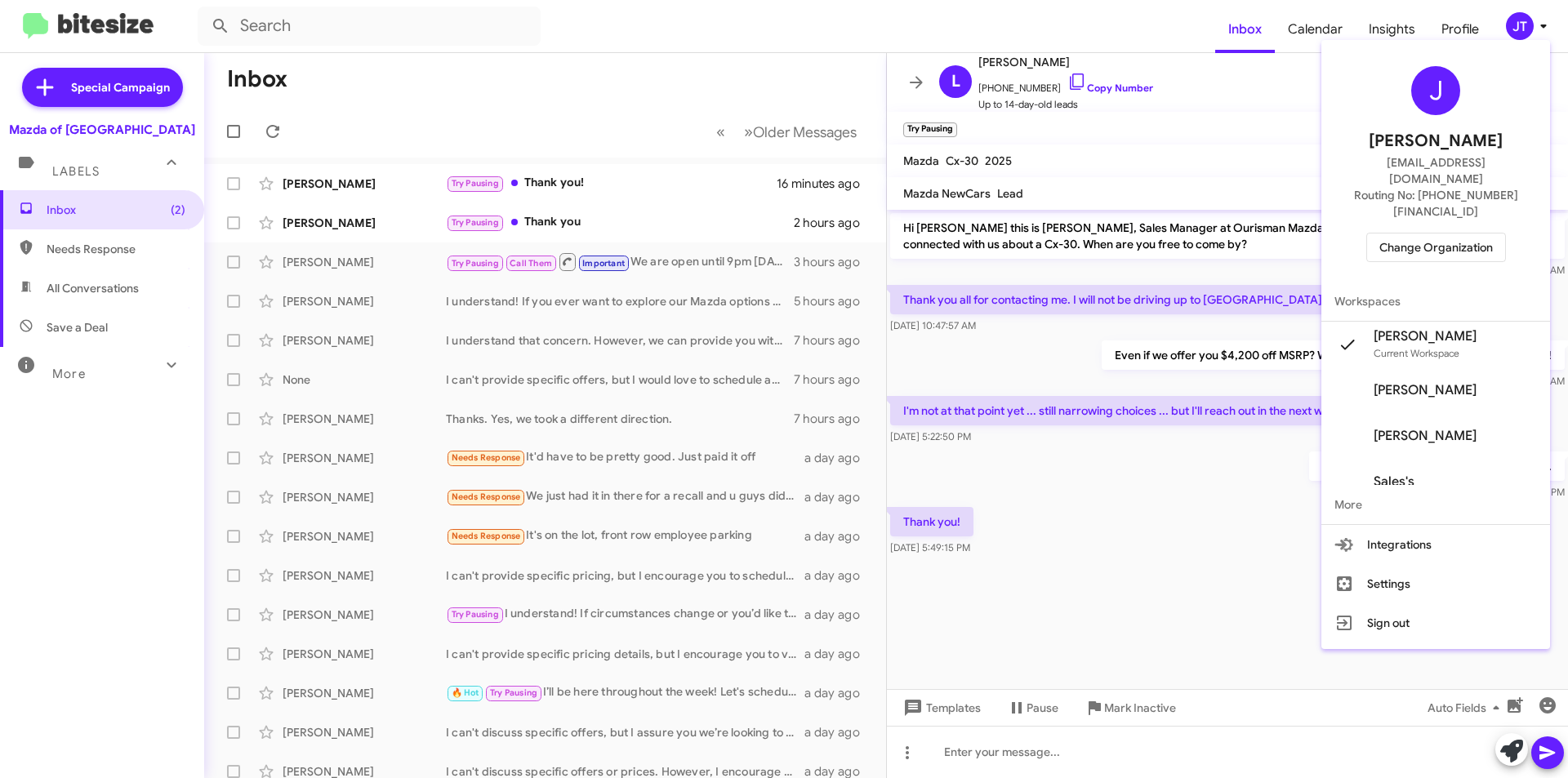
click at [1419, 234] on span "Change Organization" at bounding box center [1435, 247] width 114 height 27
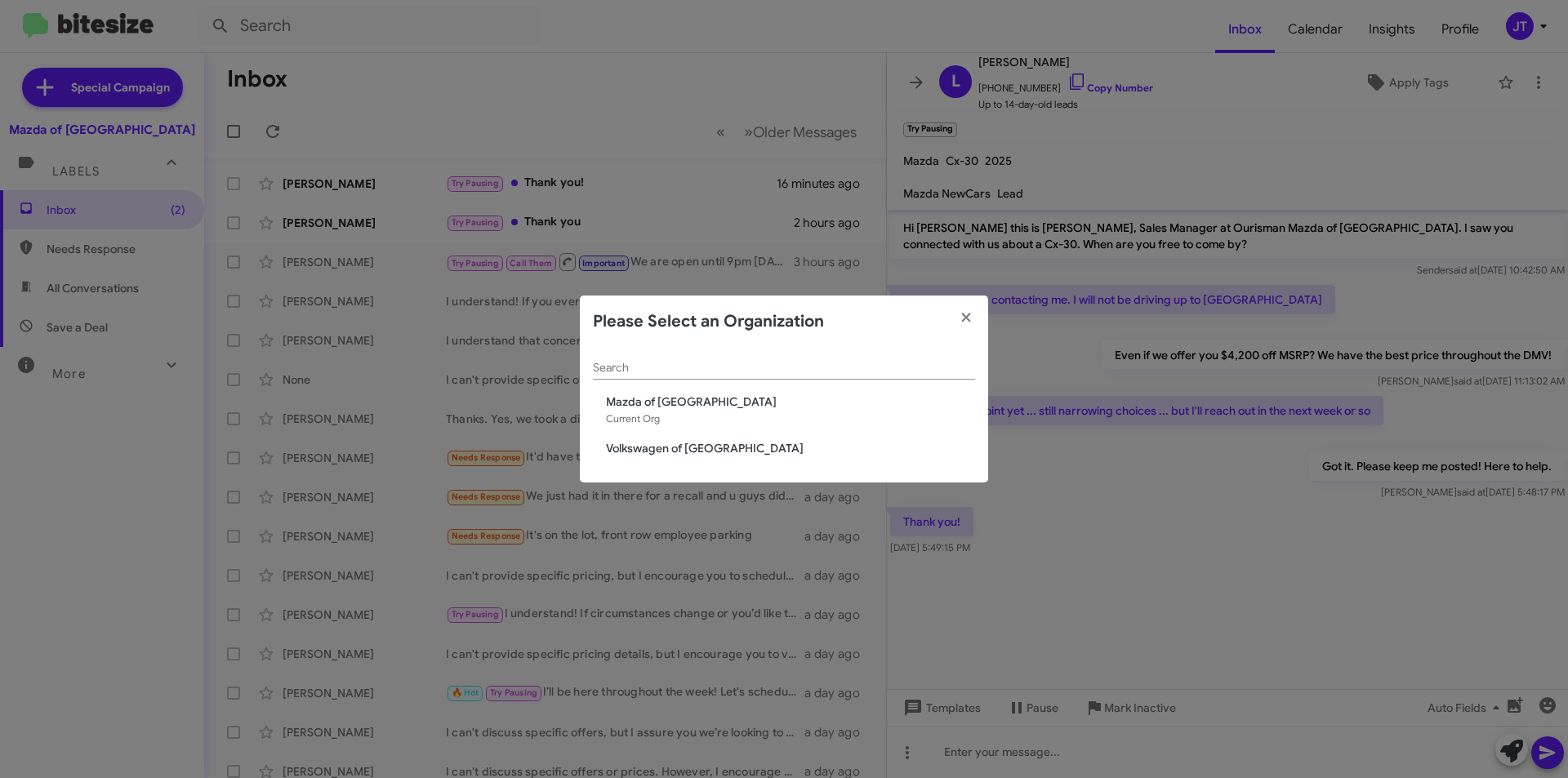
click at [660, 436] on div "Search Mazda of [GEOGRAPHIC_DATA] Current Org Volkswagen of [GEOGRAPHIC_DATA]" at bounding box center [783, 415] width 408 height 135
click at [661, 448] on span "Volkswagen of [GEOGRAPHIC_DATA]" at bounding box center [791, 448] width 369 height 16
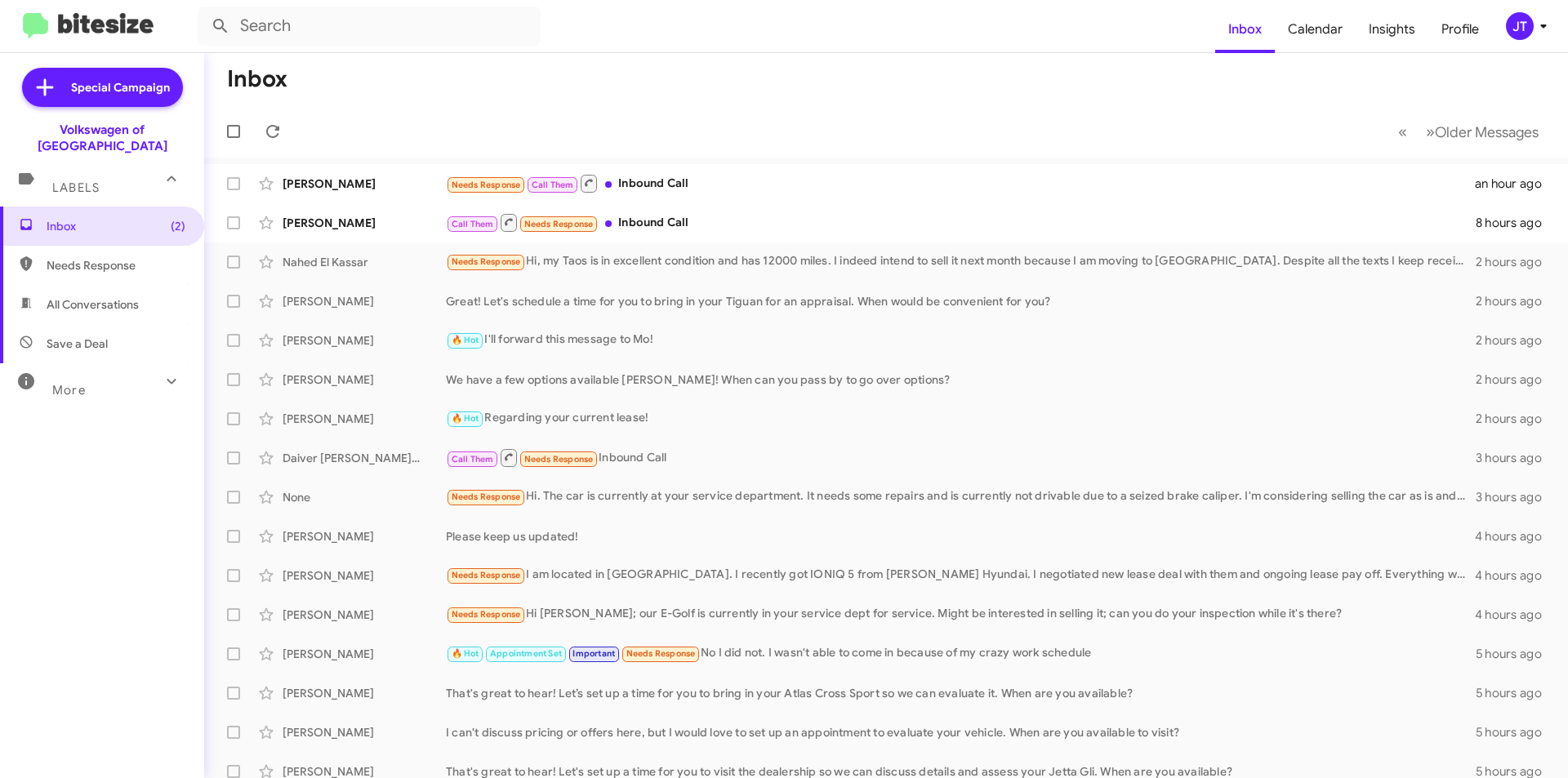
click at [1548, 27] on icon at bounding box center [1542, 26] width 20 height 20
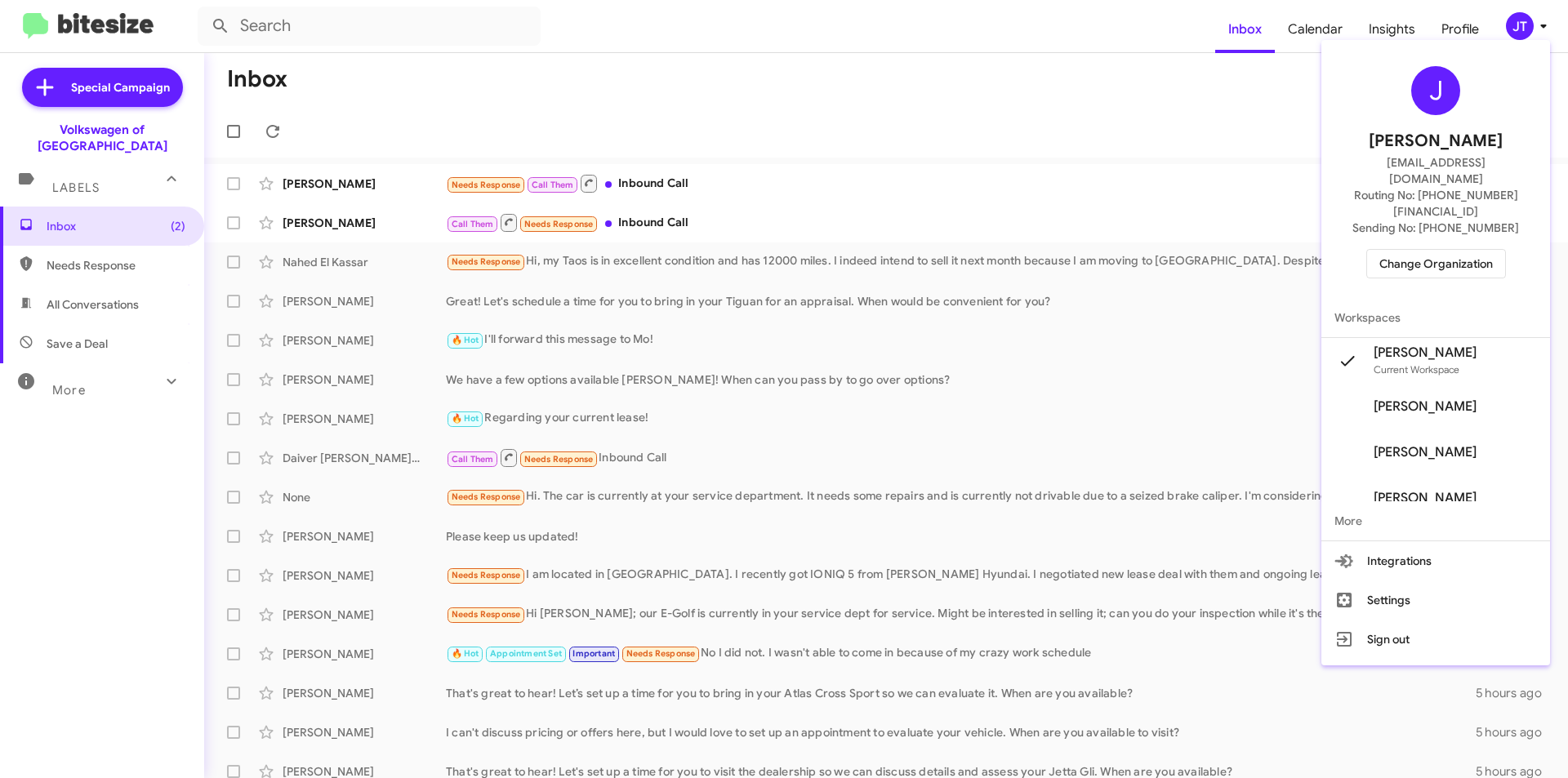
click at [1424, 250] on span "Change Organization" at bounding box center [1435, 263] width 114 height 27
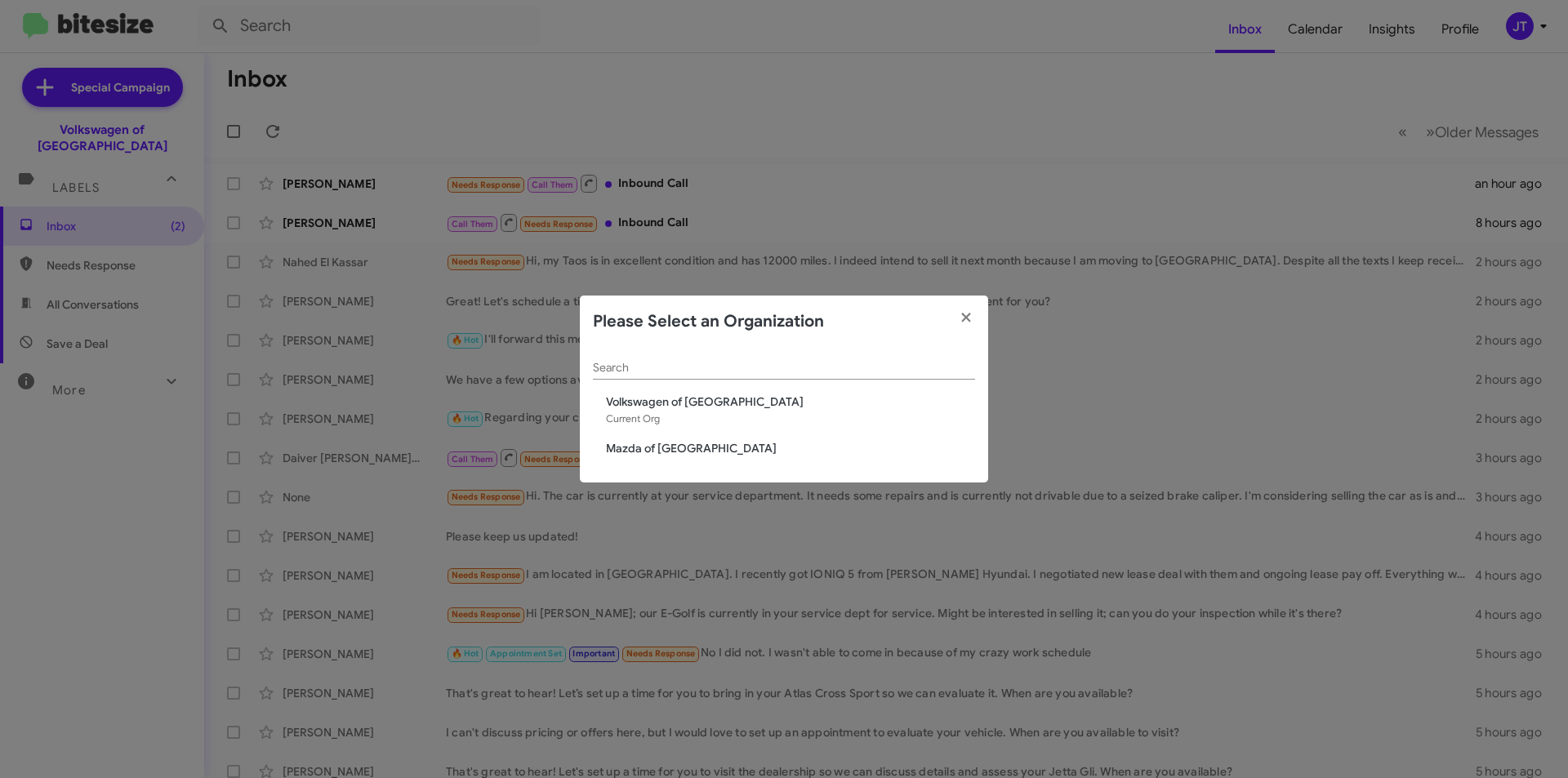
click at [671, 441] on span "Mazda of [GEOGRAPHIC_DATA]" at bounding box center [791, 448] width 369 height 16
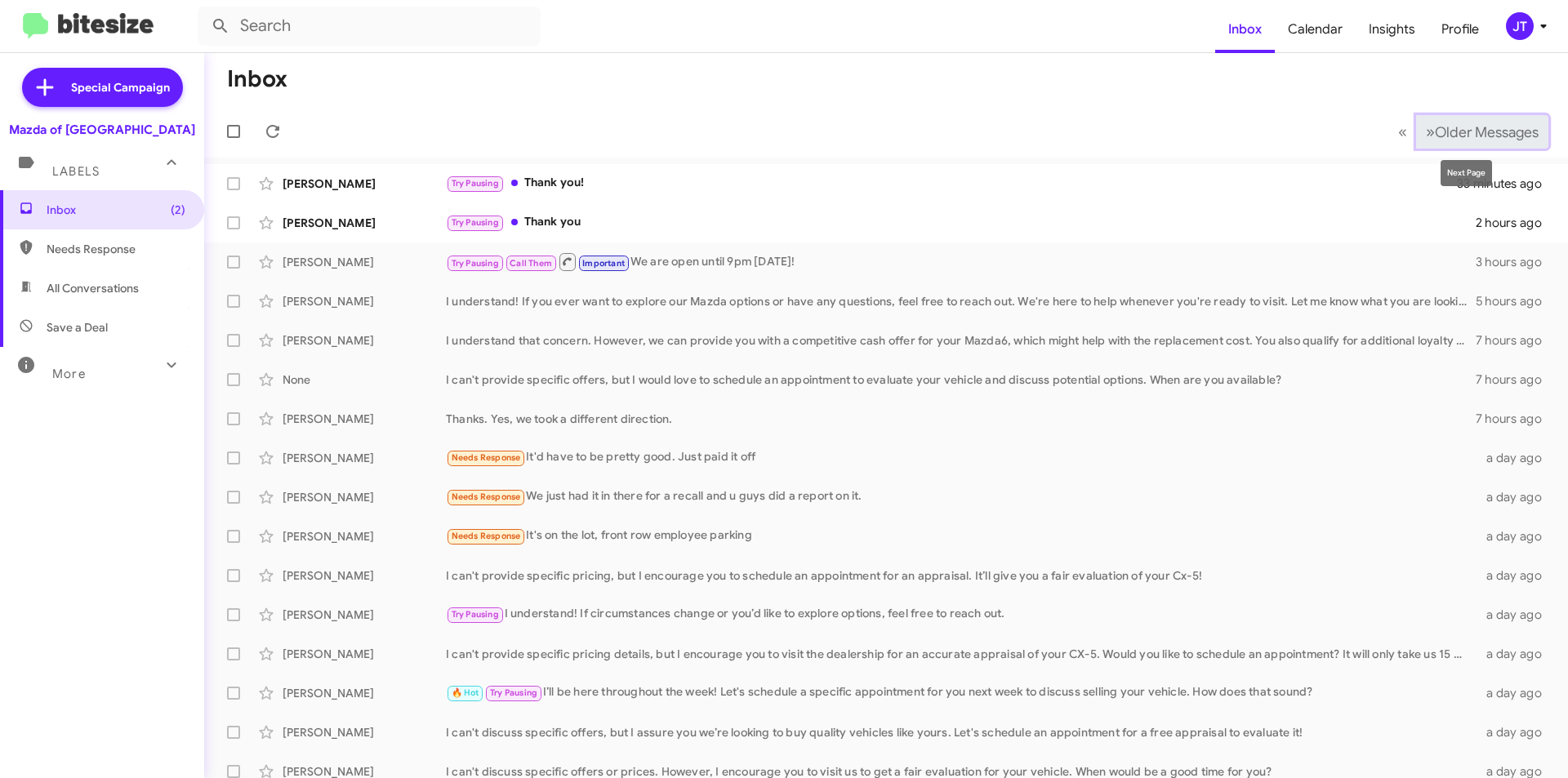
click at [1425, 136] on span "»" at bounding box center [1429, 132] width 9 height 21
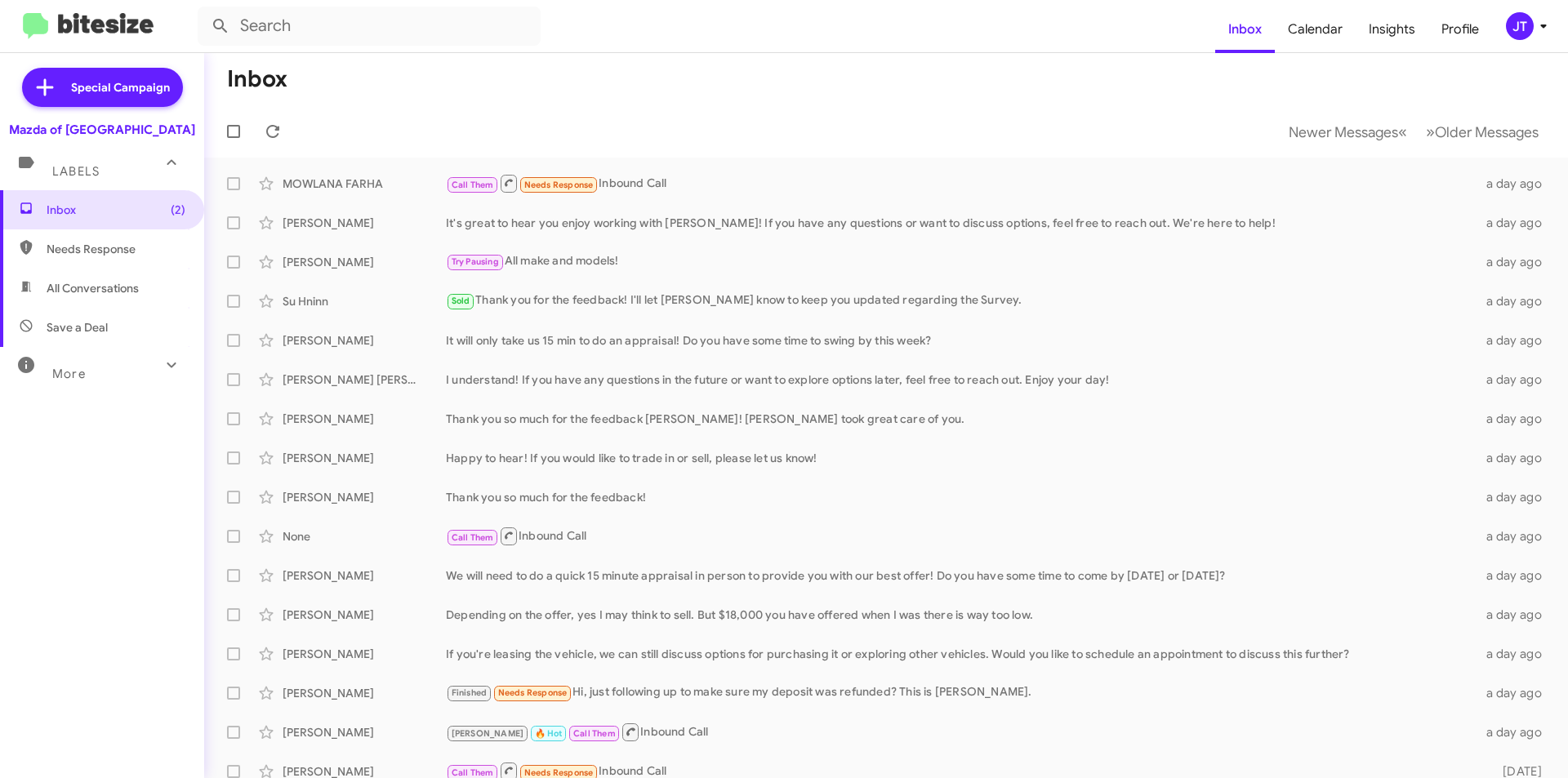
click at [1544, 27] on icon at bounding box center [1542, 26] width 20 height 20
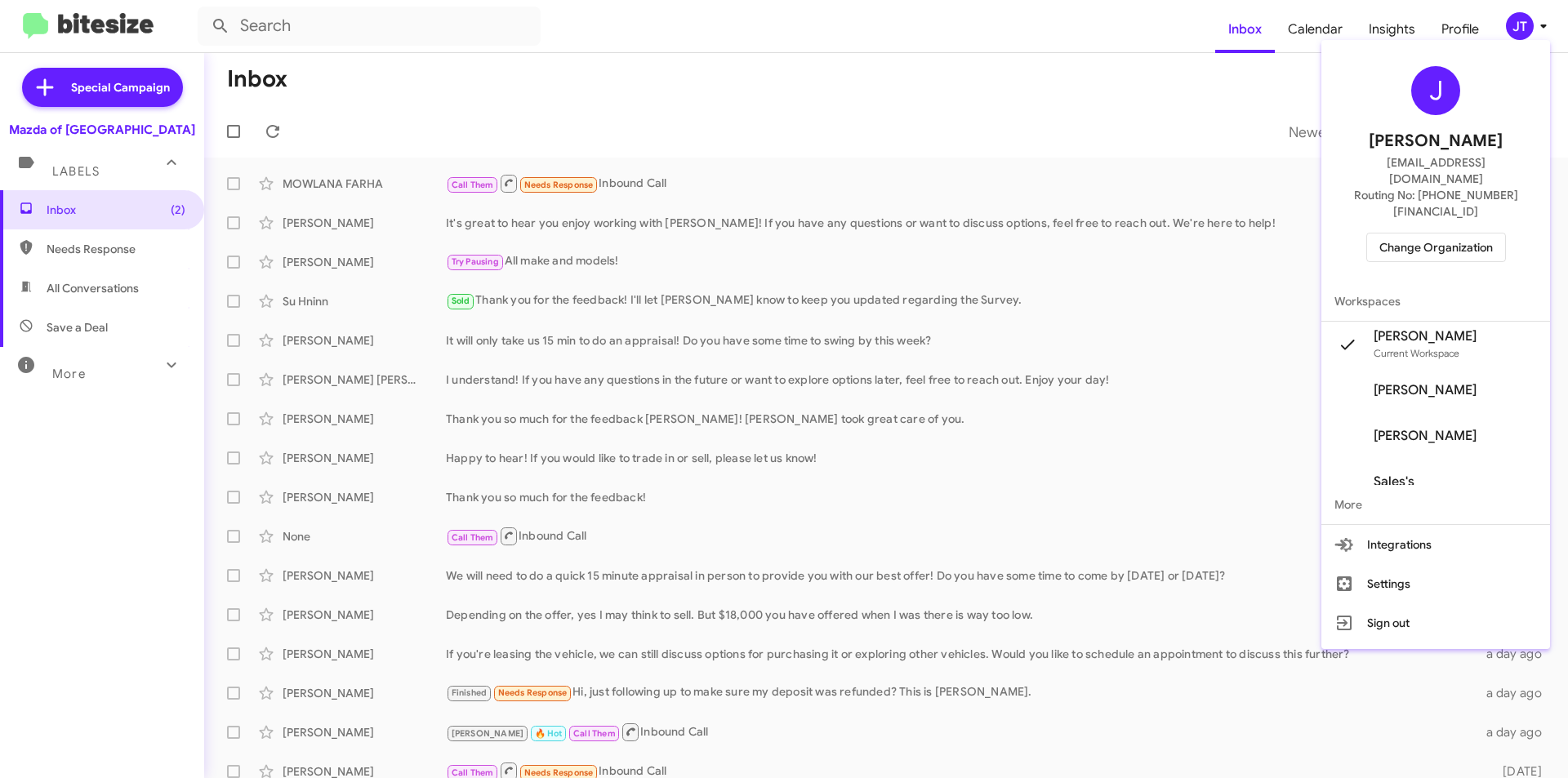
click at [1455, 234] on span "Change Organization" at bounding box center [1435, 247] width 114 height 27
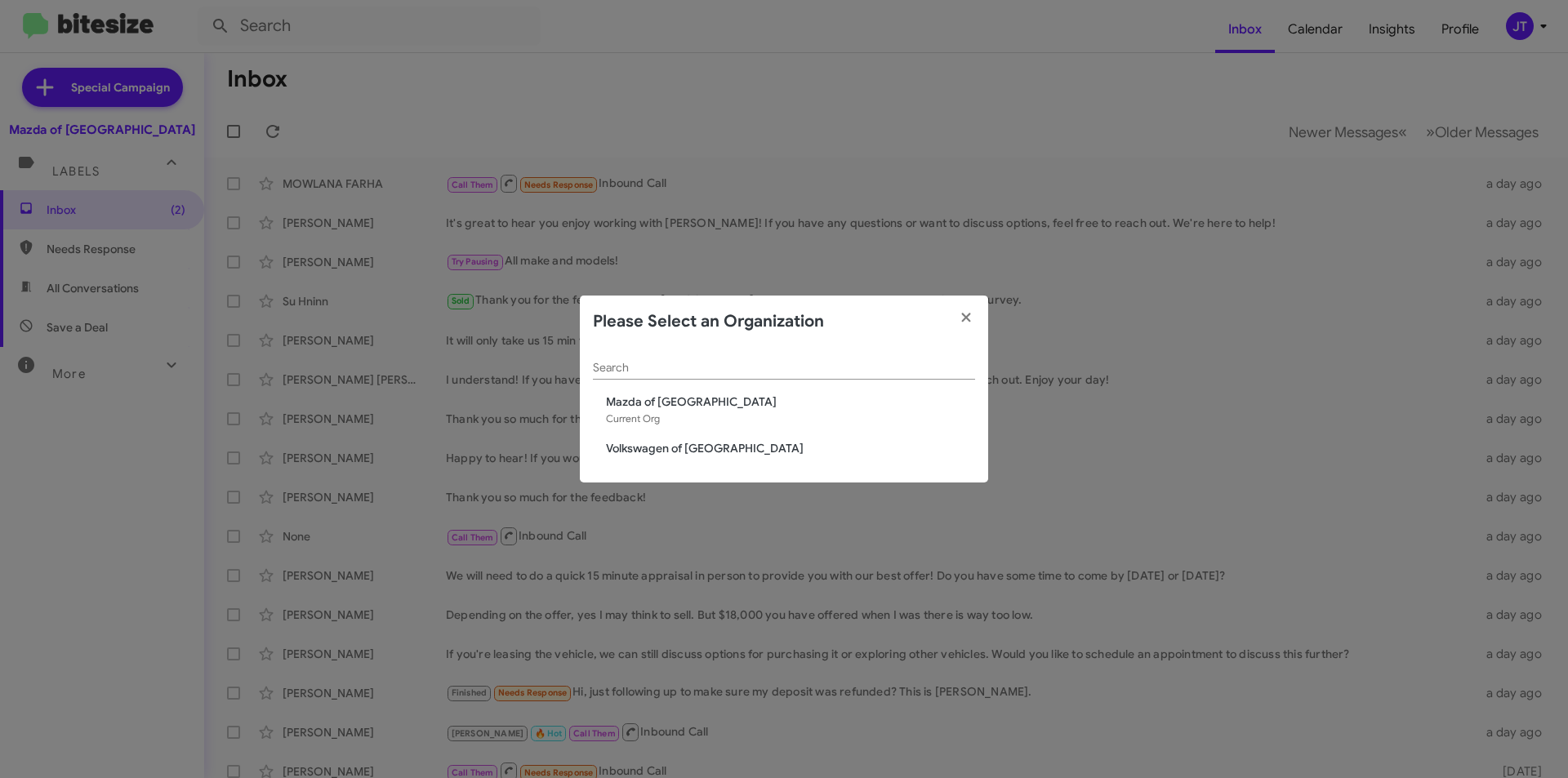
click at [655, 436] on div "Search Mazda of Rockville Current Org Volkswagen of Rockville" at bounding box center [783, 415] width 408 height 135
click at [668, 443] on span "Volkswagen of [GEOGRAPHIC_DATA]" at bounding box center [791, 448] width 369 height 16
